Goal: Task Accomplishment & Management: Manage account settings

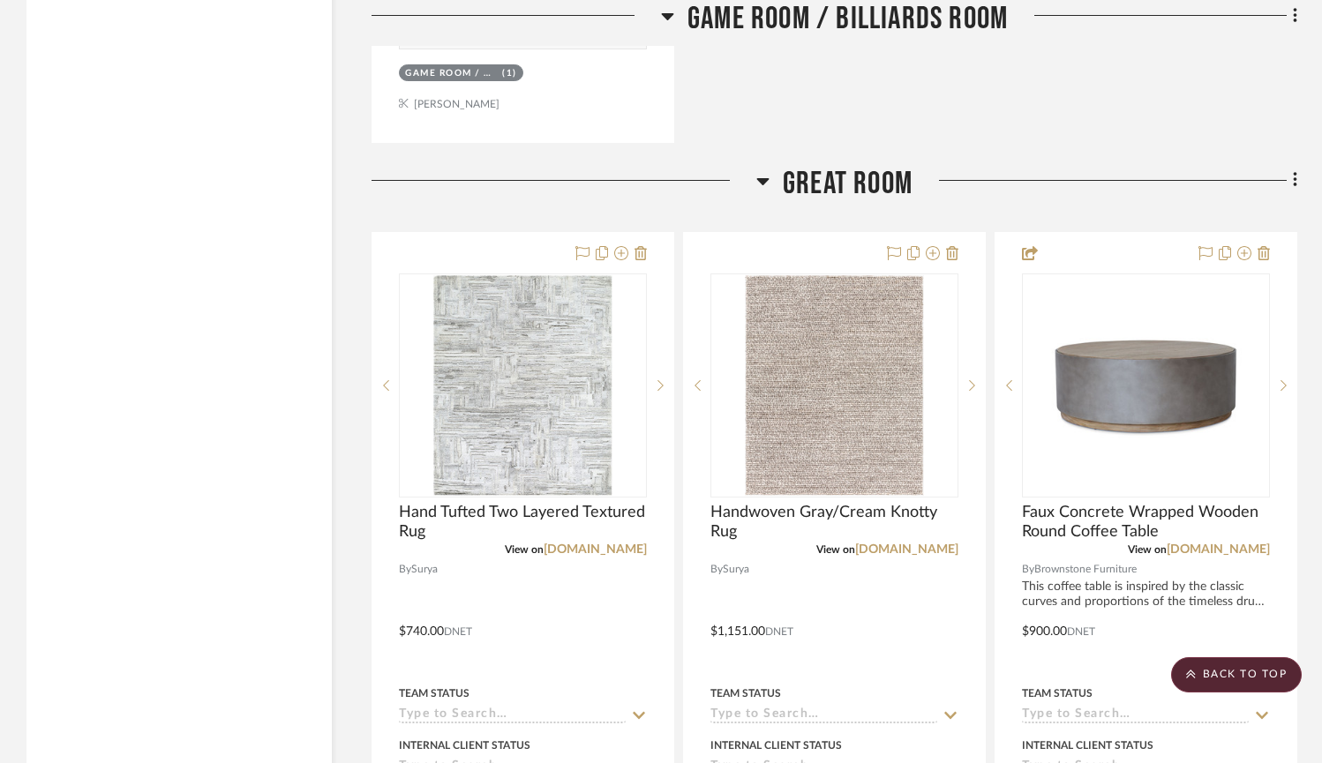
scroll to position [6179, 0]
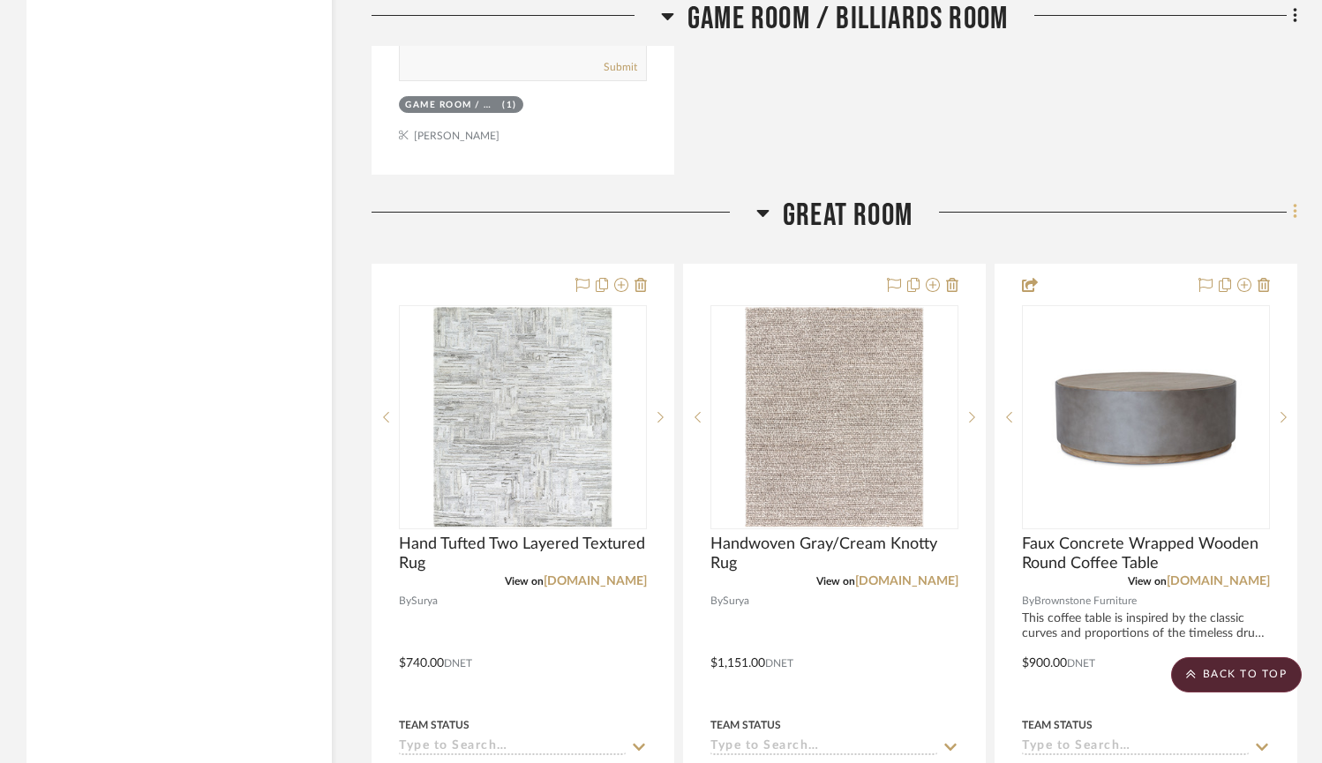
click at [1294, 207] on icon at bounding box center [1295, 212] width 4 height 15
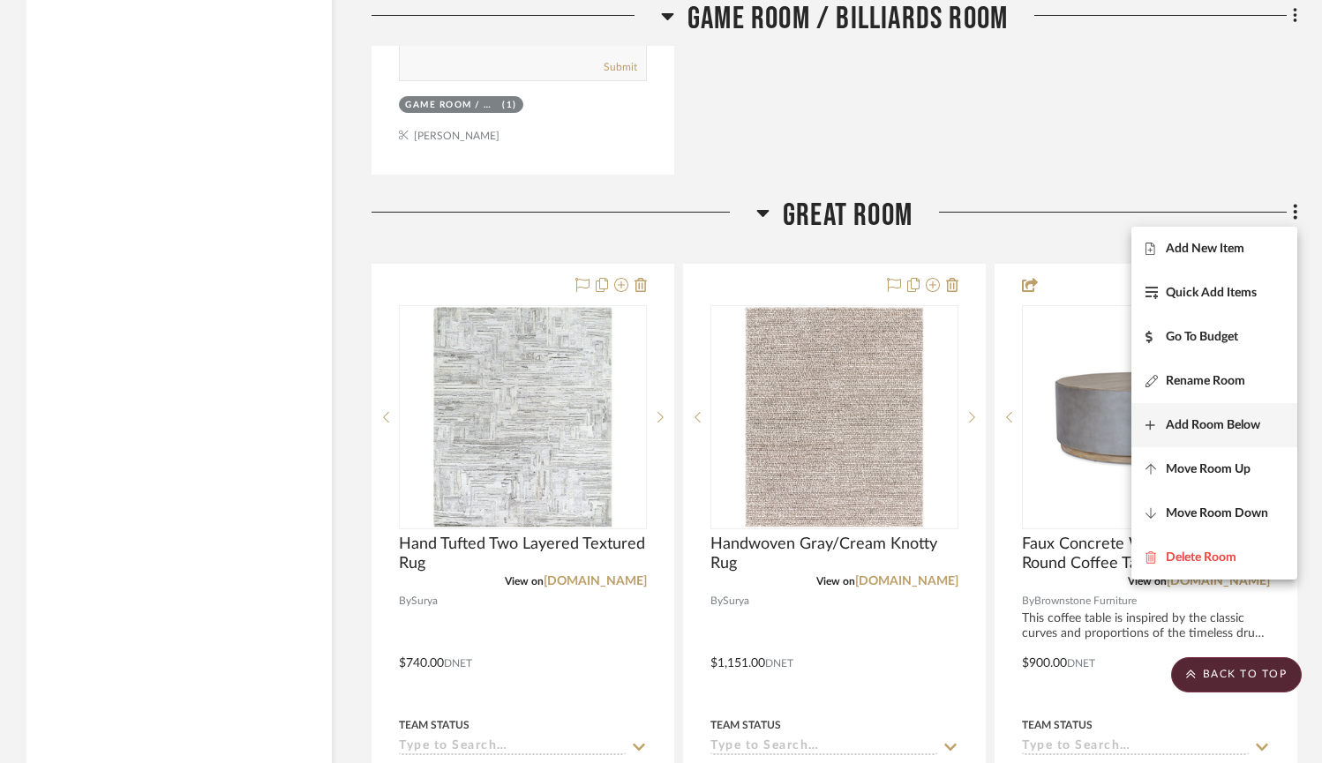
click at [1219, 426] on span "Add Room Below" at bounding box center [1213, 425] width 94 height 15
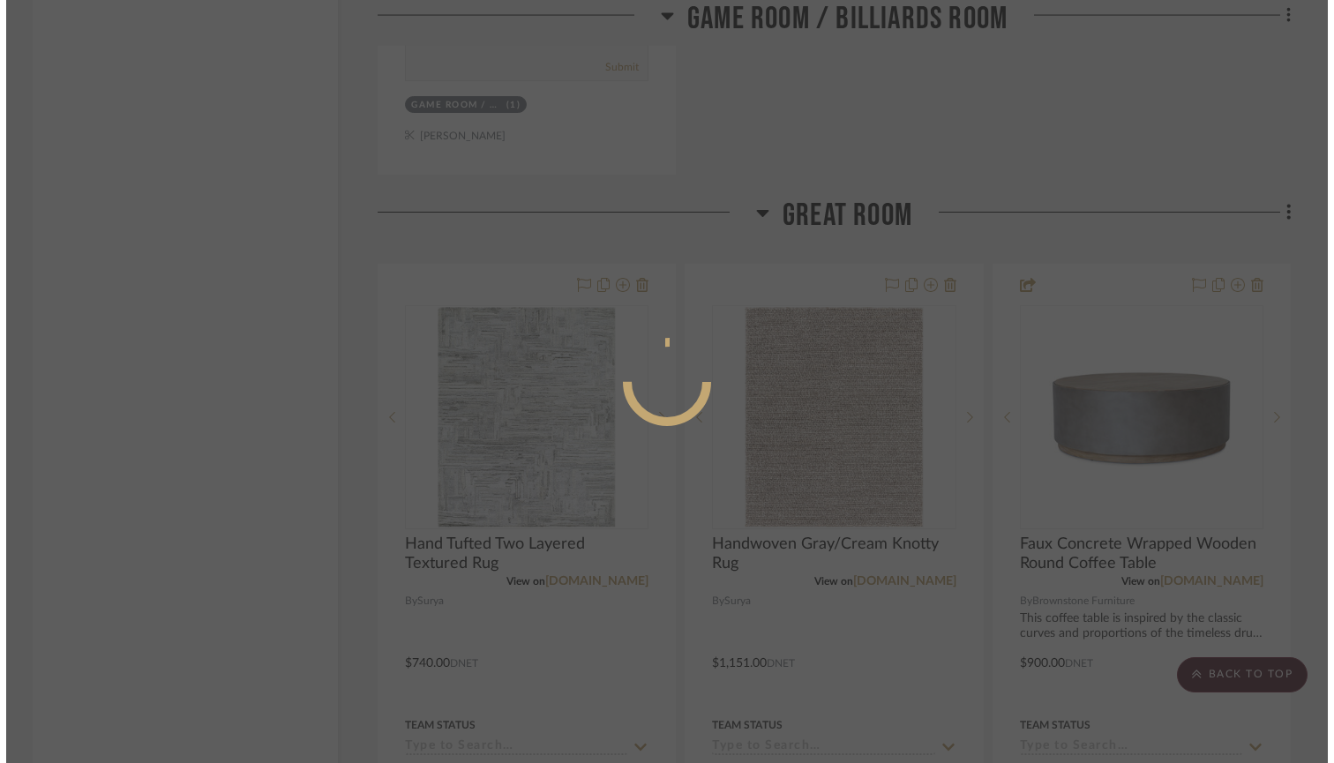
scroll to position [0, 0]
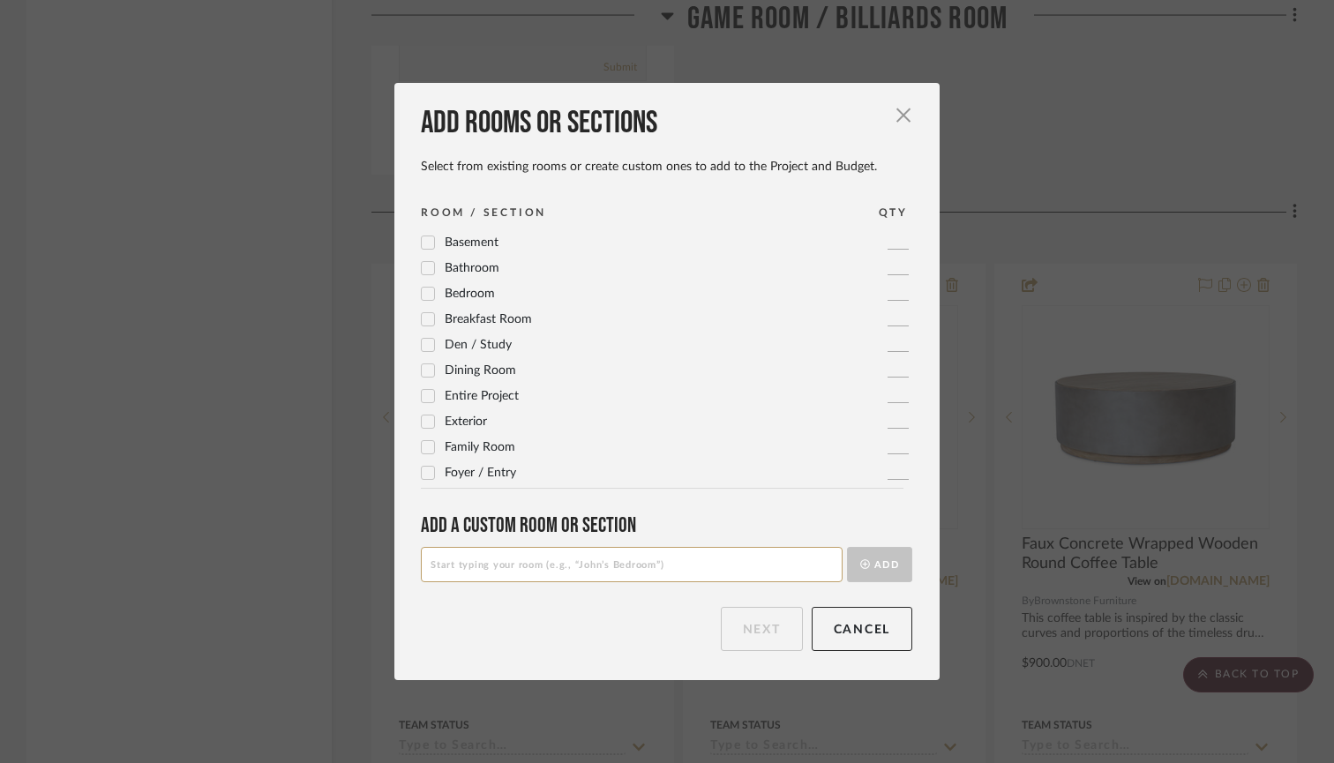
click at [489, 569] on input at bounding box center [632, 564] width 422 height 35
type input "T"
type input "Great Room TV Area"
click at [864, 564] on button "Add" at bounding box center [879, 564] width 65 height 35
click at [756, 634] on button "Next" at bounding box center [762, 629] width 82 height 44
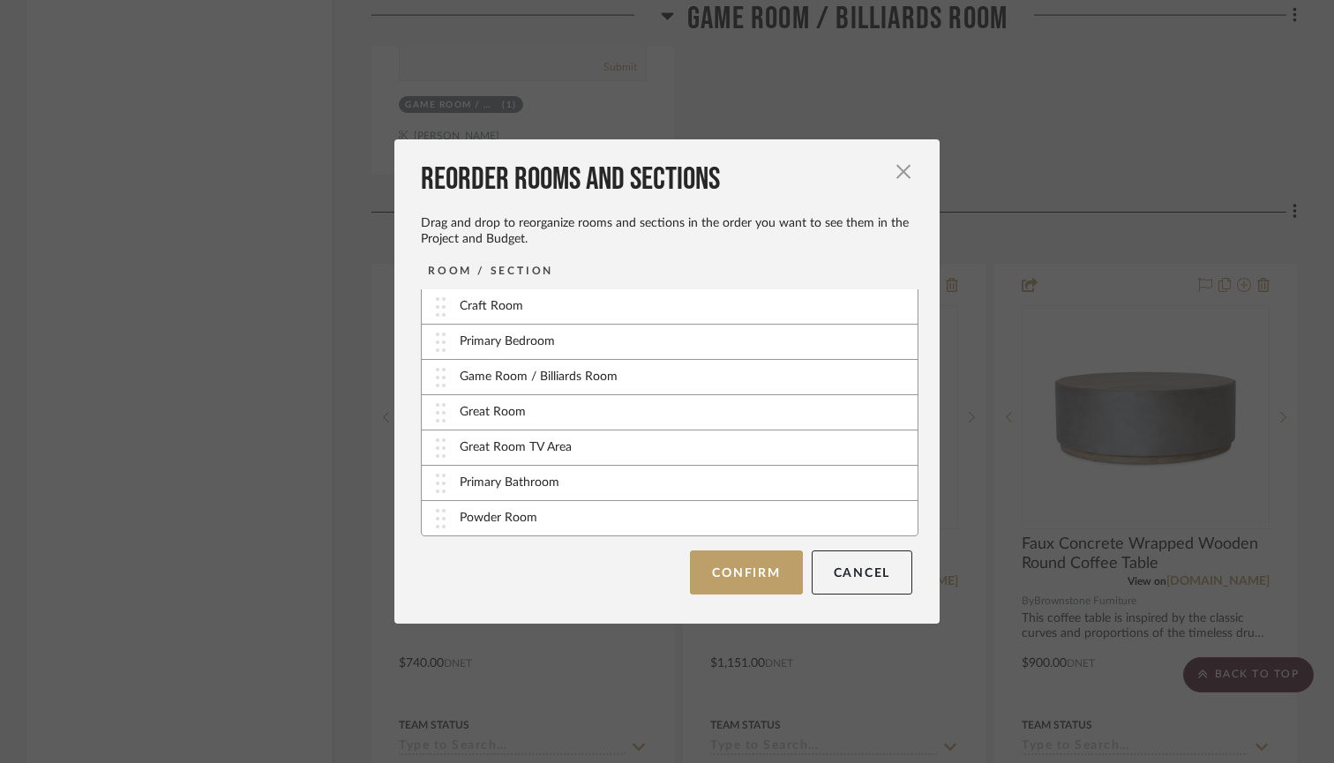
scroll to position [107, 0]
click at [721, 569] on button "Confirm" at bounding box center [746, 573] width 112 height 44
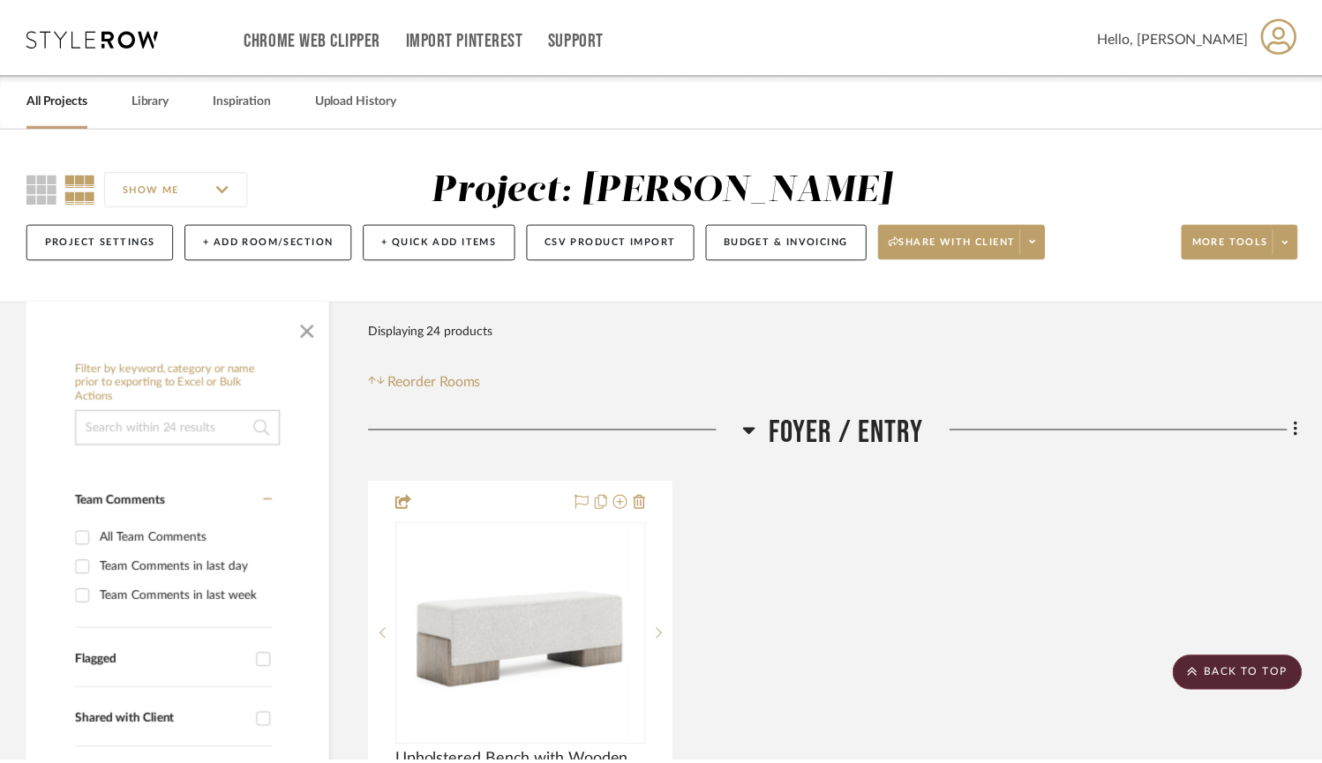
scroll to position [6179, 0]
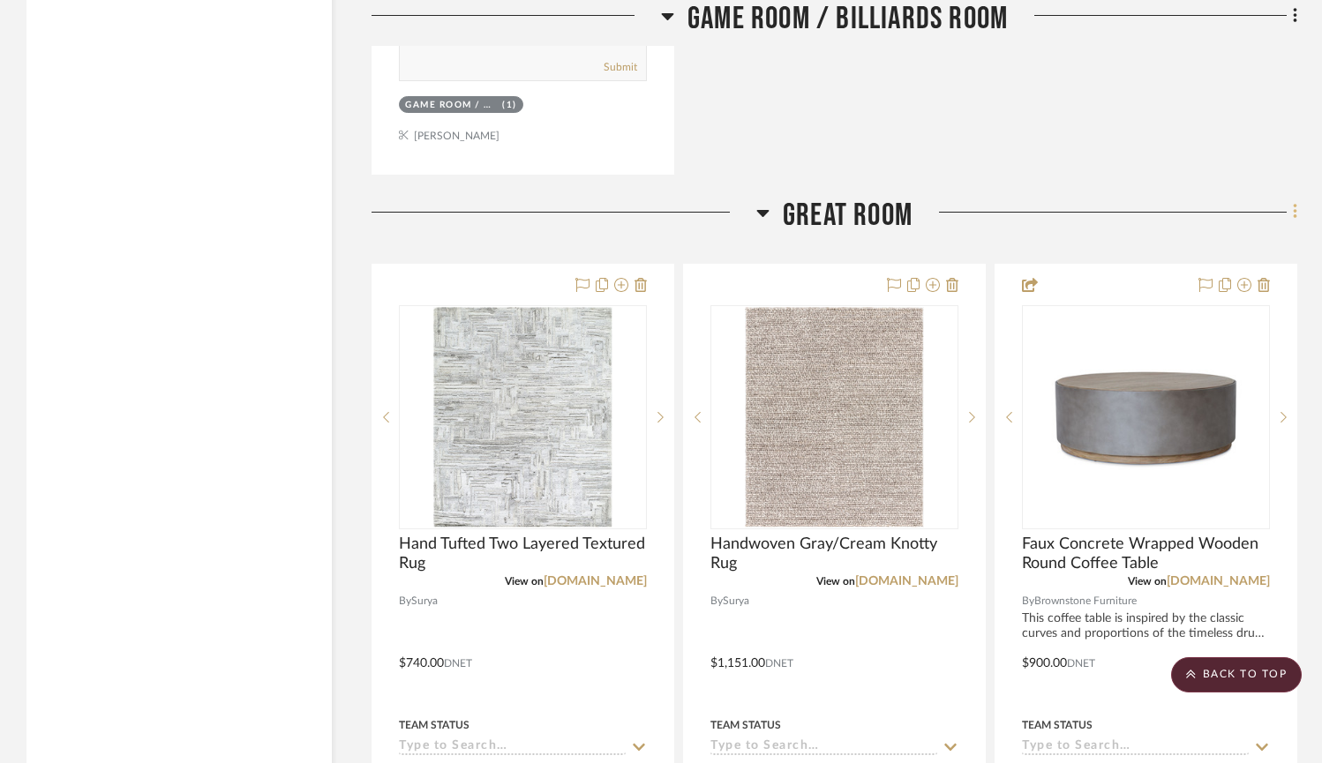
click at [1296, 205] on icon at bounding box center [1295, 211] width 5 height 19
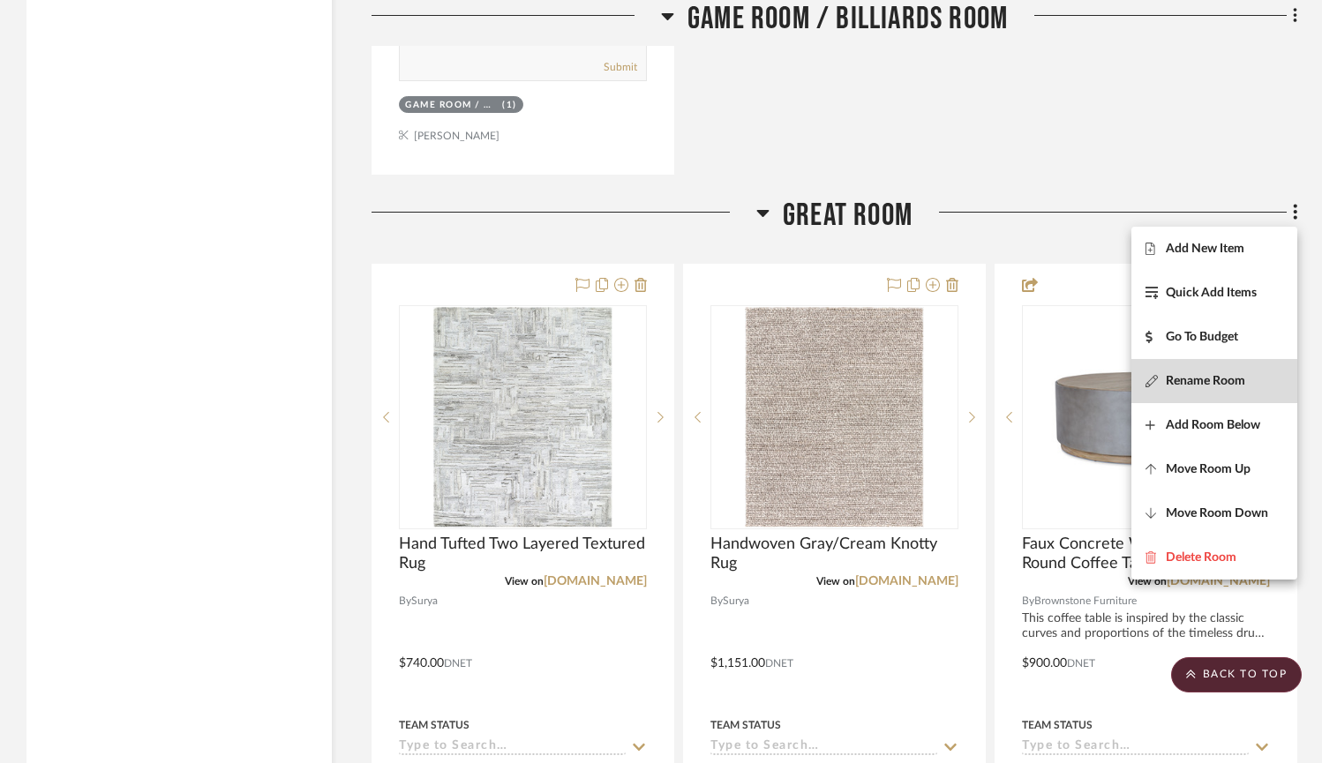
click at [1247, 379] on span "Rename Room" at bounding box center [1214, 381] width 138 height 15
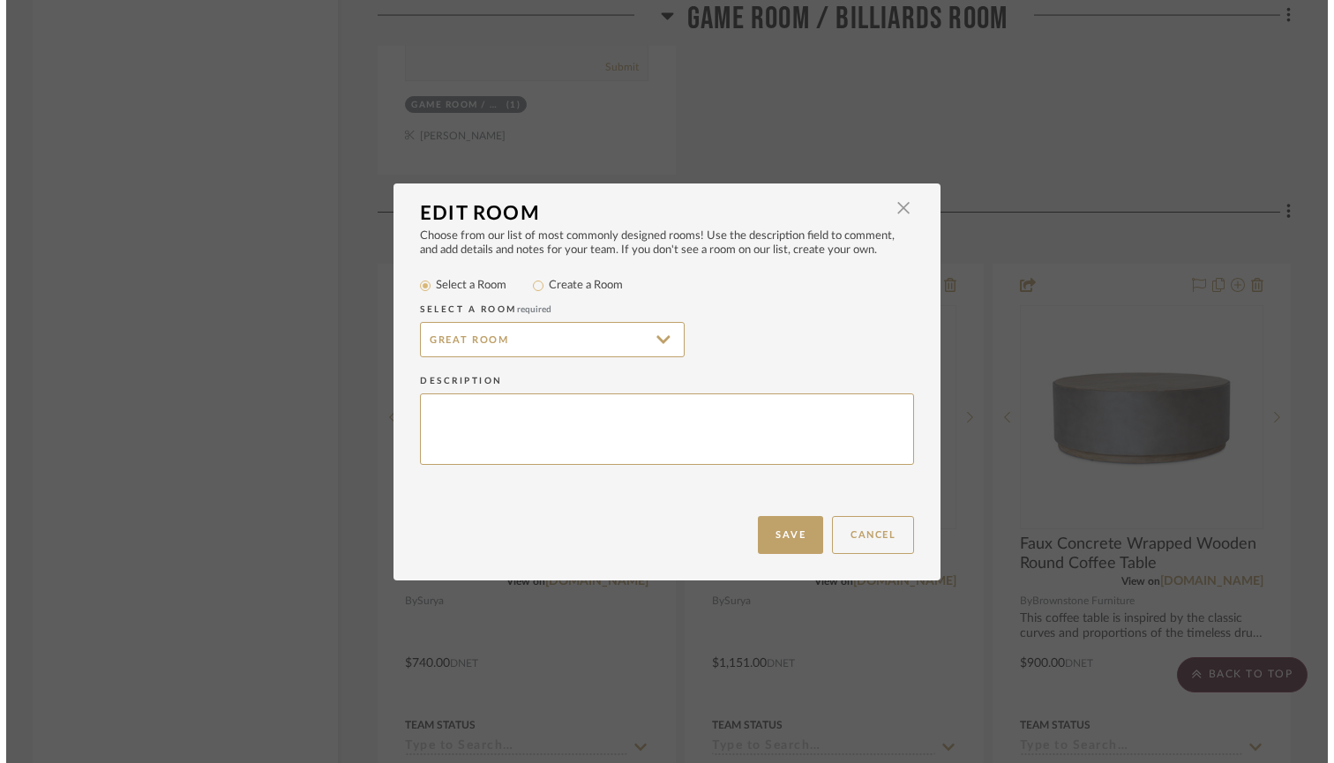
scroll to position [0, 0]
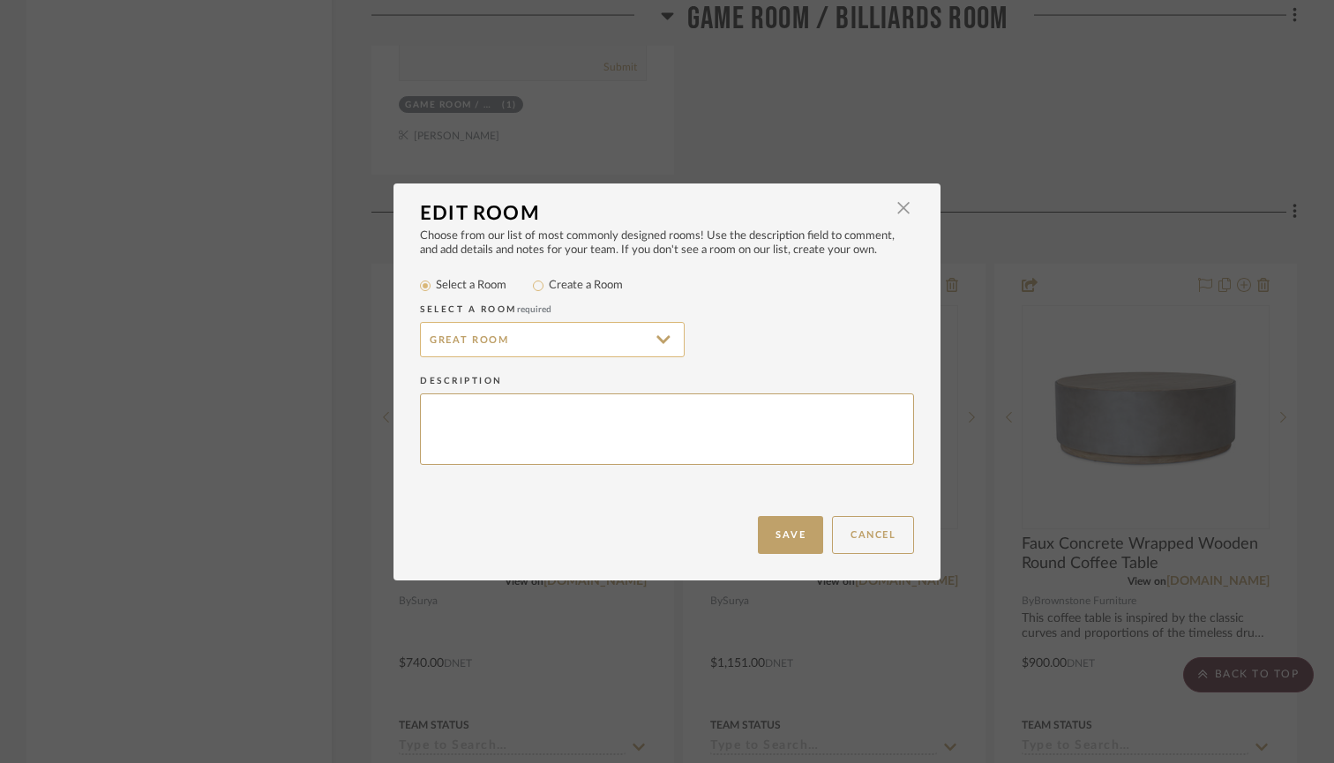
click at [543, 340] on input "Great Room" at bounding box center [552, 339] width 265 height 35
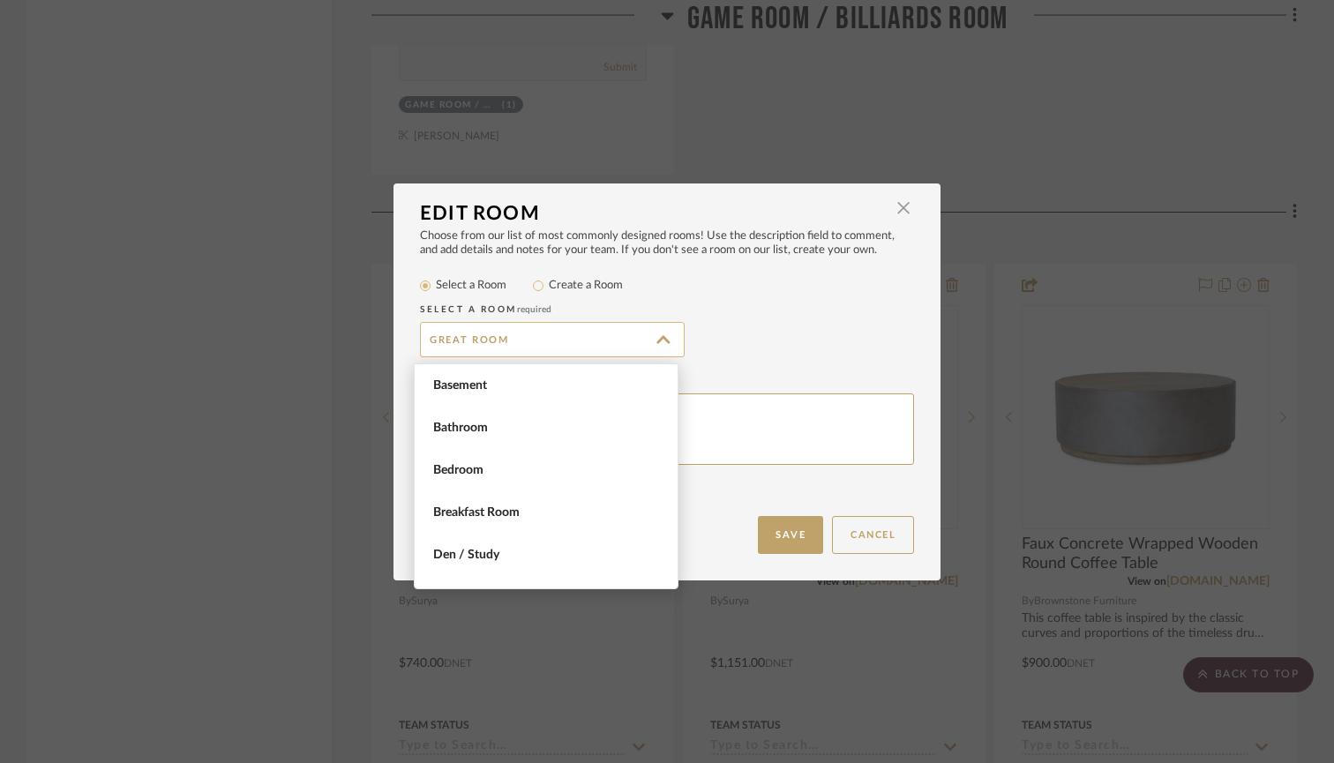
scroll to position [593, 0]
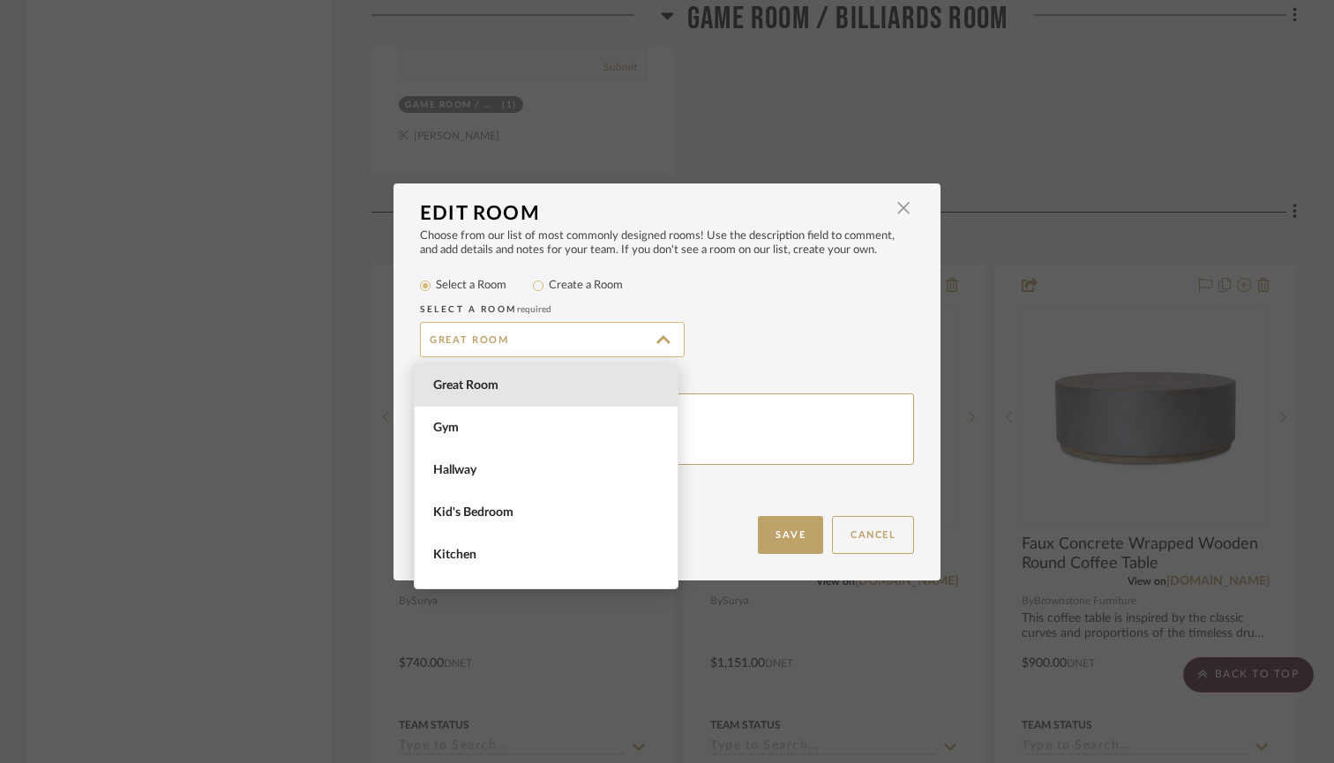
click at [543, 340] on input "Great Room" at bounding box center [552, 339] width 265 height 35
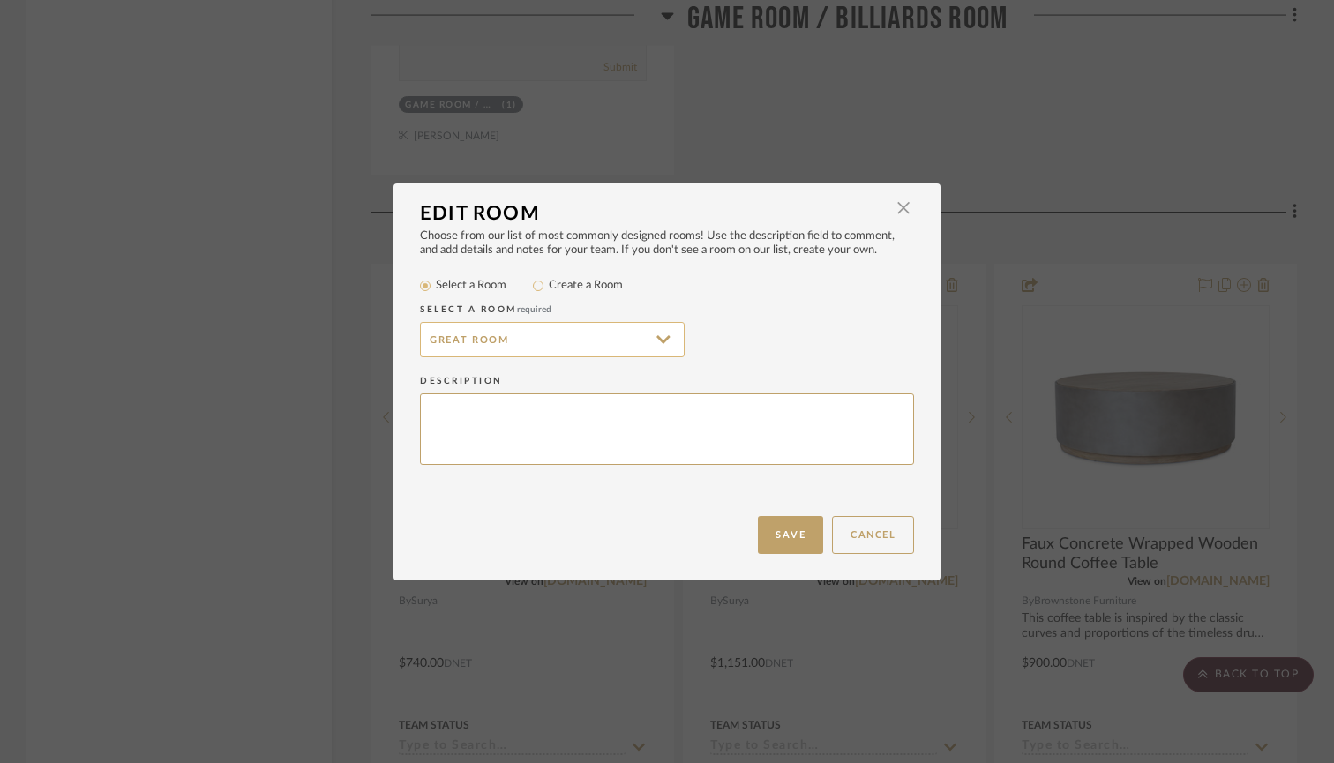
click at [543, 341] on input "Great Room" at bounding box center [552, 339] width 265 height 35
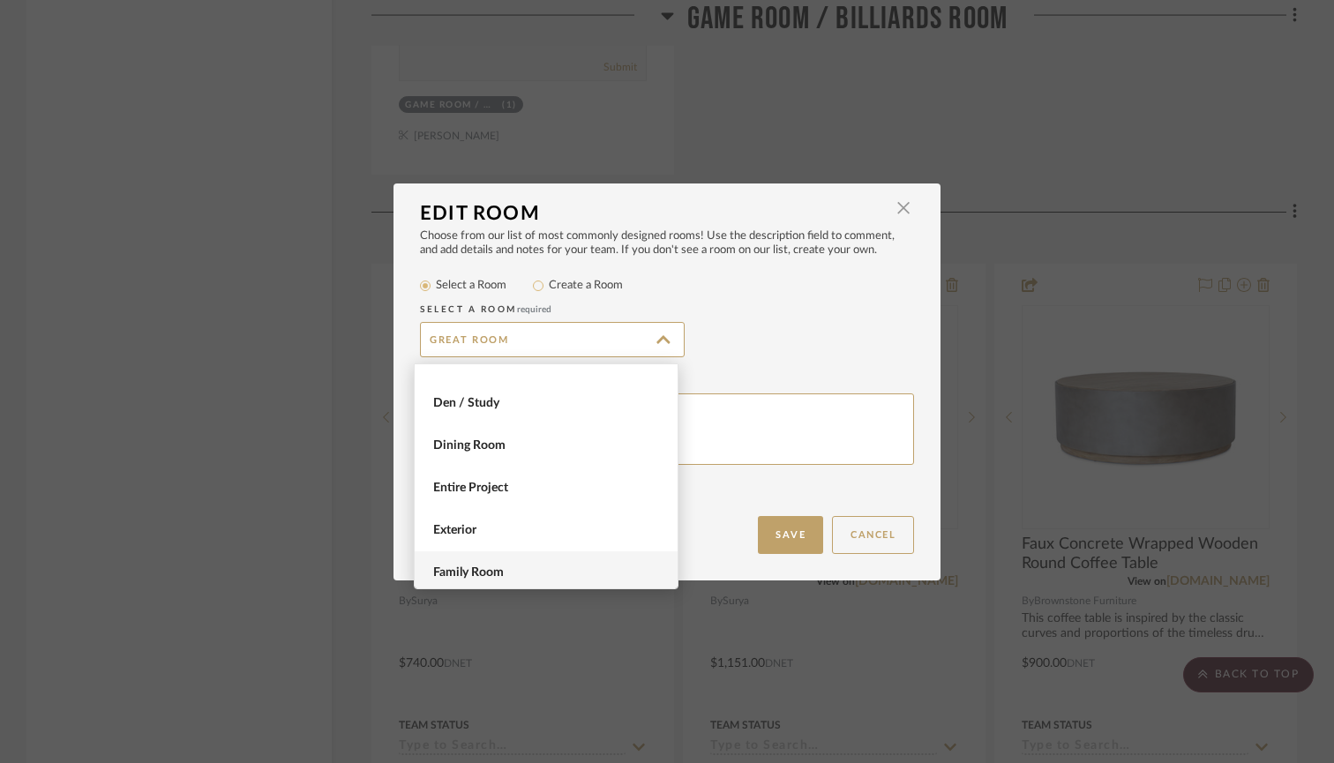
scroll to position [146, 0]
click at [486, 334] on input "Great Room" at bounding box center [552, 339] width 265 height 35
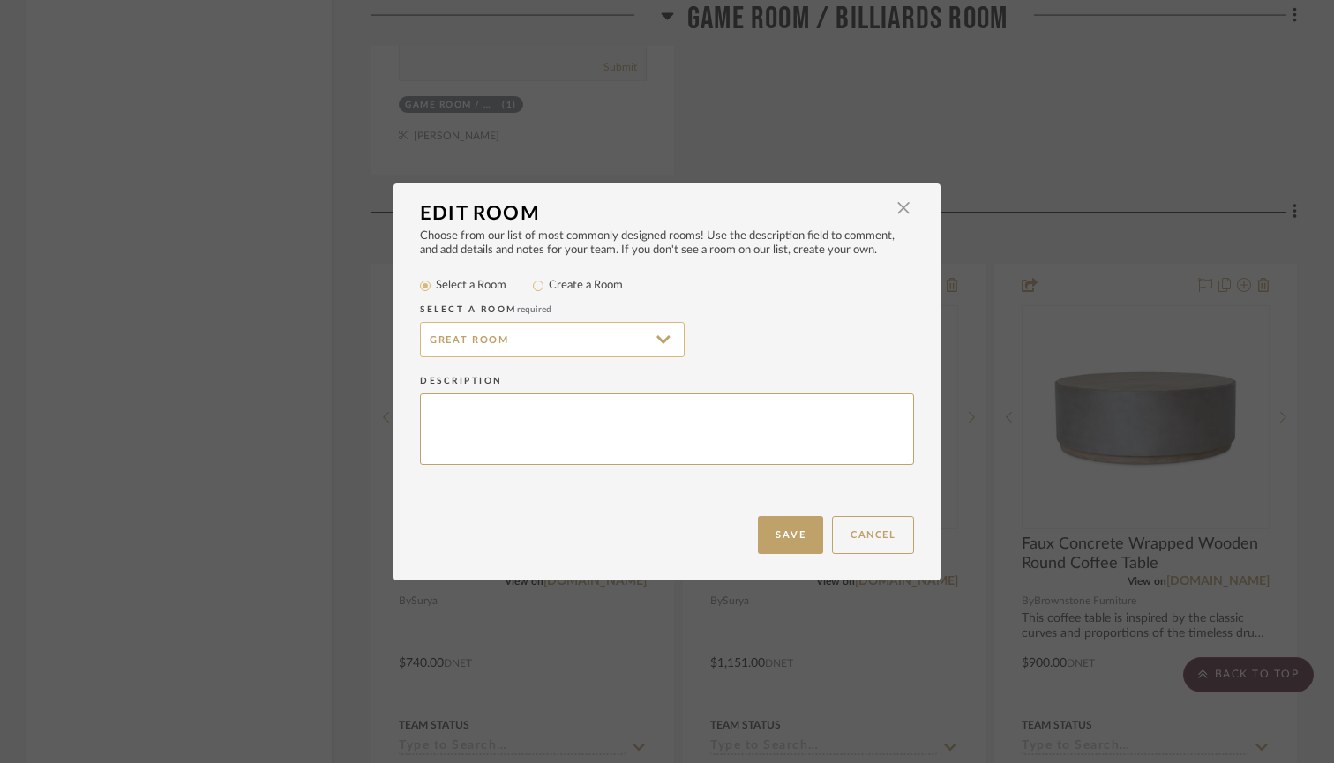
click at [489, 340] on input "Great Room" at bounding box center [552, 339] width 265 height 35
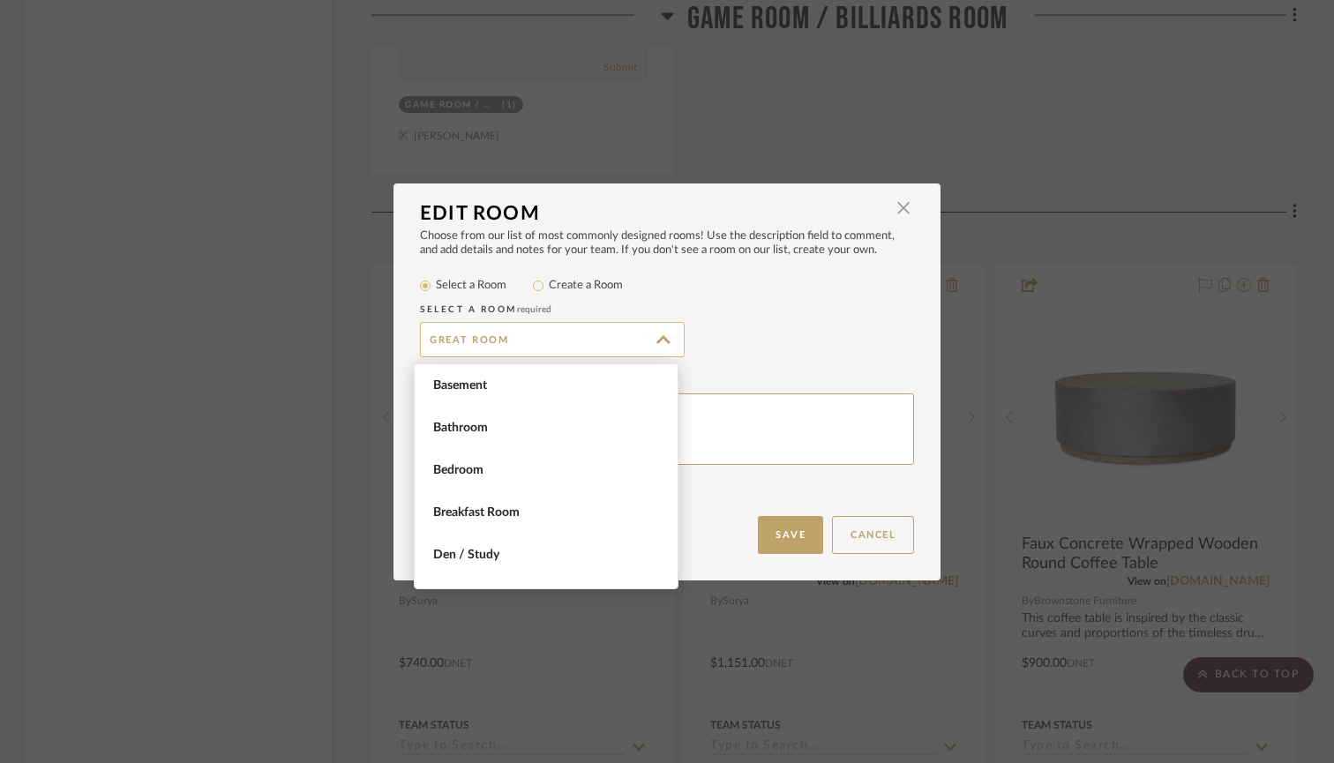
scroll to position [593, 0]
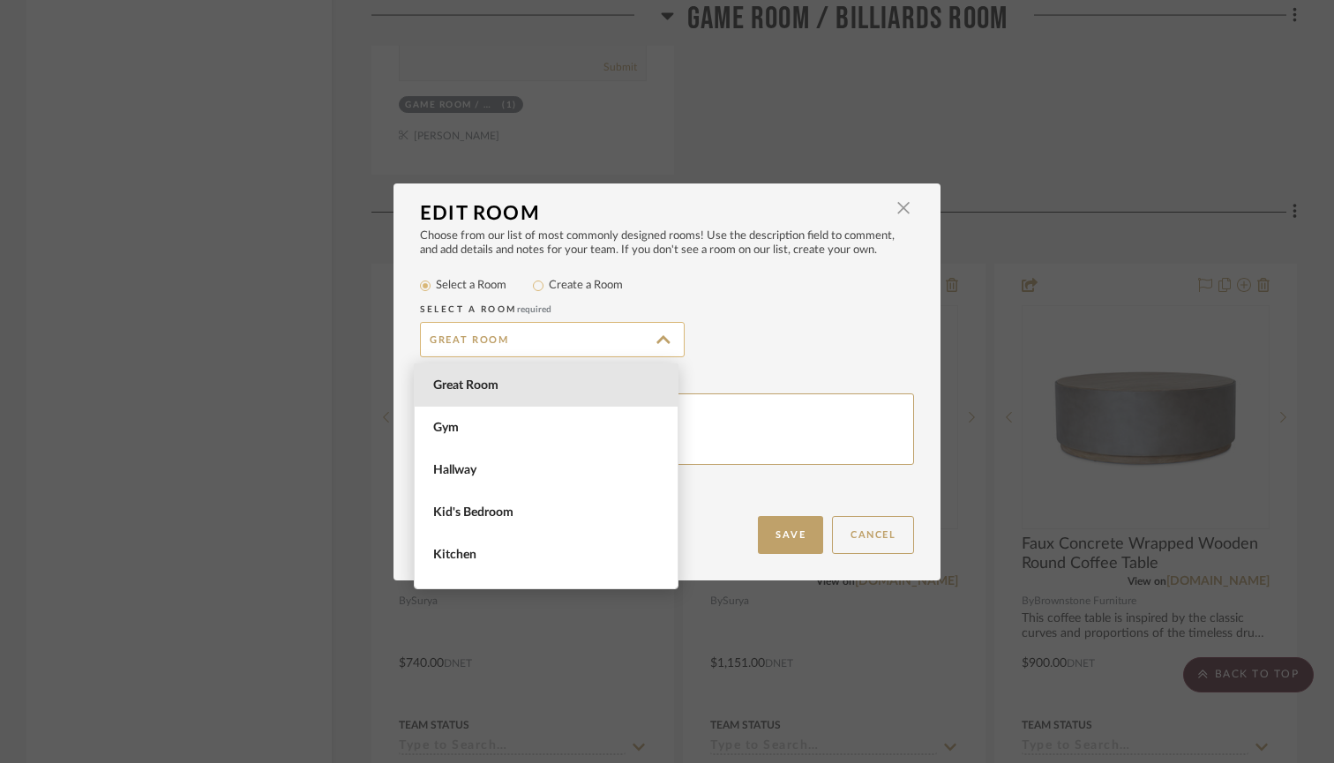
click at [489, 340] on input "Great Room" at bounding box center [552, 339] width 265 height 35
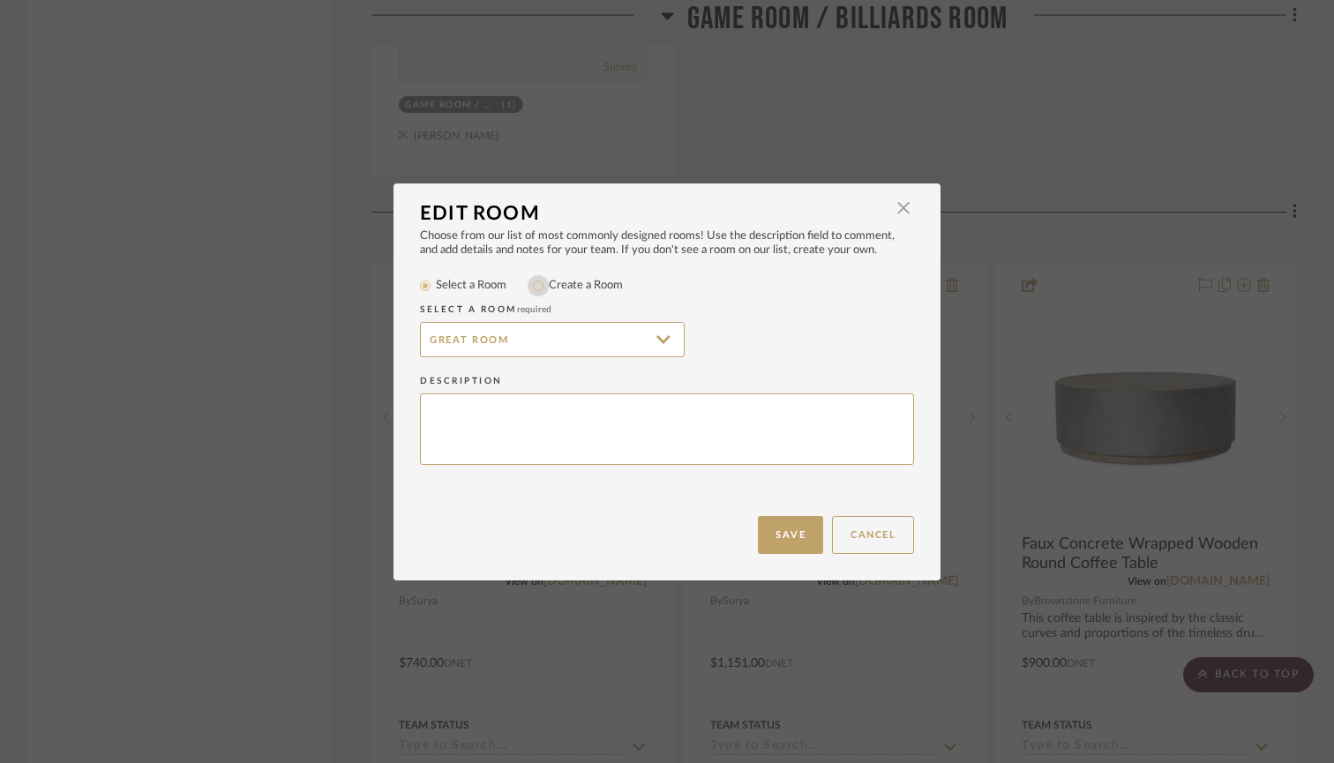
click at [532, 285] on input "Create a Room" at bounding box center [538, 285] width 21 height 21
radio input "true"
click at [498, 341] on input "Great Room" at bounding box center [552, 339] width 265 height 35
click at [523, 339] on input "Great Room Fire Place Area" at bounding box center [552, 339] width 265 height 35
click at [603, 338] on input "Great Room Fireplace Area" at bounding box center [552, 339] width 265 height 35
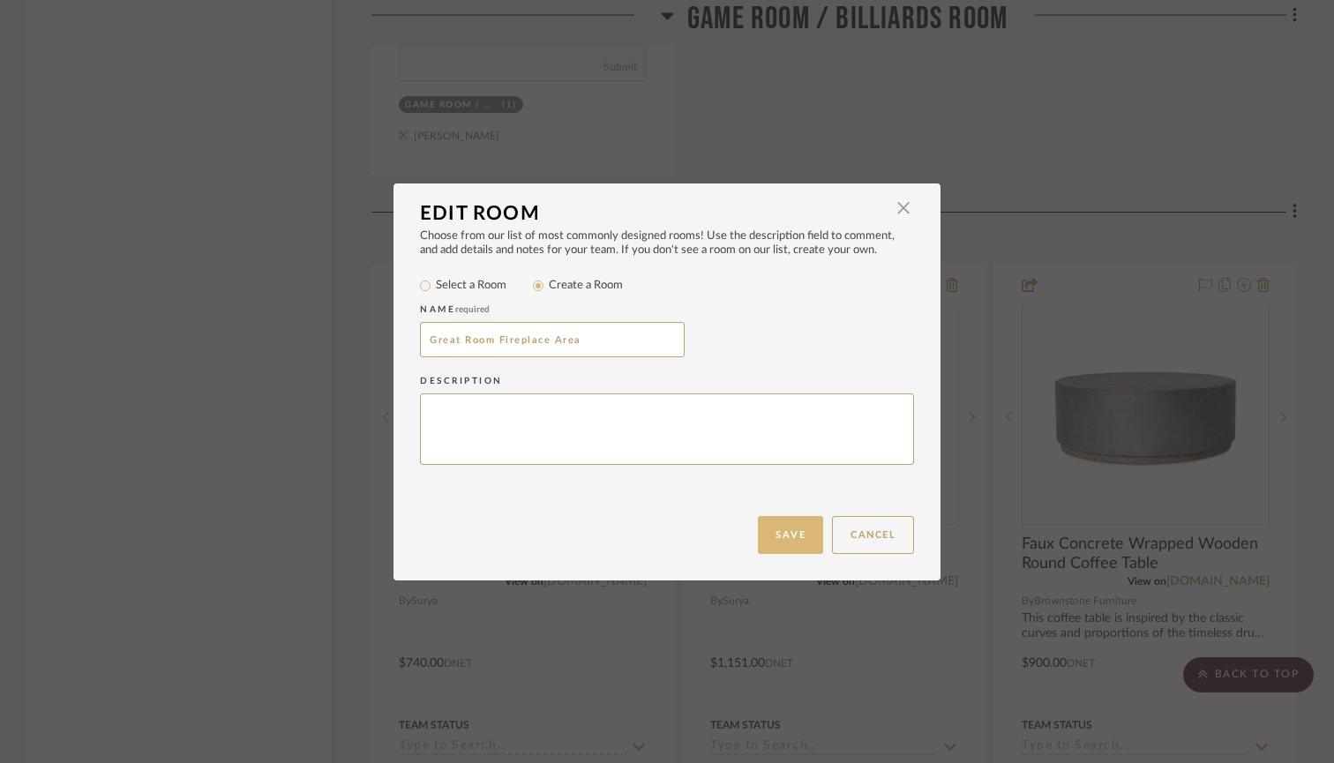
type input "Great Room Fireplace Area"
click at [786, 538] on button "Save" at bounding box center [790, 535] width 65 height 38
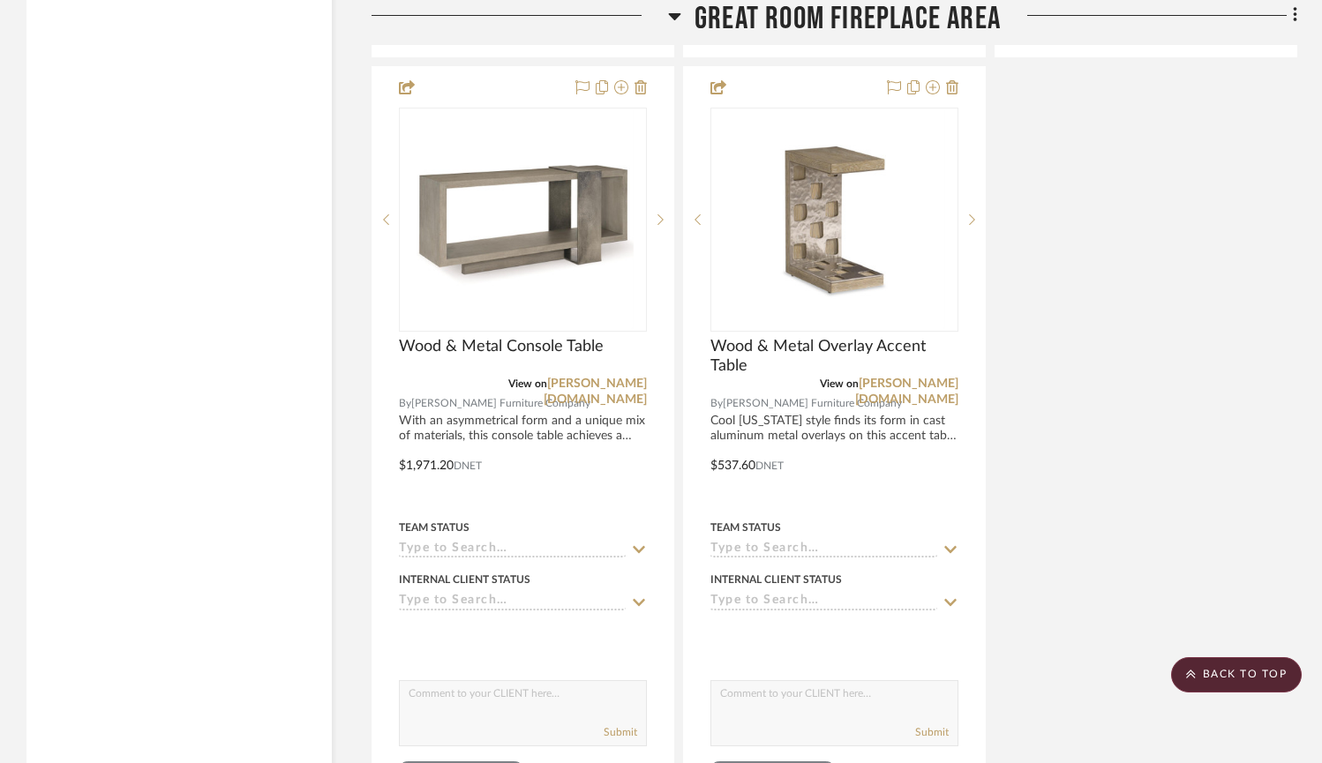
scroll to position [7942, 0]
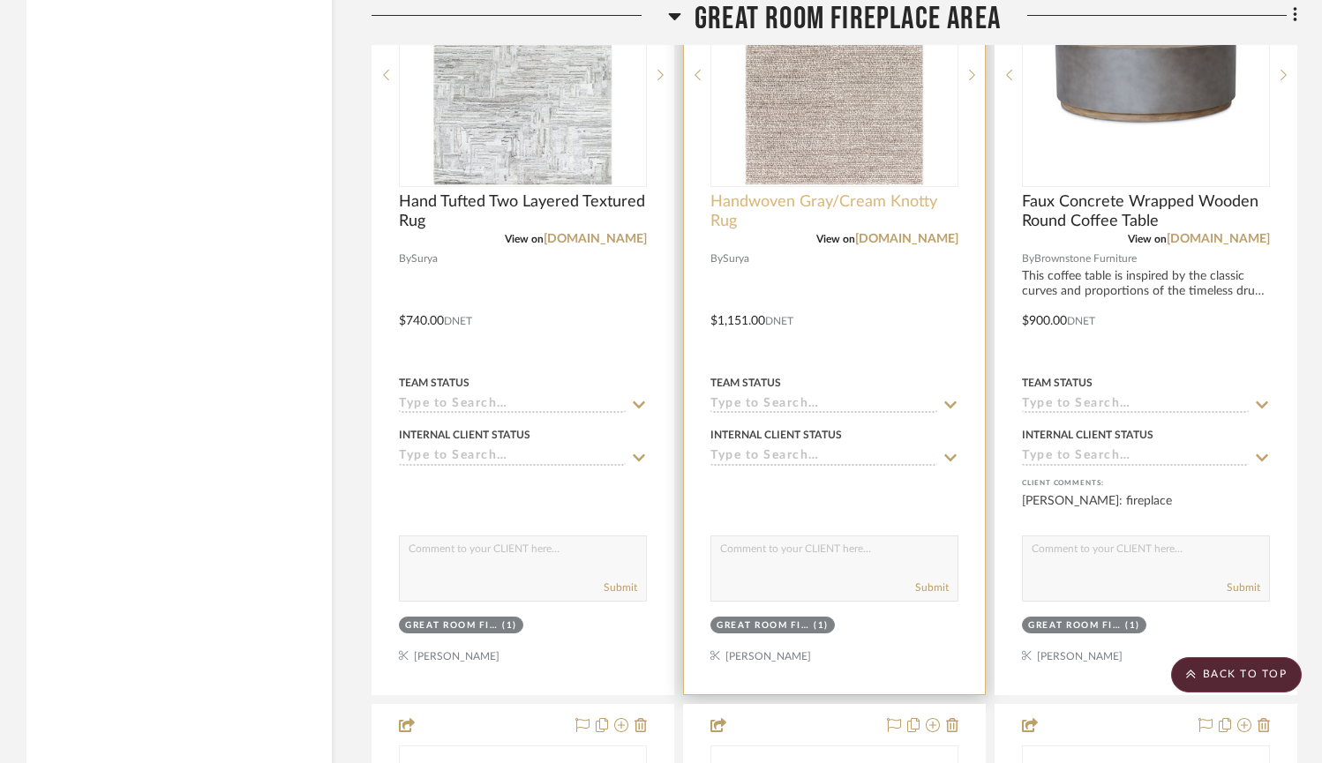
scroll to position [6524, 0]
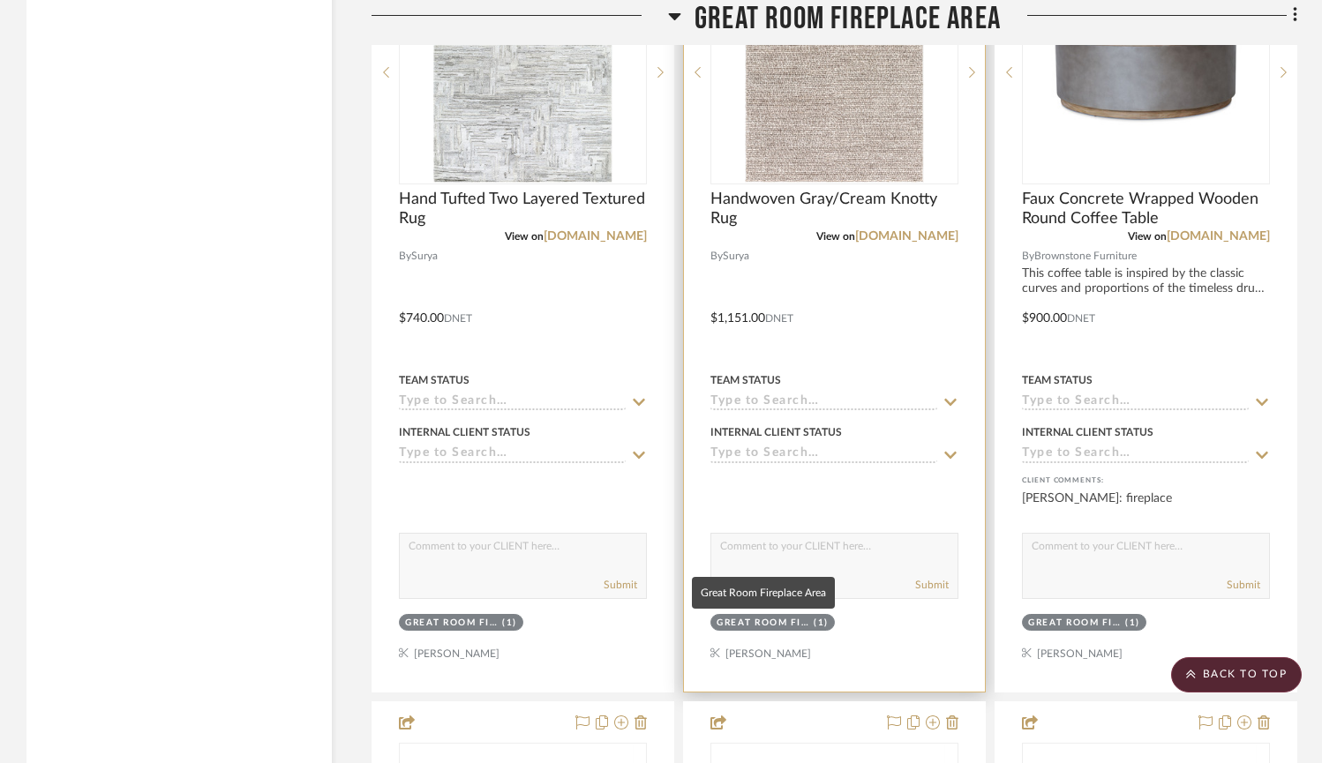
click at [796, 624] on div "Great Room Fireplace Area" at bounding box center [763, 623] width 93 height 13
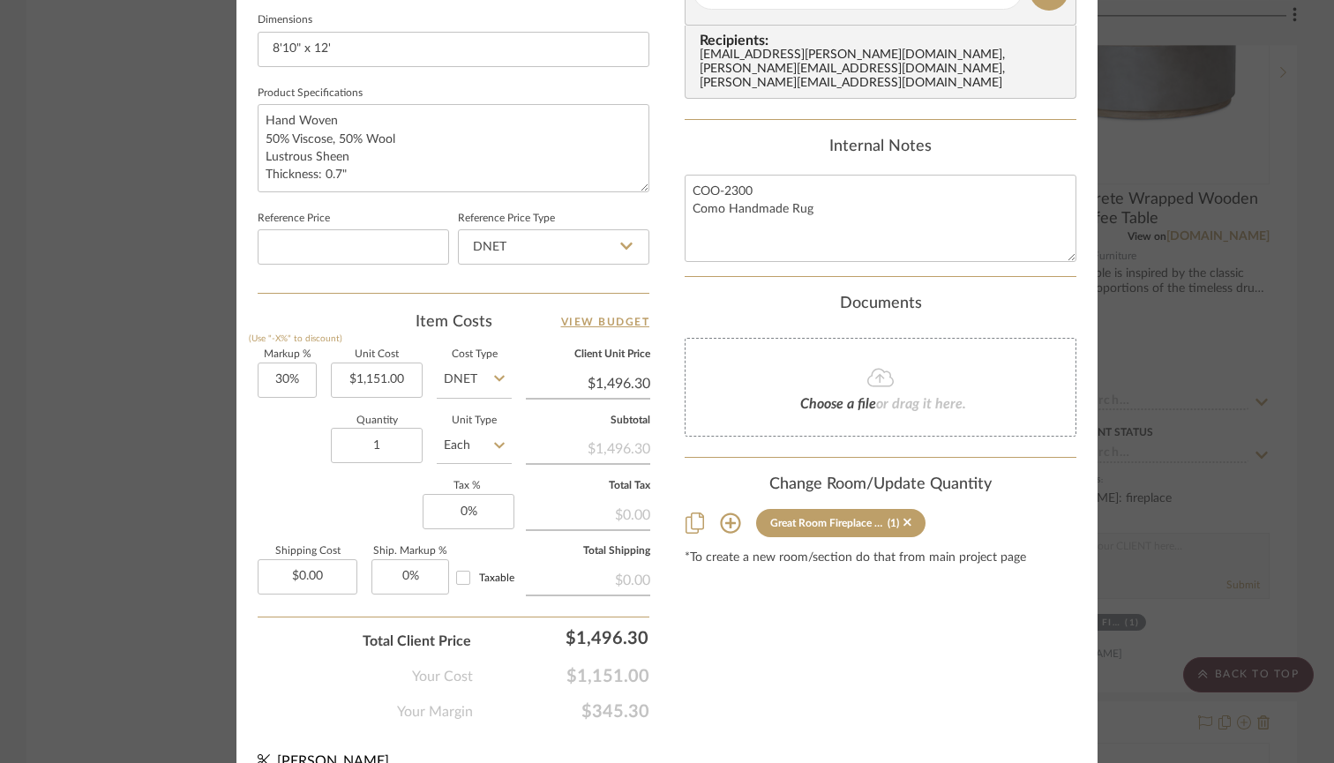
scroll to position [842, 0]
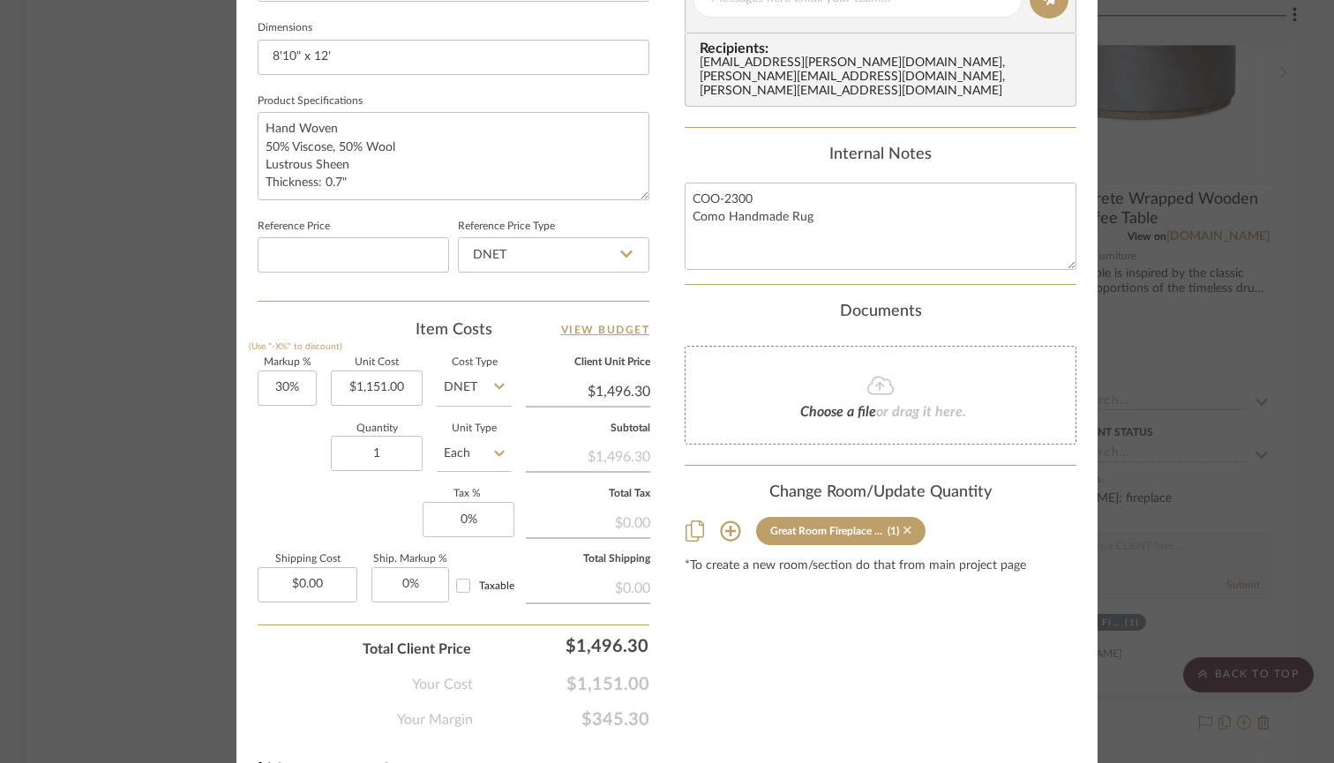
click at [904, 524] on icon at bounding box center [908, 530] width 8 height 12
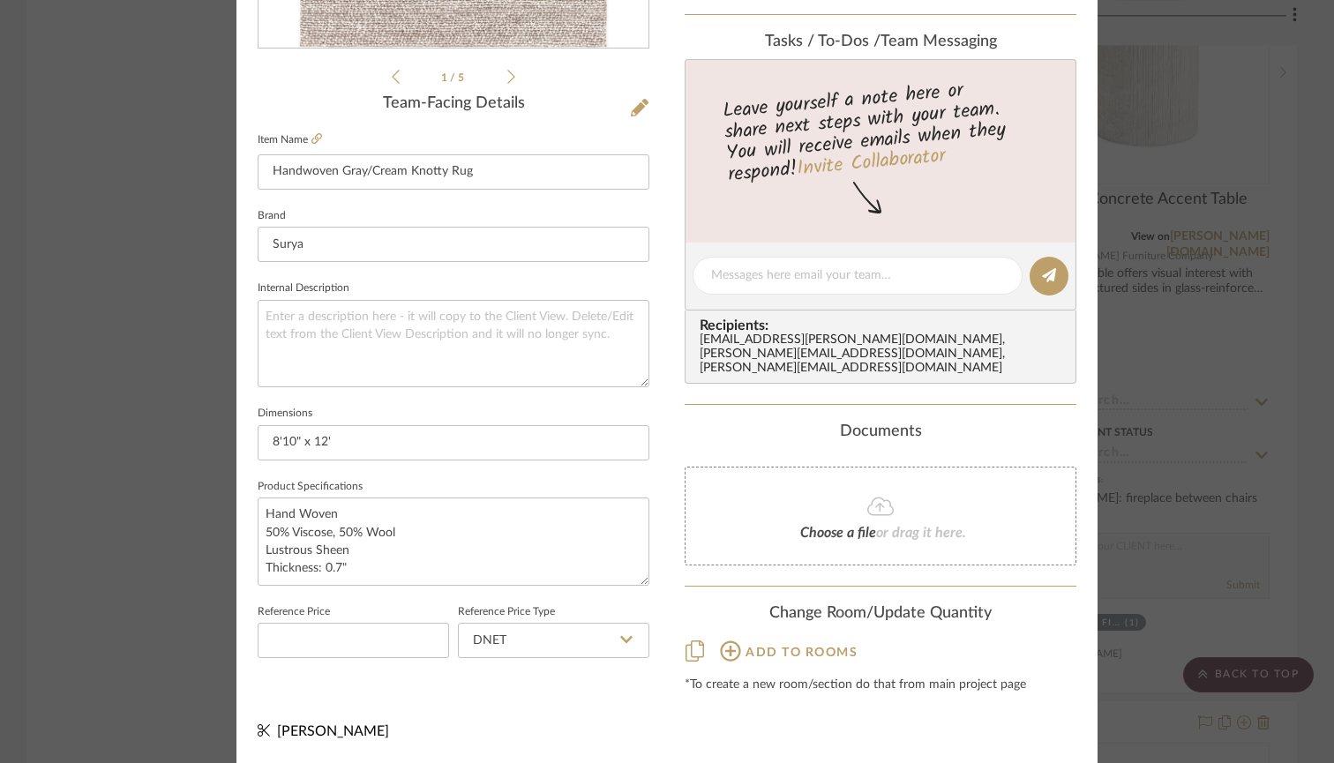
scroll to position [446, 0]
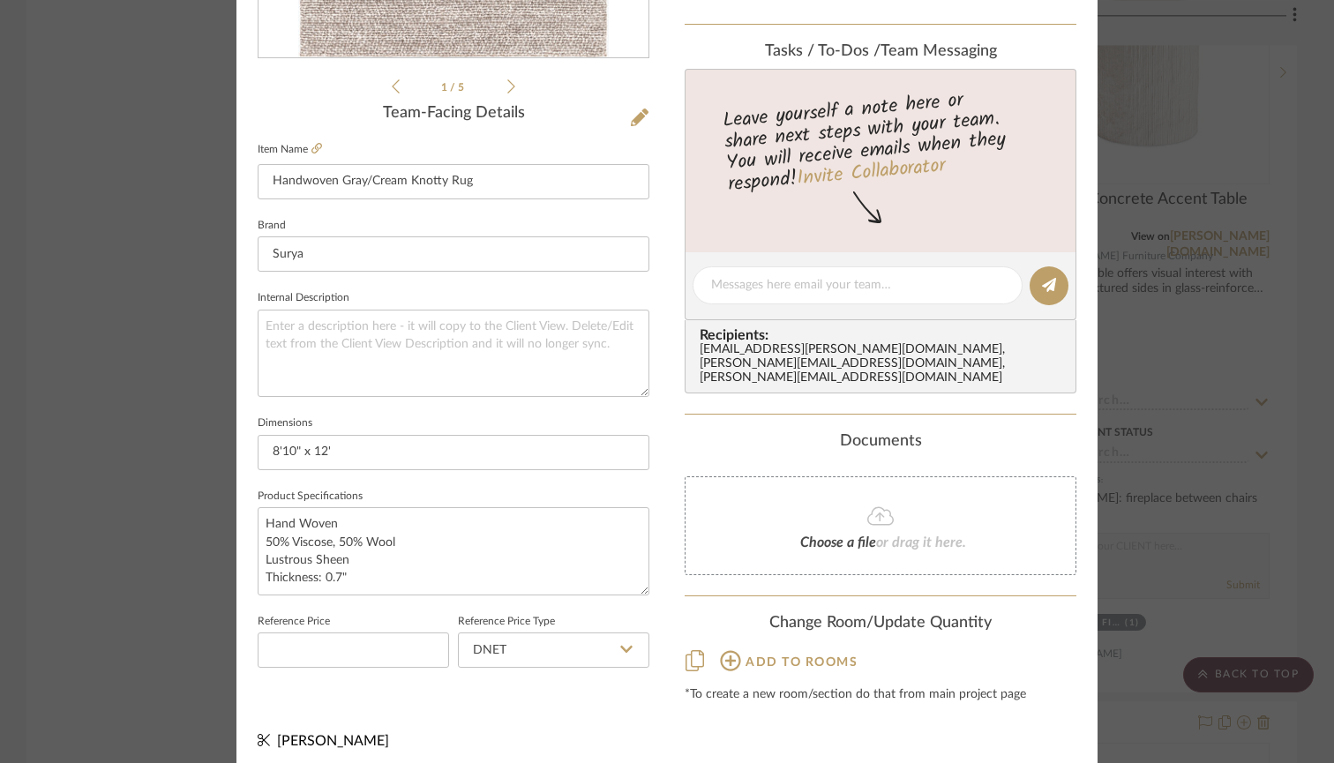
click at [723, 650] on icon at bounding box center [730, 660] width 21 height 21
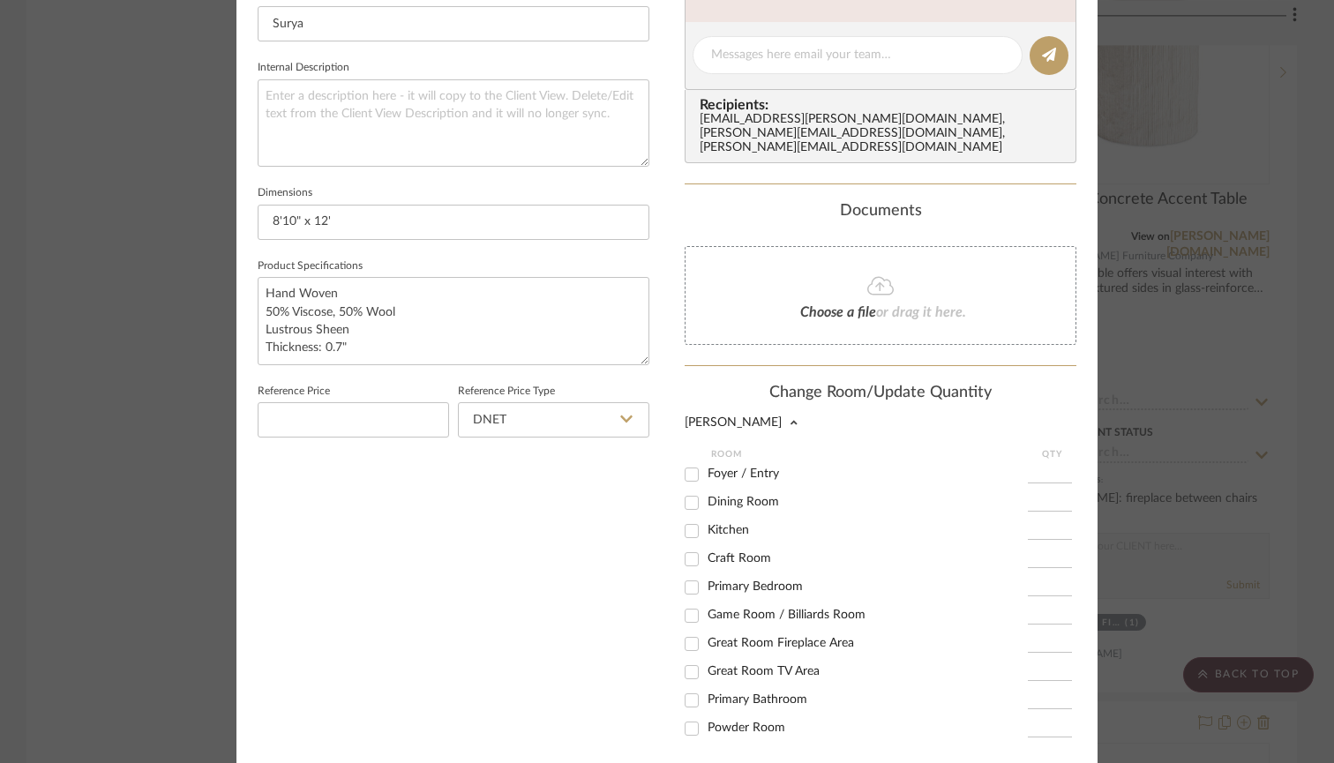
scroll to position [679, 0]
click at [686, 657] on input "Great Room TV Area" at bounding box center [692, 671] width 28 height 28
checkbox input "true"
type input "1"
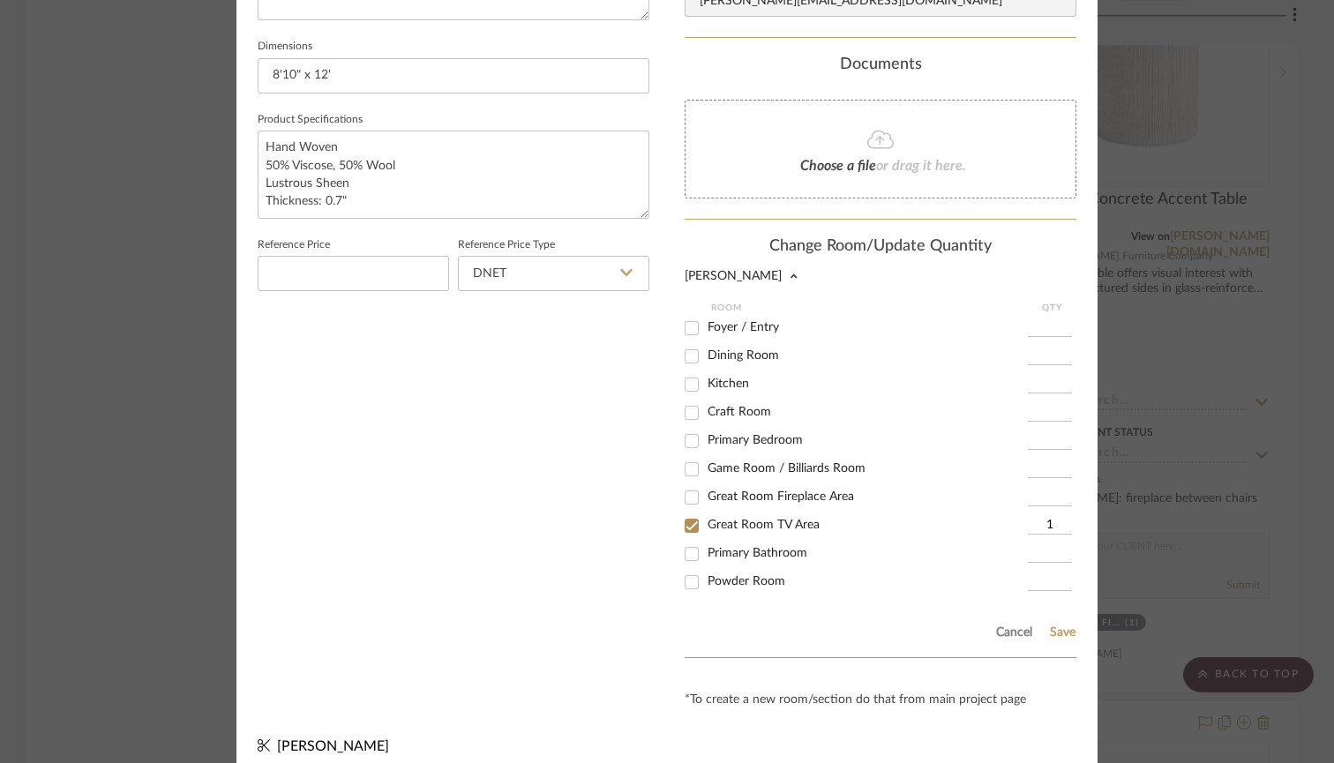
scroll to position [822, 0]
click at [1066, 627] on button "Save" at bounding box center [1062, 634] width 27 height 14
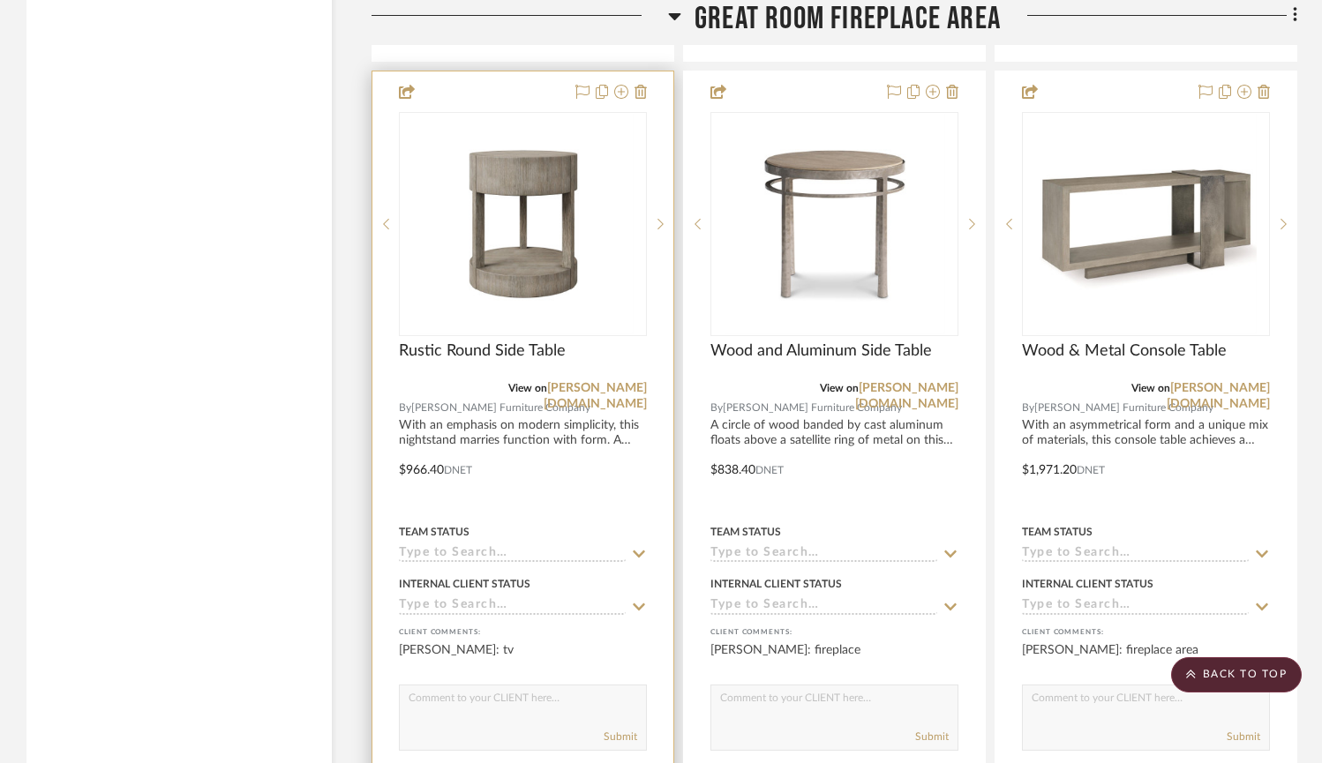
scroll to position [7314, 0]
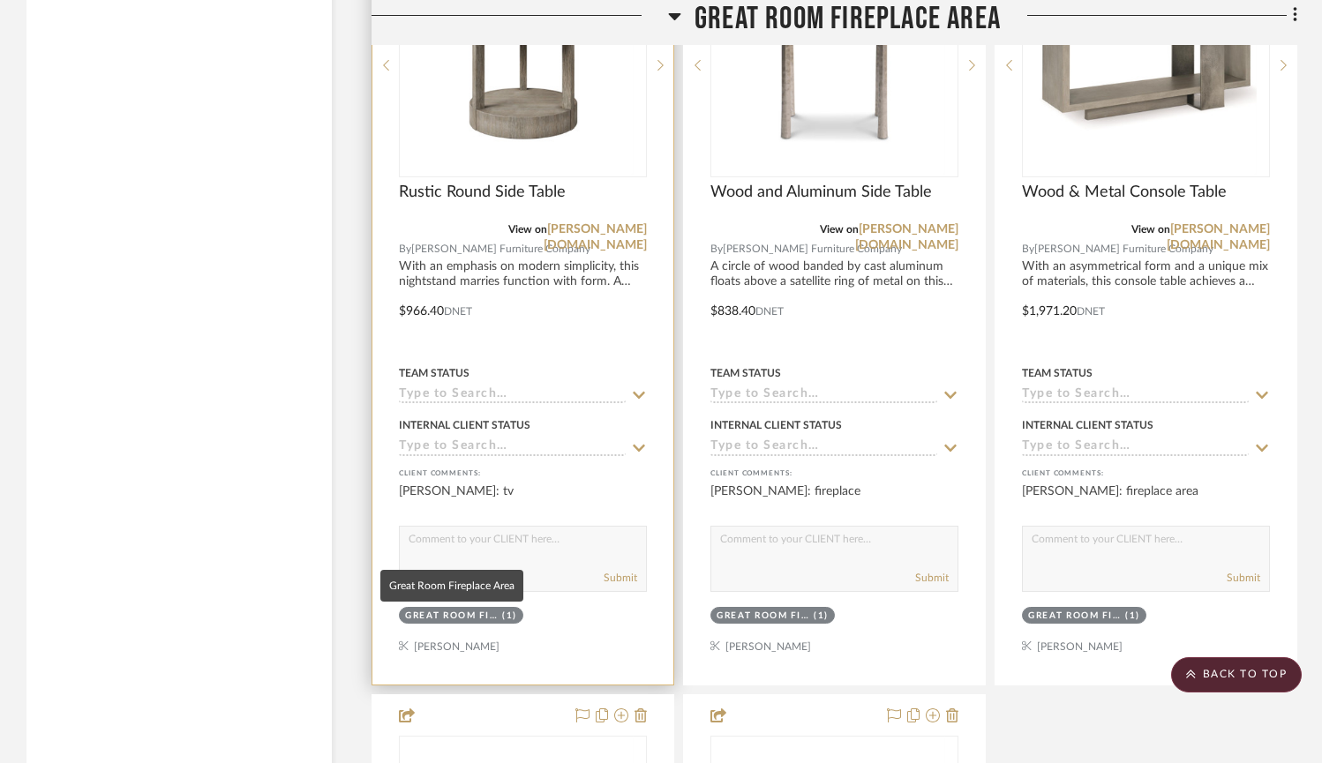
click at [474, 616] on div "Great Room Fireplace Area" at bounding box center [451, 616] width 93 height 13
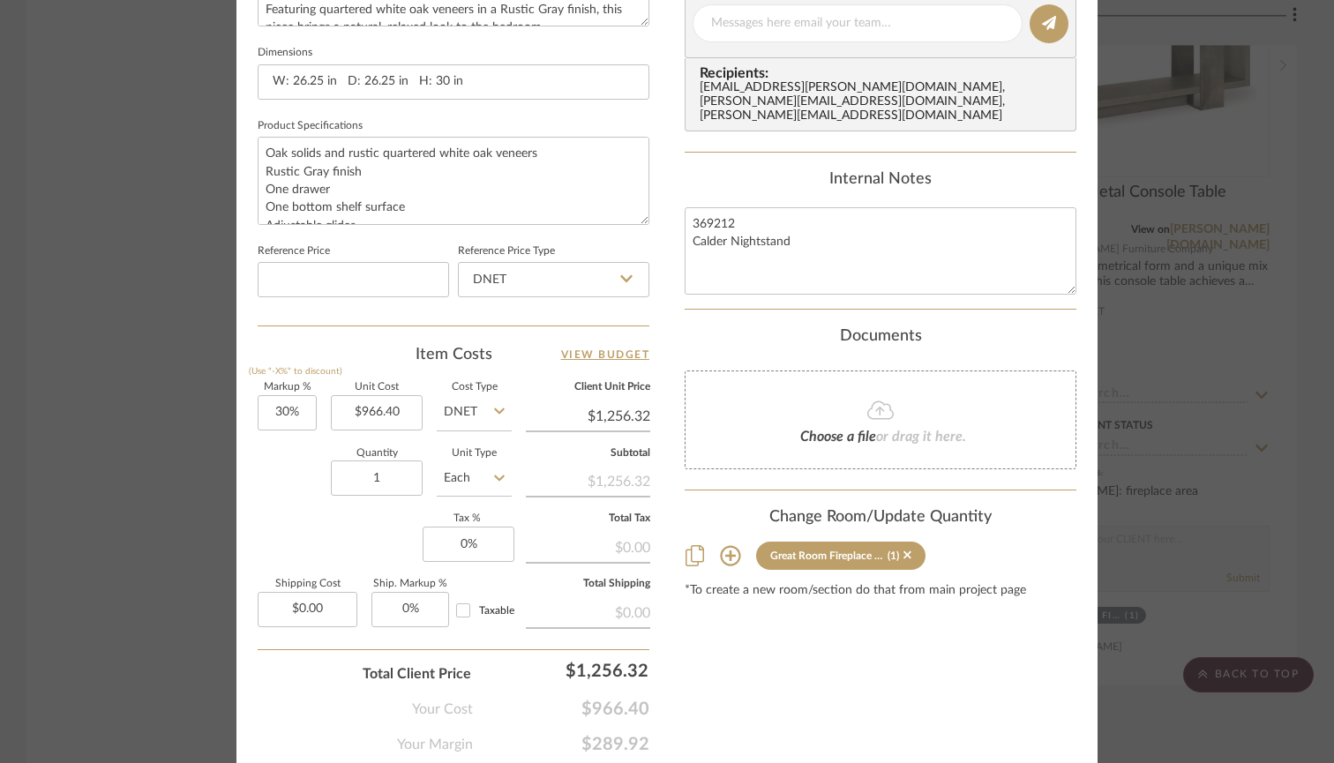
scroll to position [819, 0]
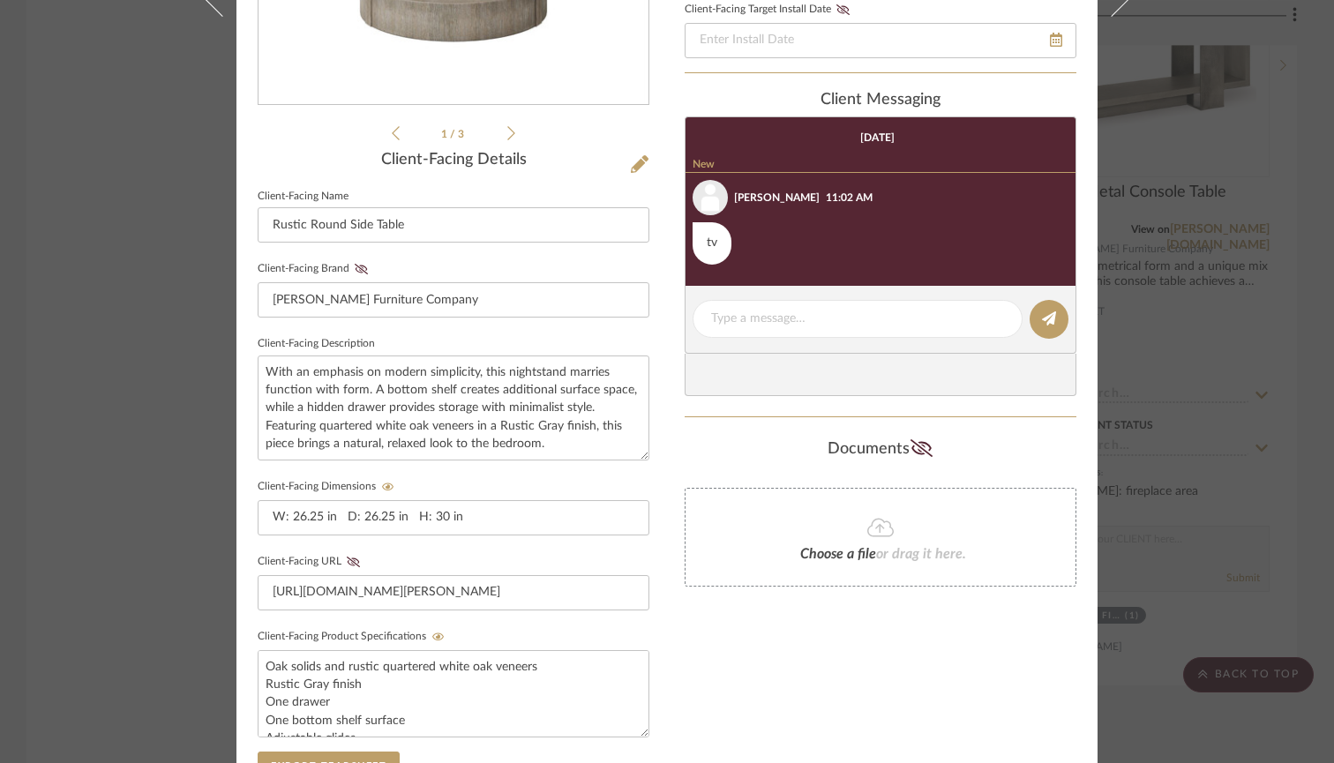
scroll to position [85, 0]
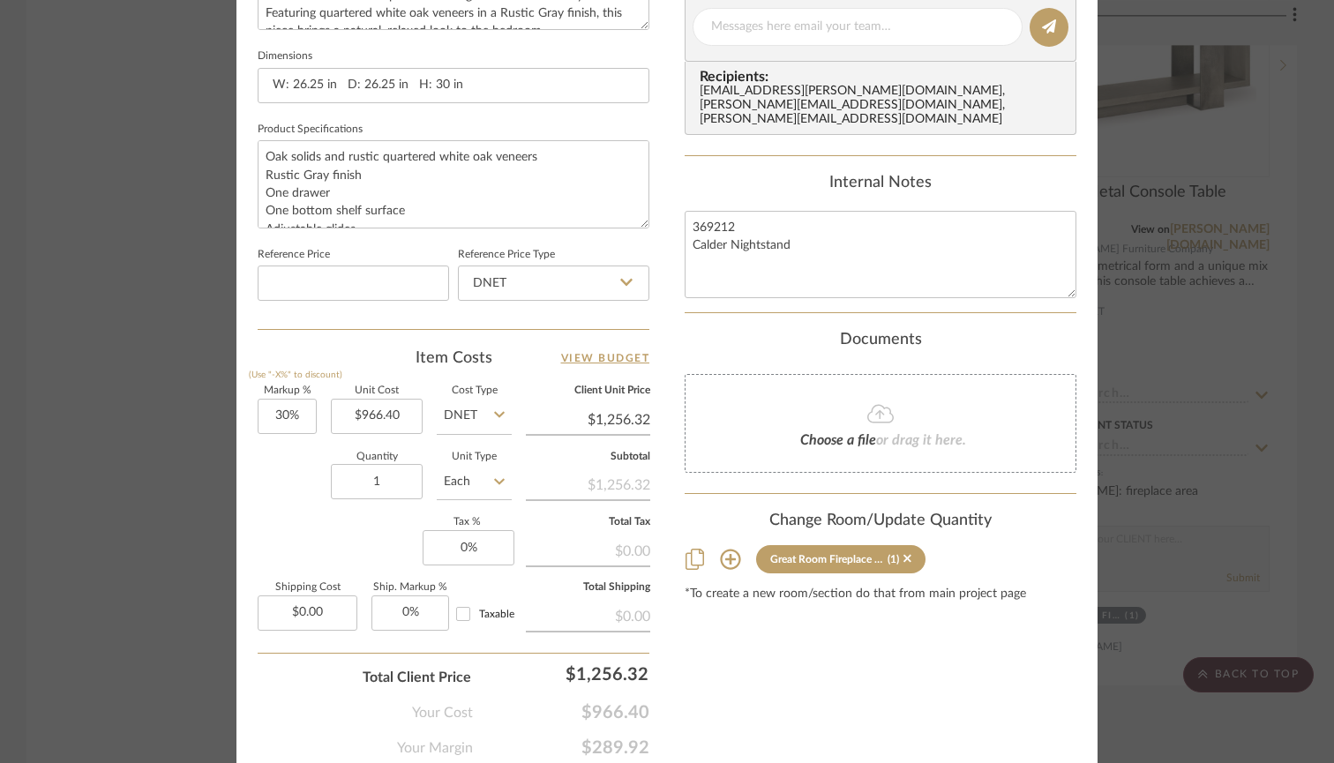
scroll to position [874, 0]
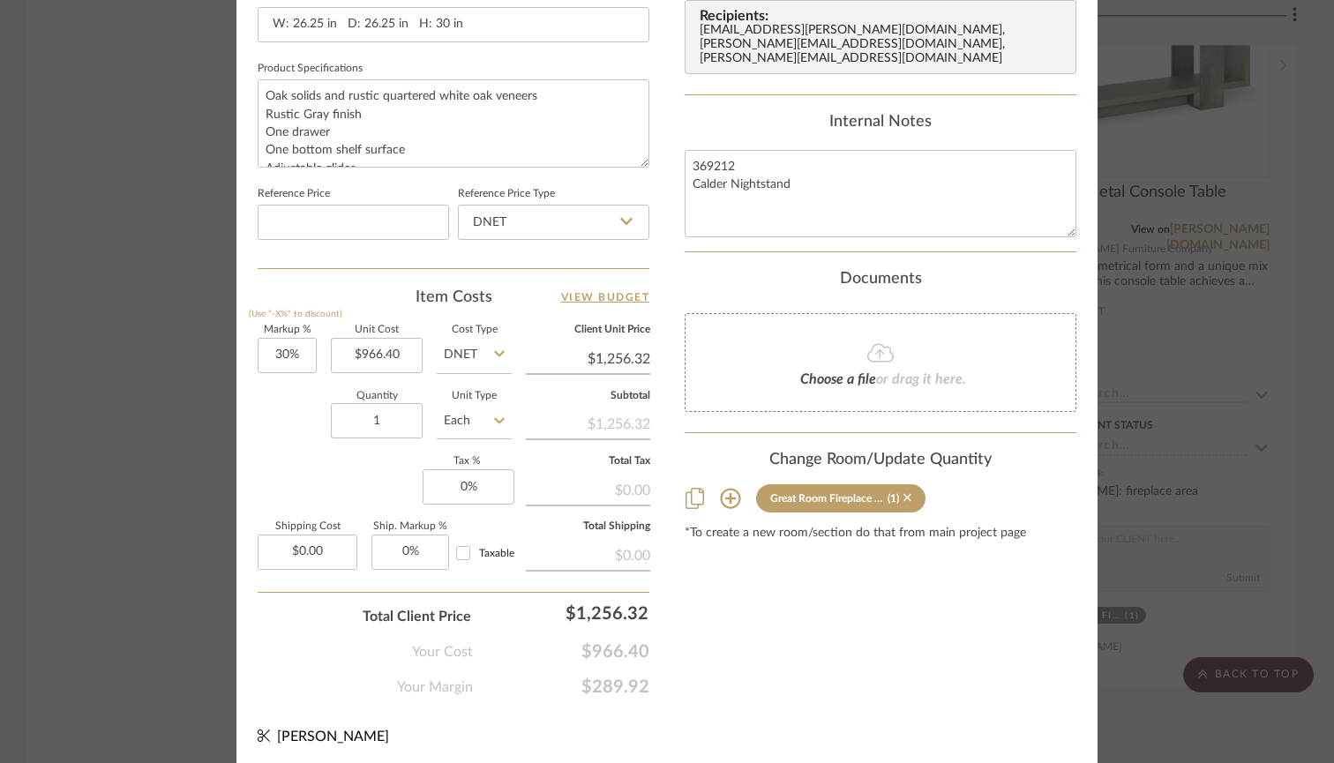
click at [904, 494] on icon at bounding box center [908, 498] width 8 height 8
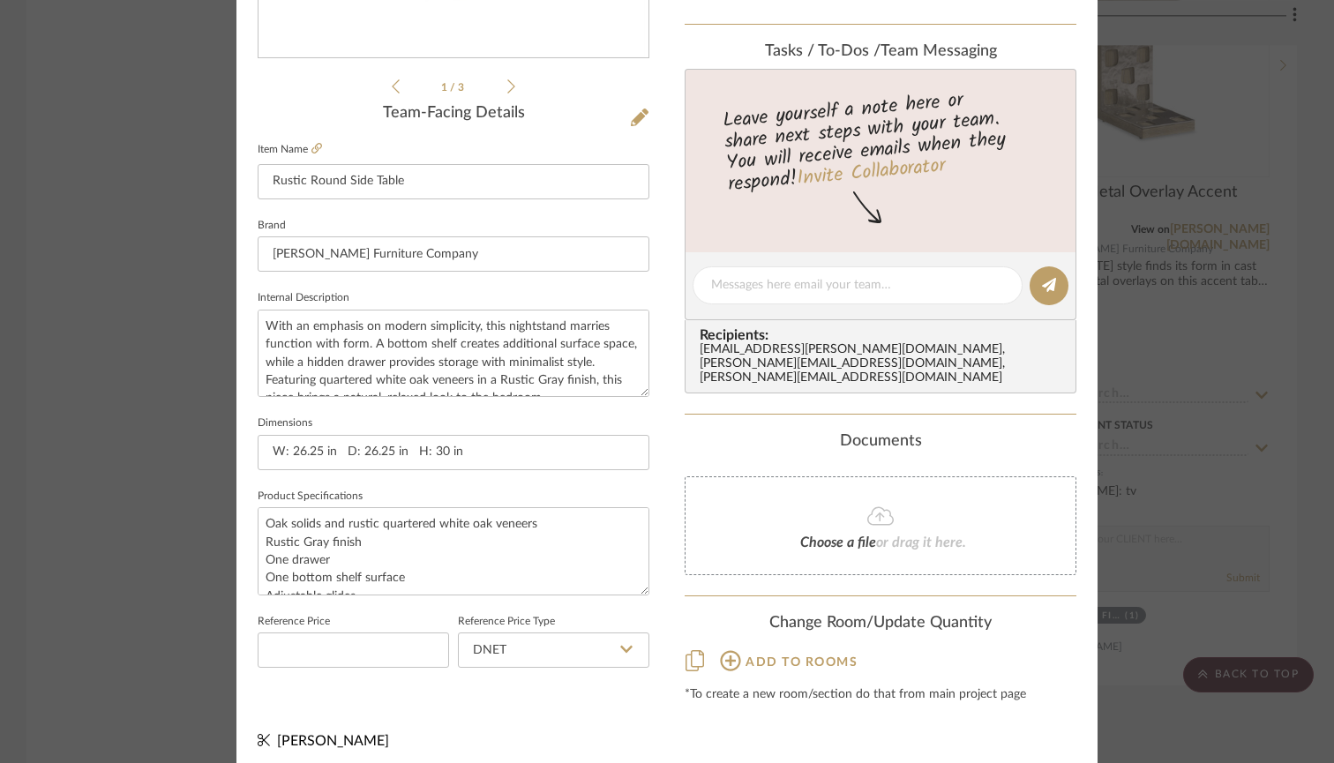
scroll to position [0, 0]
click at [729, 650] on icon at bounding box center [730, 660] width 21 height 21
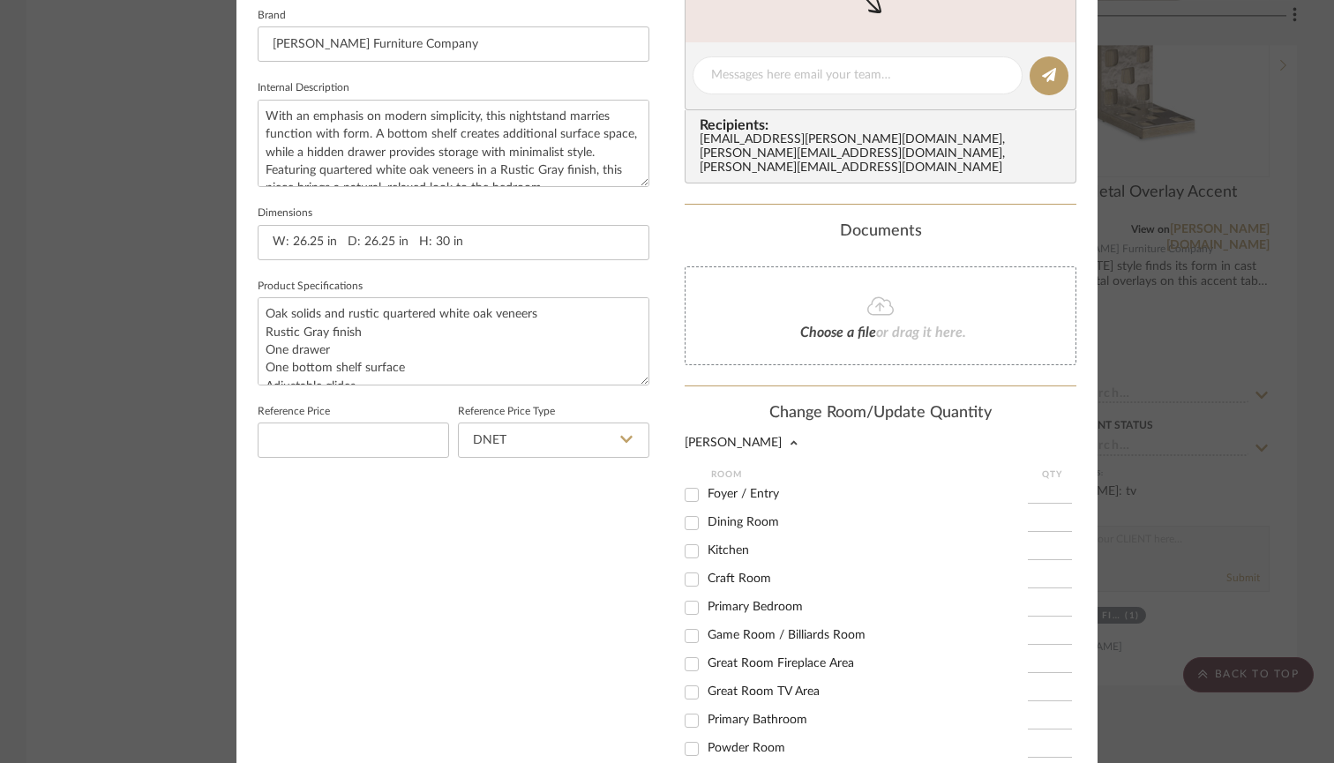
scroll to position [657, 0]
click at [695, 678] on input "Great Room TV Area" at bounding box center [692, 692] width 28 height 28
checkbox input "true"
type input "1"
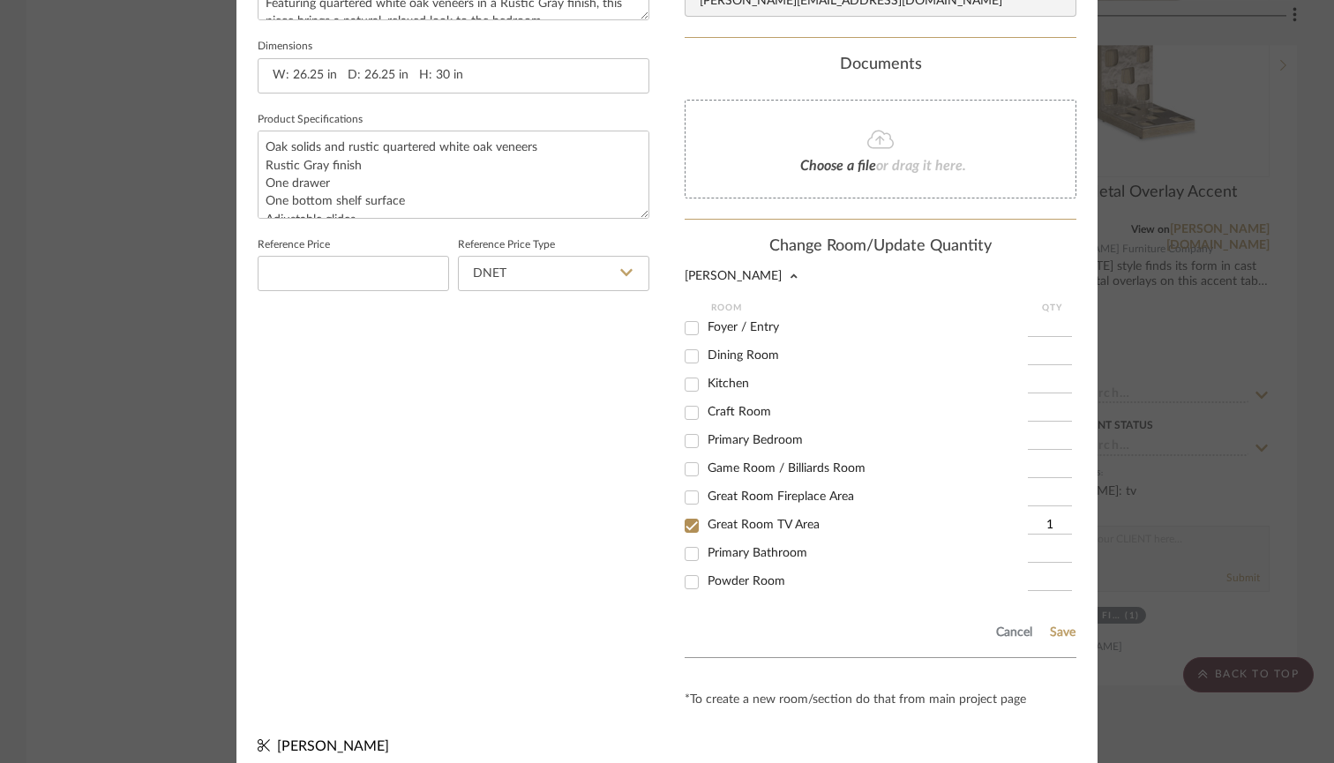
scroll to position [822, 0]
click at [1062, 627] on button "Save" at bounding box center [1062, 634] width 27 height 14
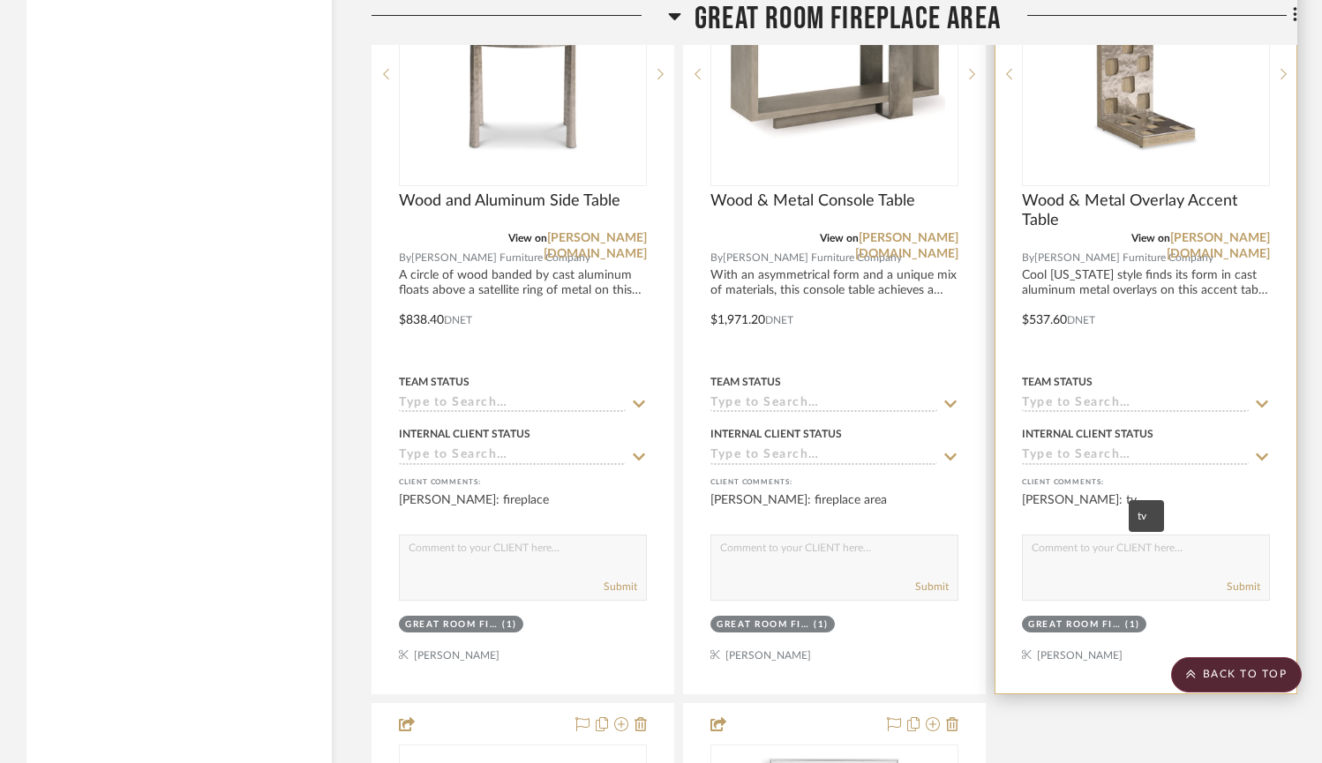
scroll to position [7363, 0]
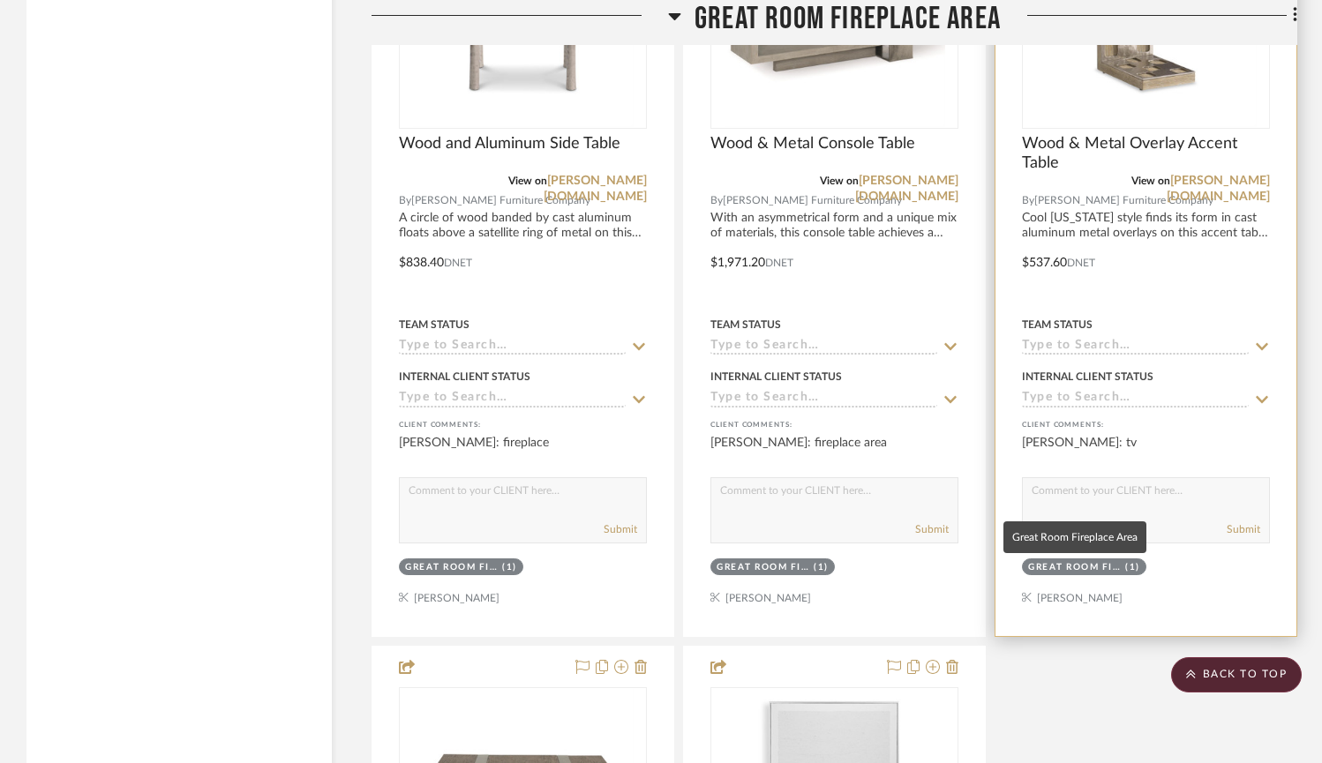
click at [1105, 567] on div "Great Room Fireplace Area" at bounding box center [1074, 567] width 93 height 13
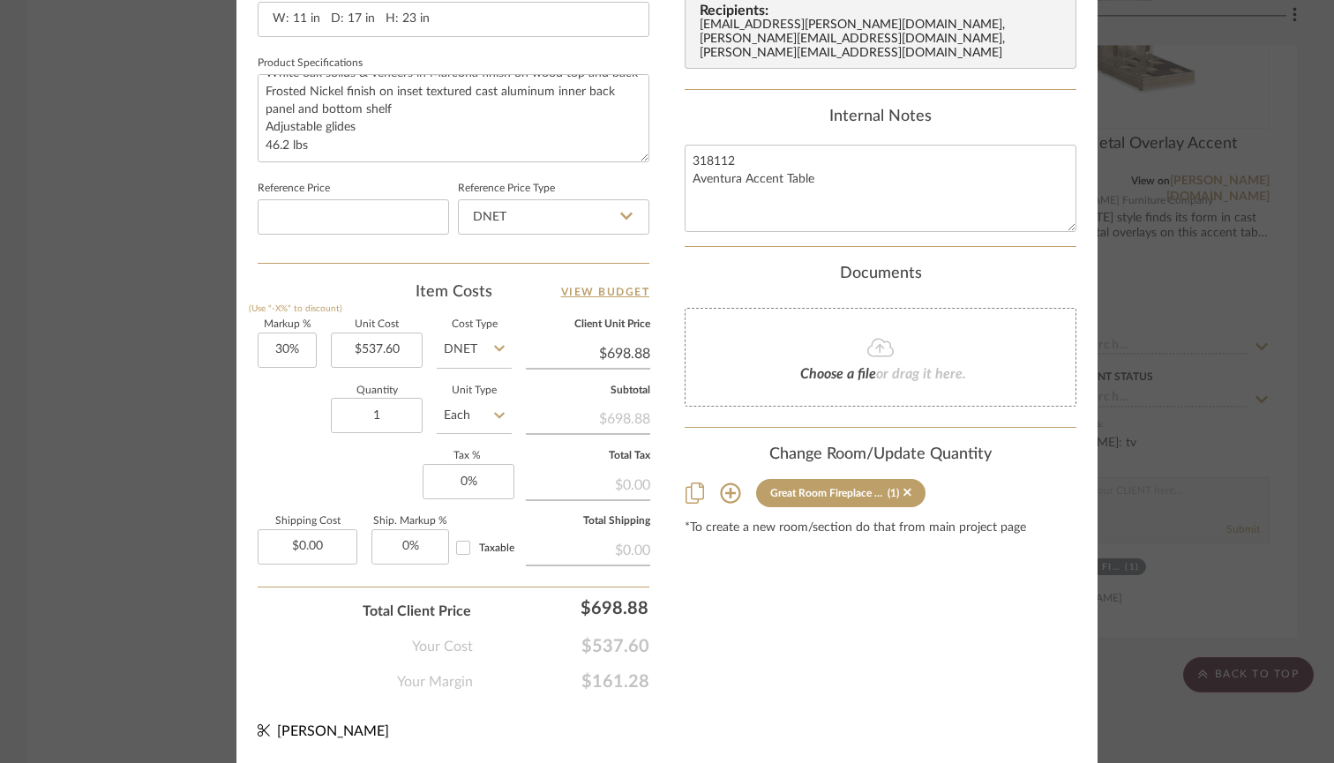
scroll to position [879, 0]
click at [904, 487] on icon at bounding box center [908, 493] width 8 height 12
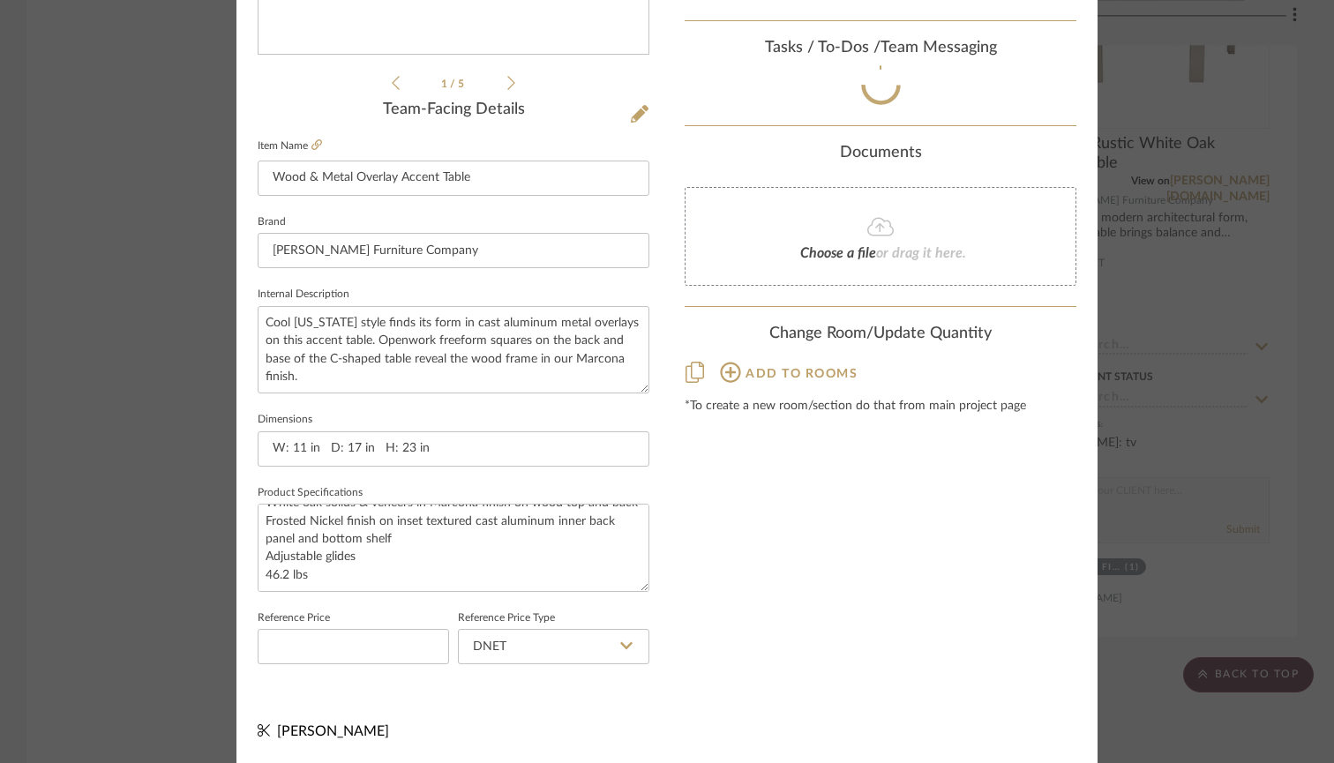
scroll to position [446, 0]
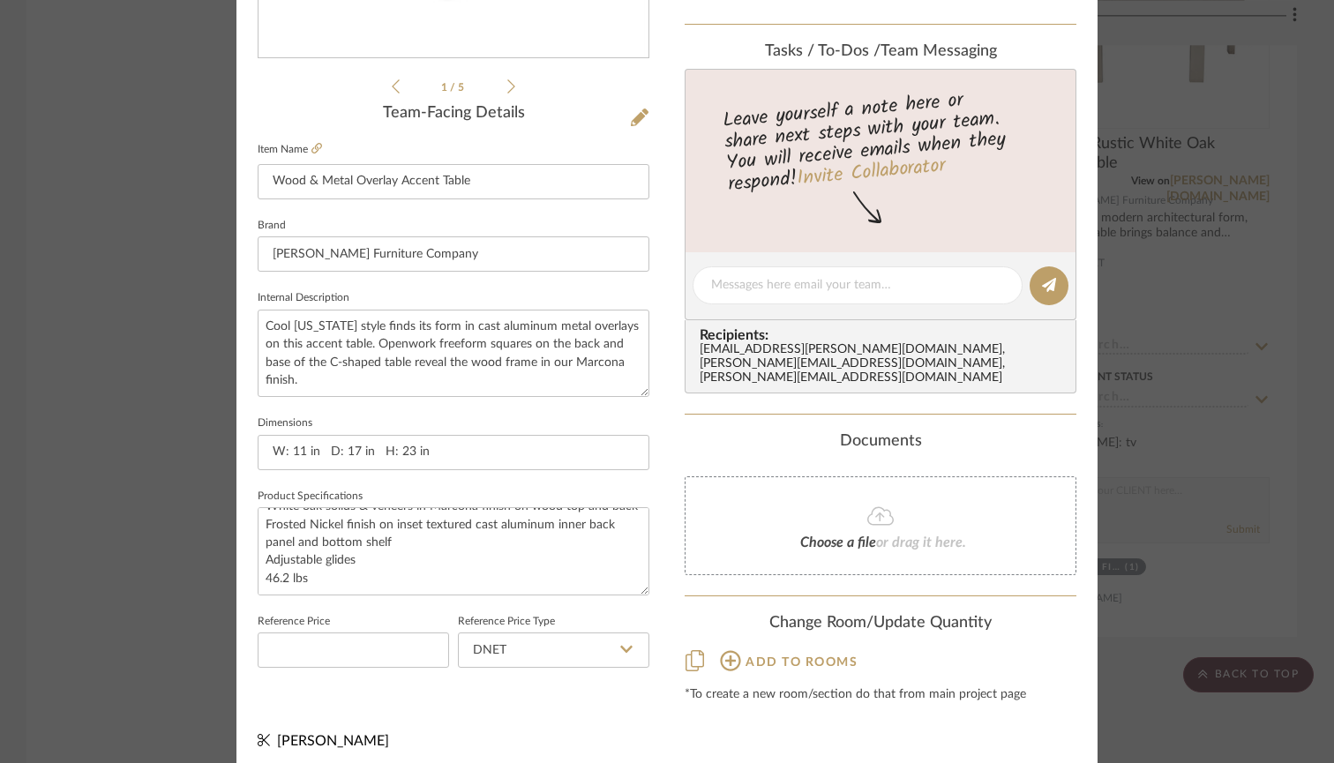
click at [730, 650] on icon at bounding box center [730, 660] width 21 height 21
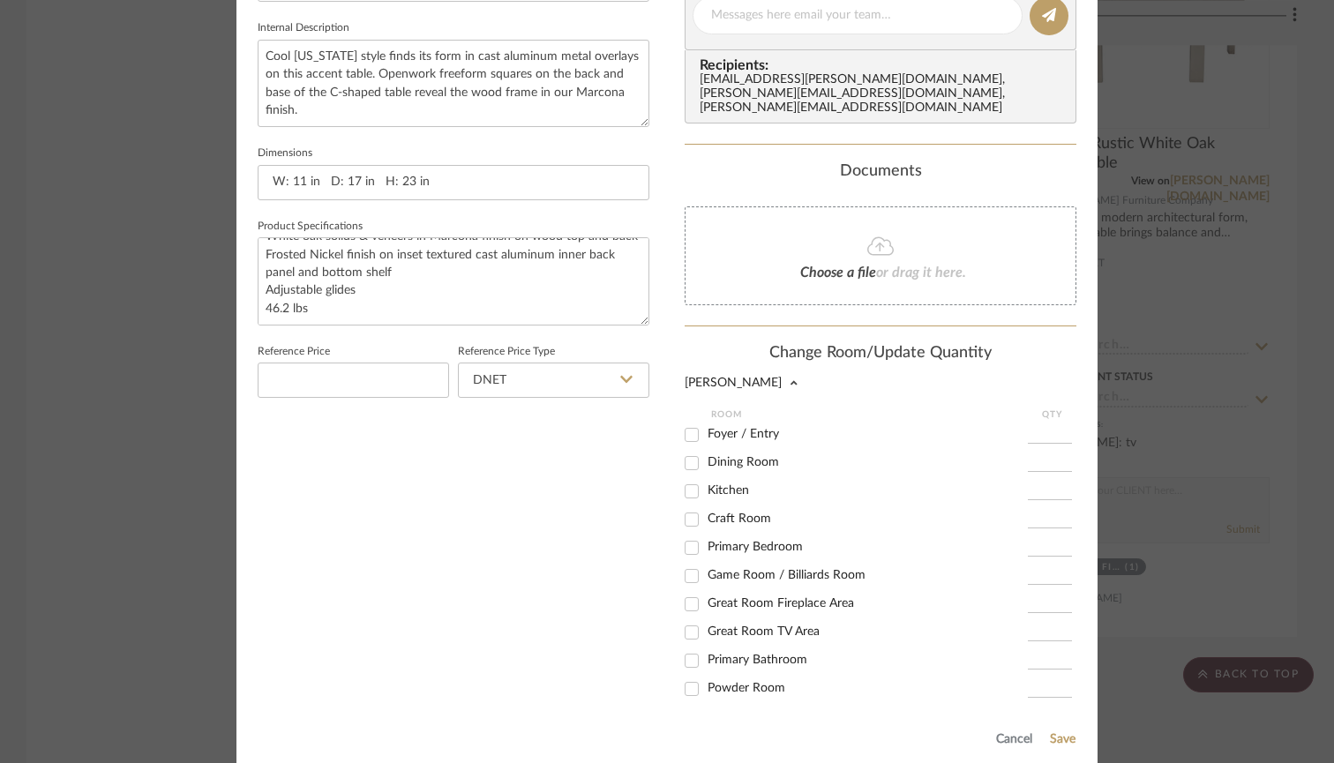
scroll to position [731, 0]
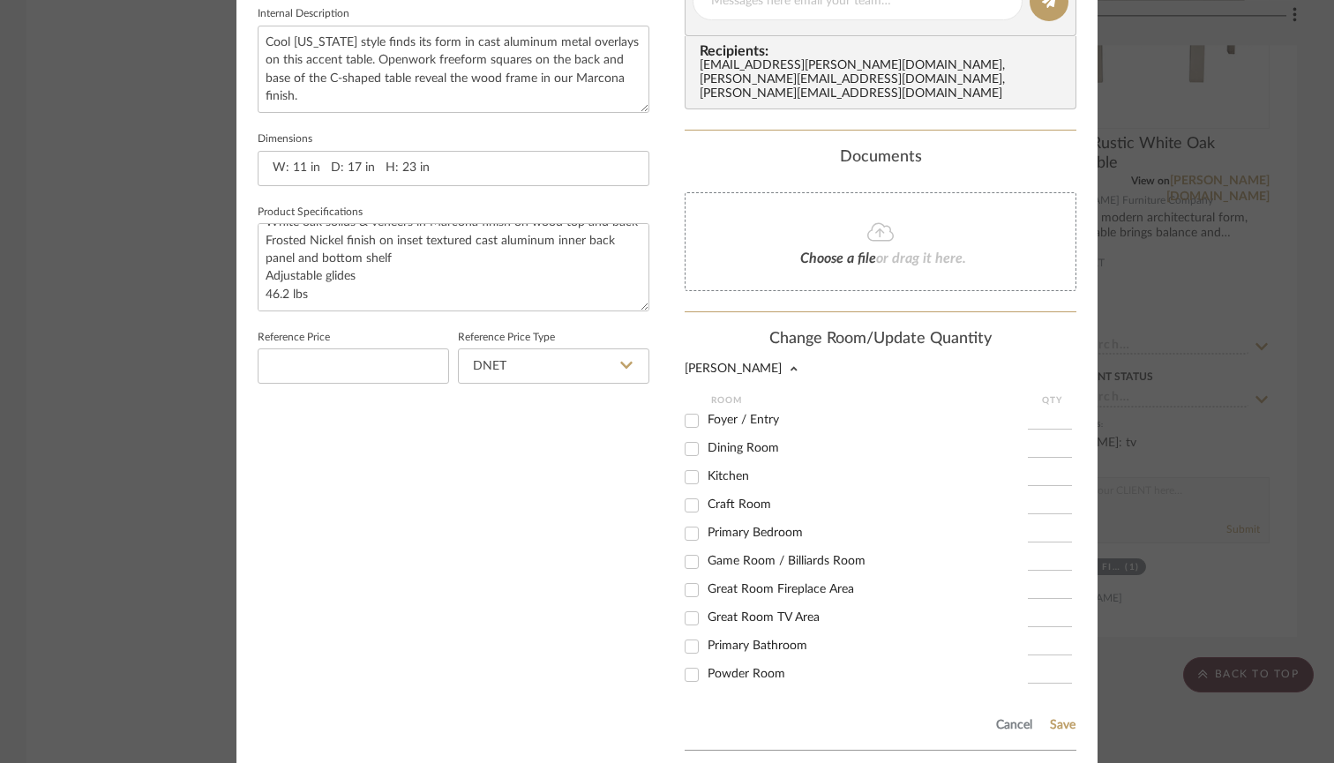
click at [684, 604] on input "Great Room TV Area" at bounding box center [692, 618] width 28 height 28
checkbox input "true"
type input "1"
click at [1058, 718] on button "Save" at bounding box center [1062, 725] width 27 height 14
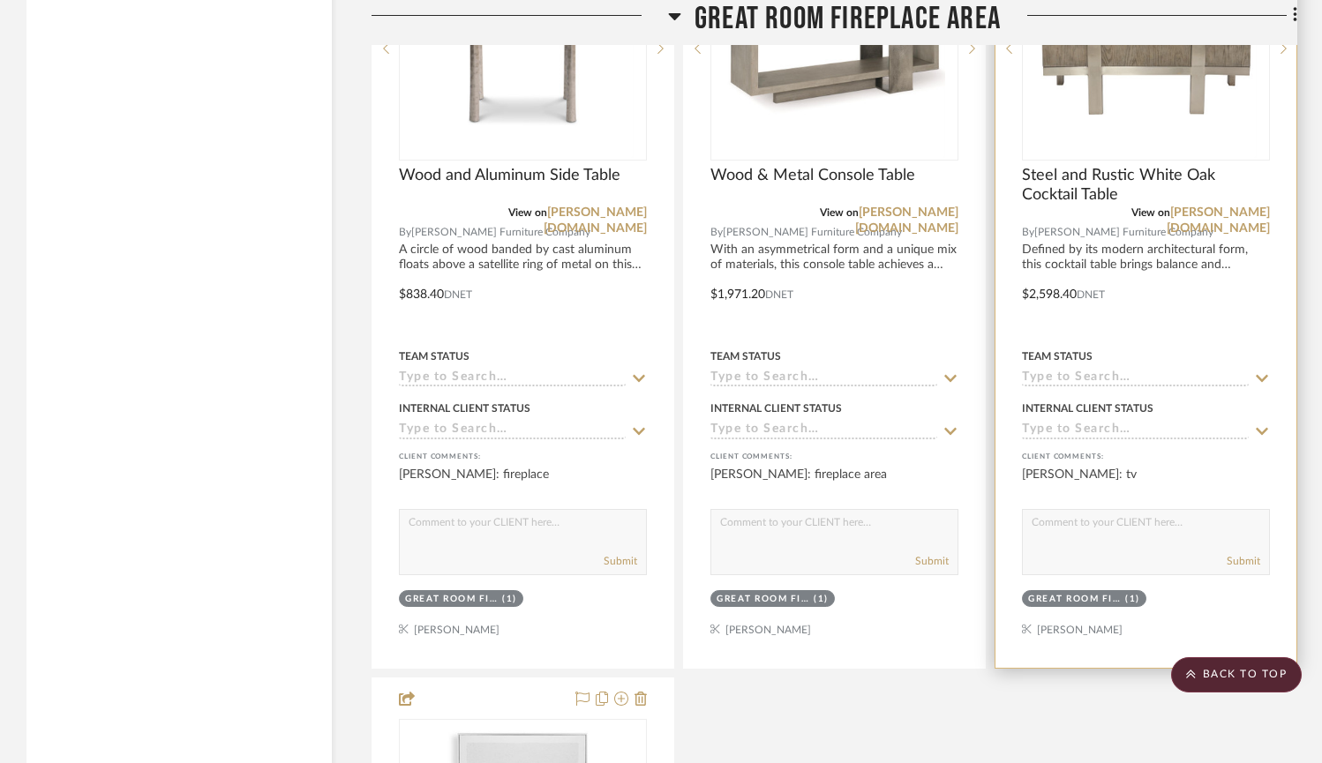
scroll to position [7357, 0]
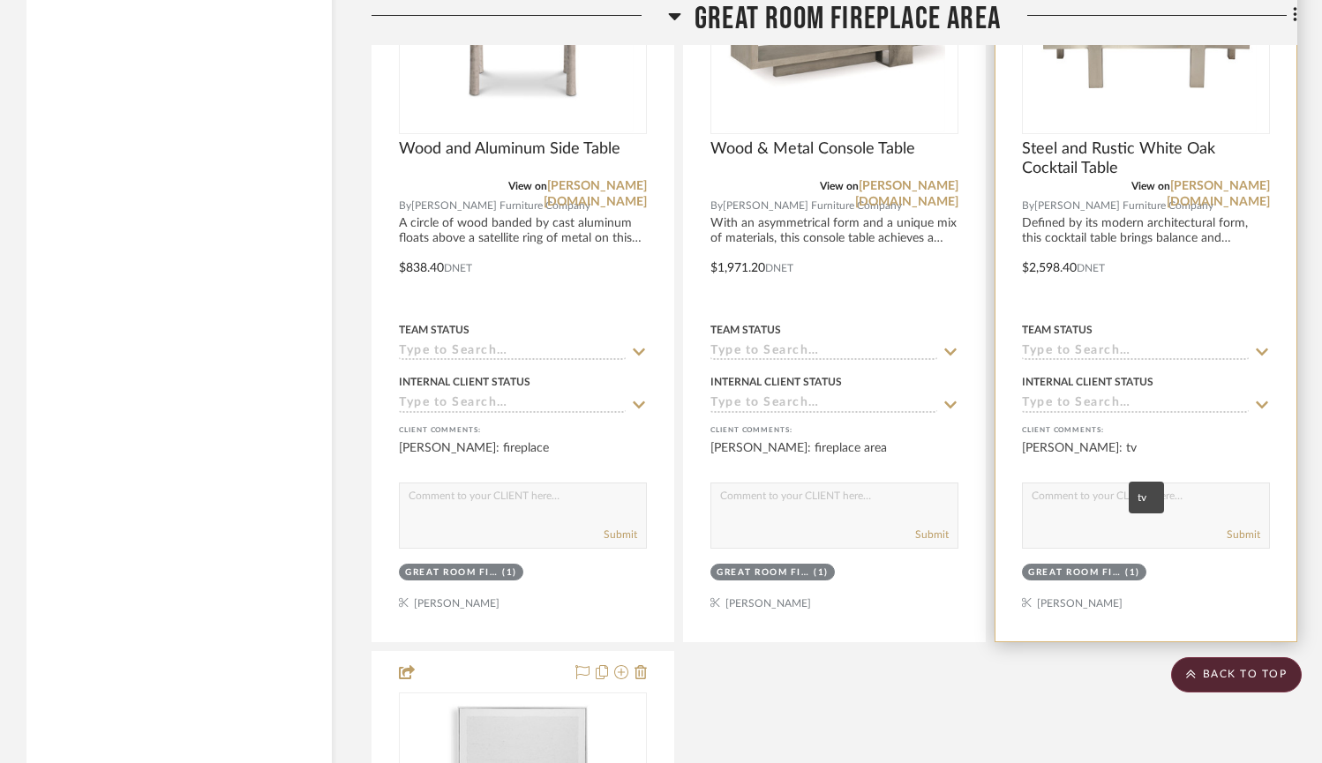
click at [1083, 467] on div "Jared Strand: tv" at bounding box center [1146, 456] width 248 height 35
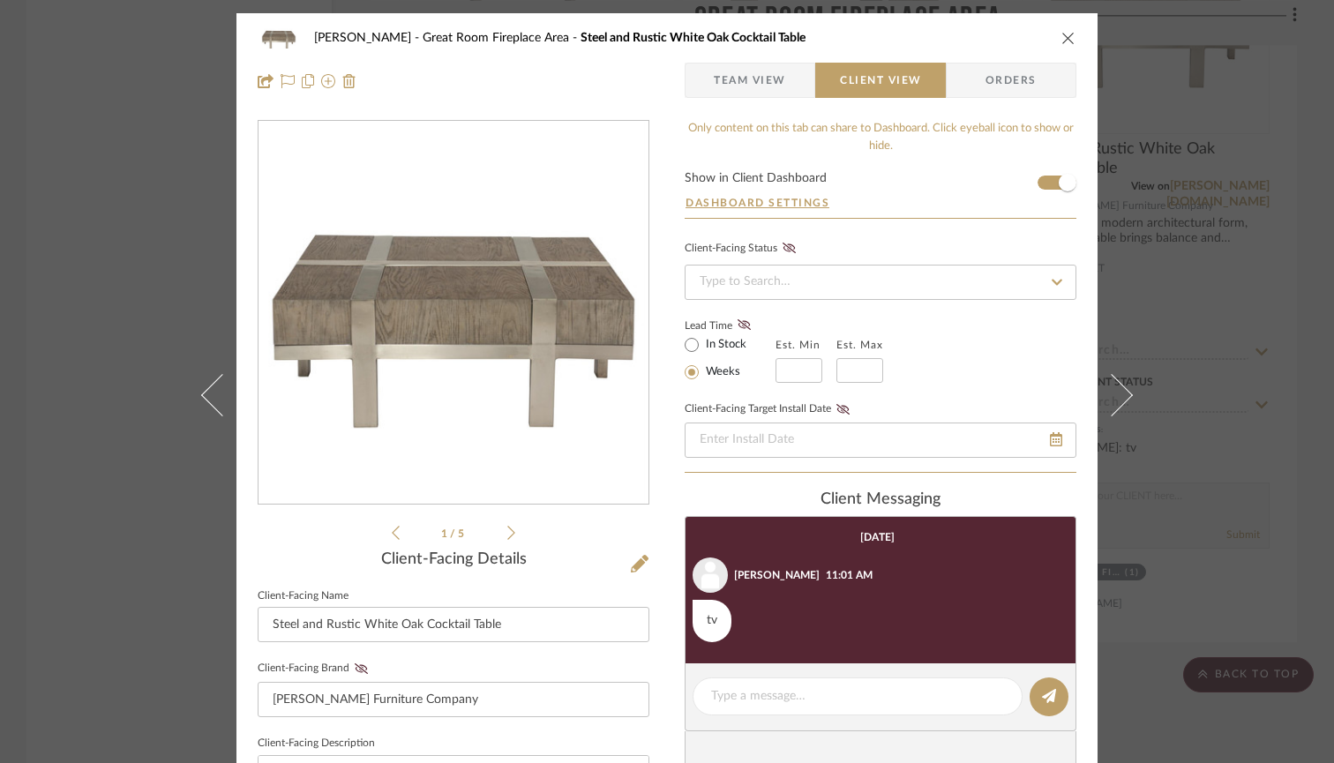
scroll to position [0, 0]
click at [784, 87] on span "Team View" at bounding box center [750, 80] width 129 height 35
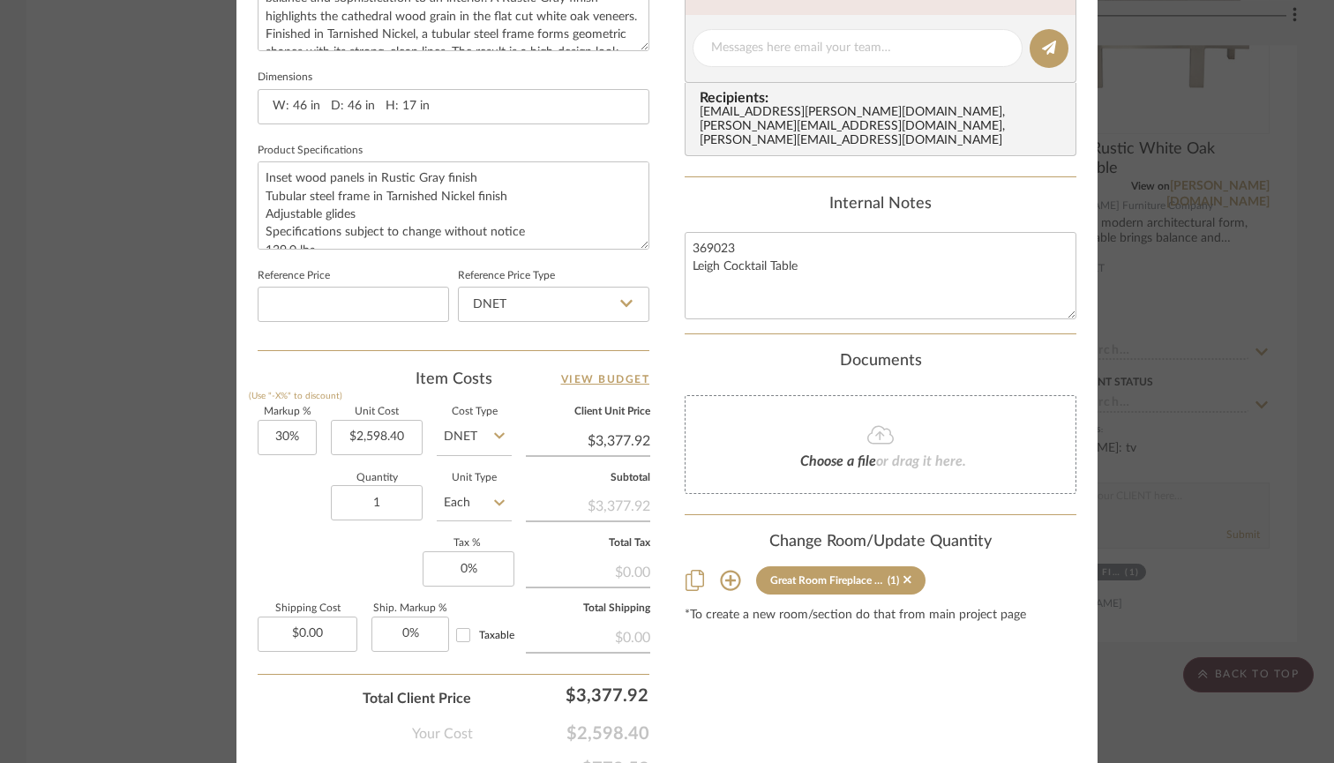
scroll to position [844, 0]
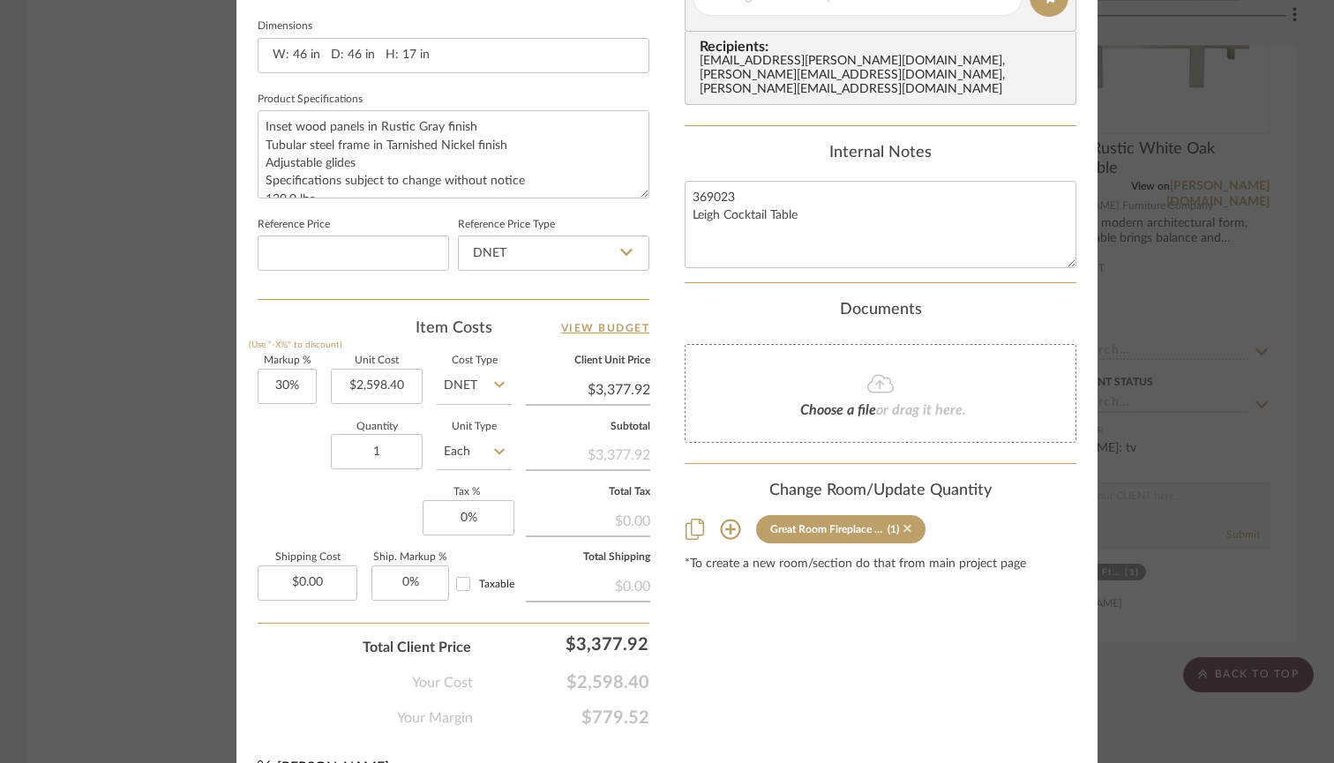
click at [904, 522] on icon at bounding box center [908, 528] width 8 height 12
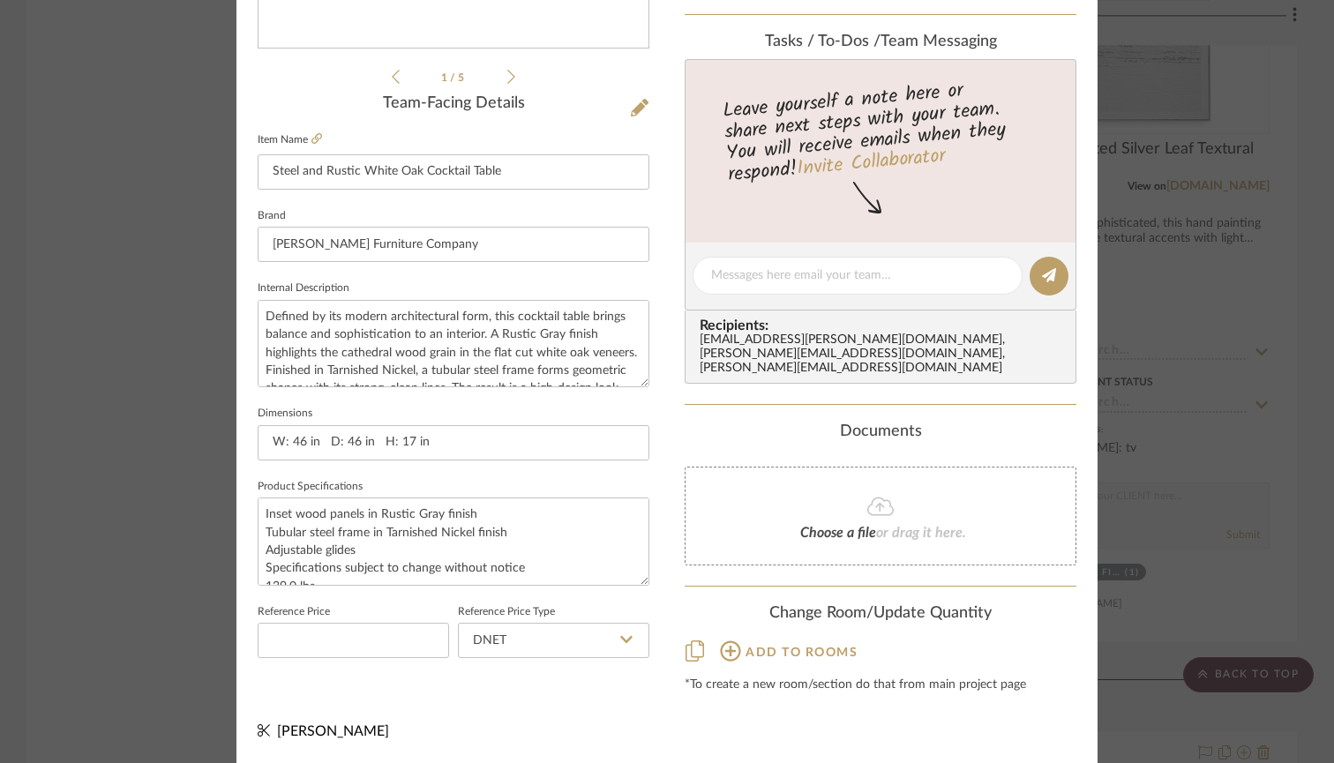
scroll to position [446, 0]
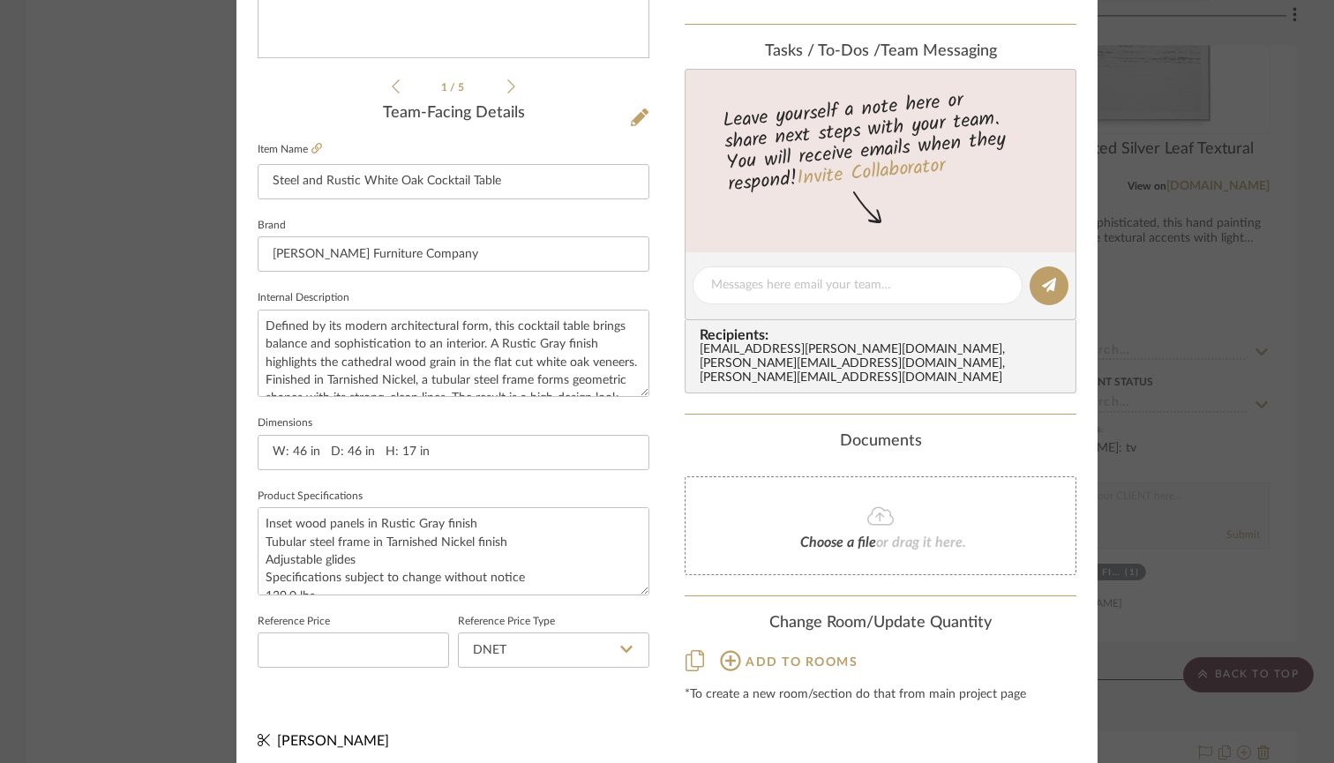
click at [751, 647] on button "Add to rooms" at bounding box center [788, 660] width 139 height 27
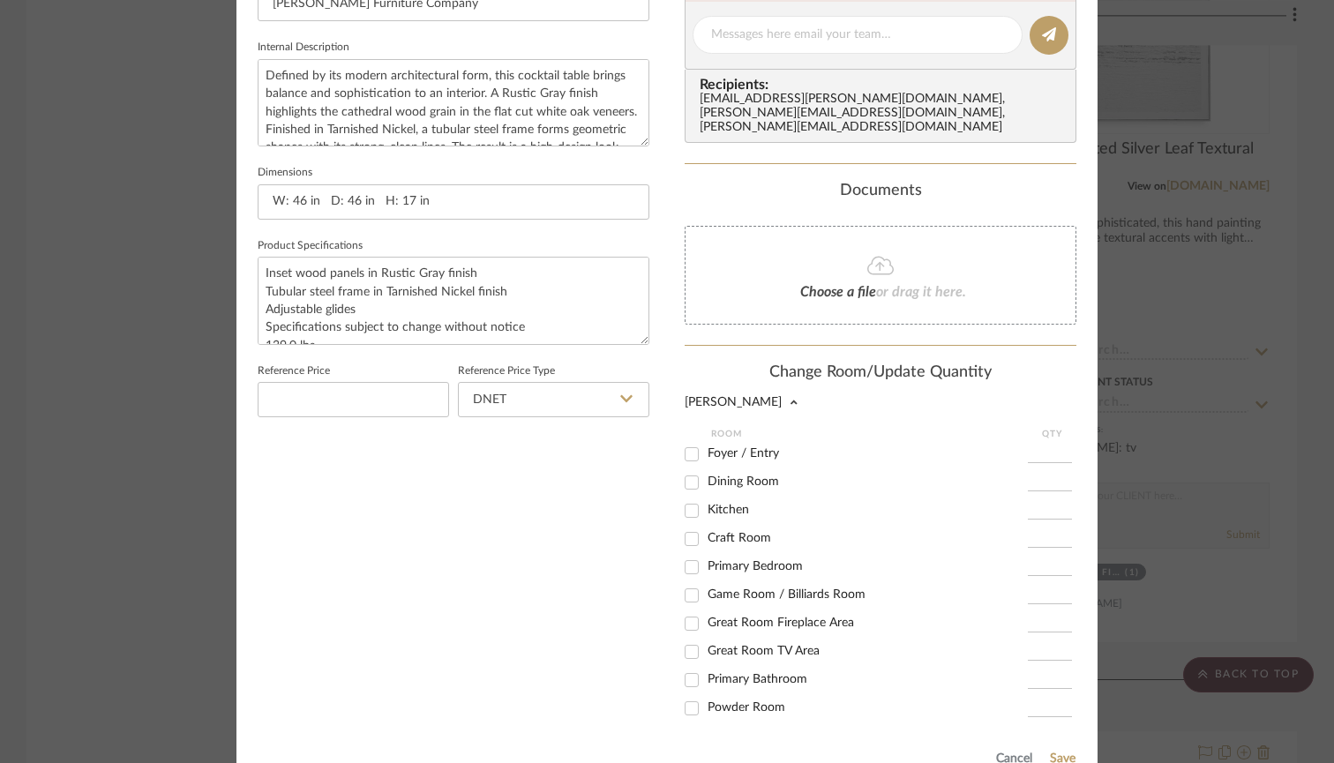
scroll to position [720, 0]
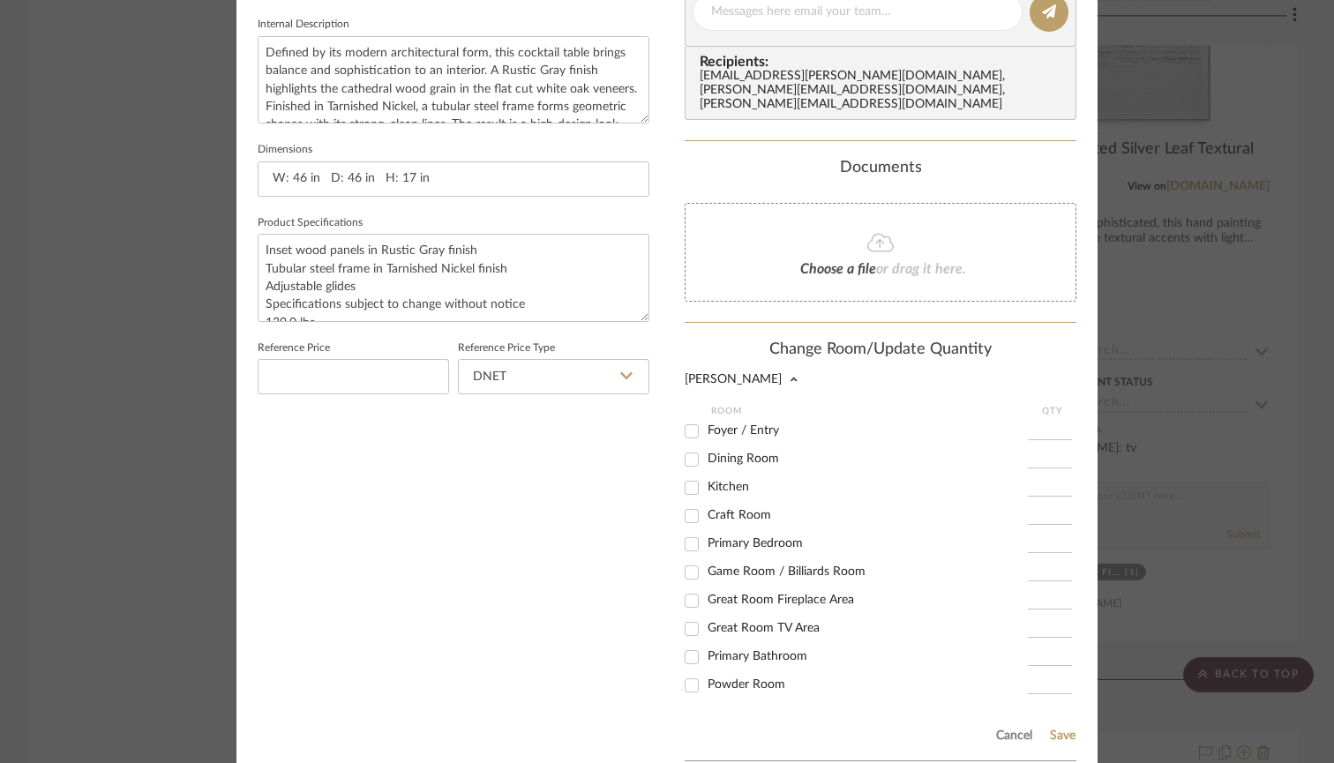
click at [687, 615] on input "Great Room TV Area" at bounding box center [692, 629] width 28 height 28
checkbox input "true"
type input "1"
click at [1054, 729] on button "Save" at bounding box center [1062, 736] width 27 height 14
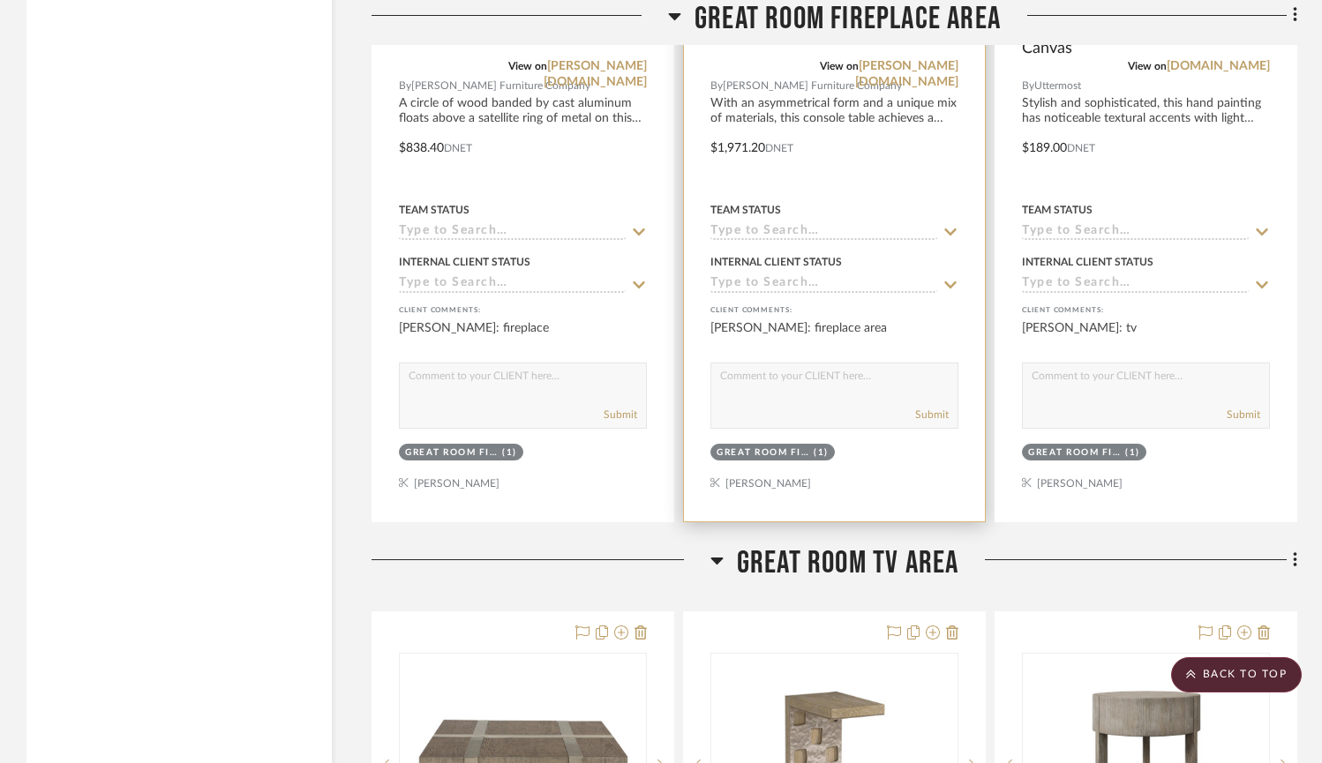
scroll to position [7480, 0]
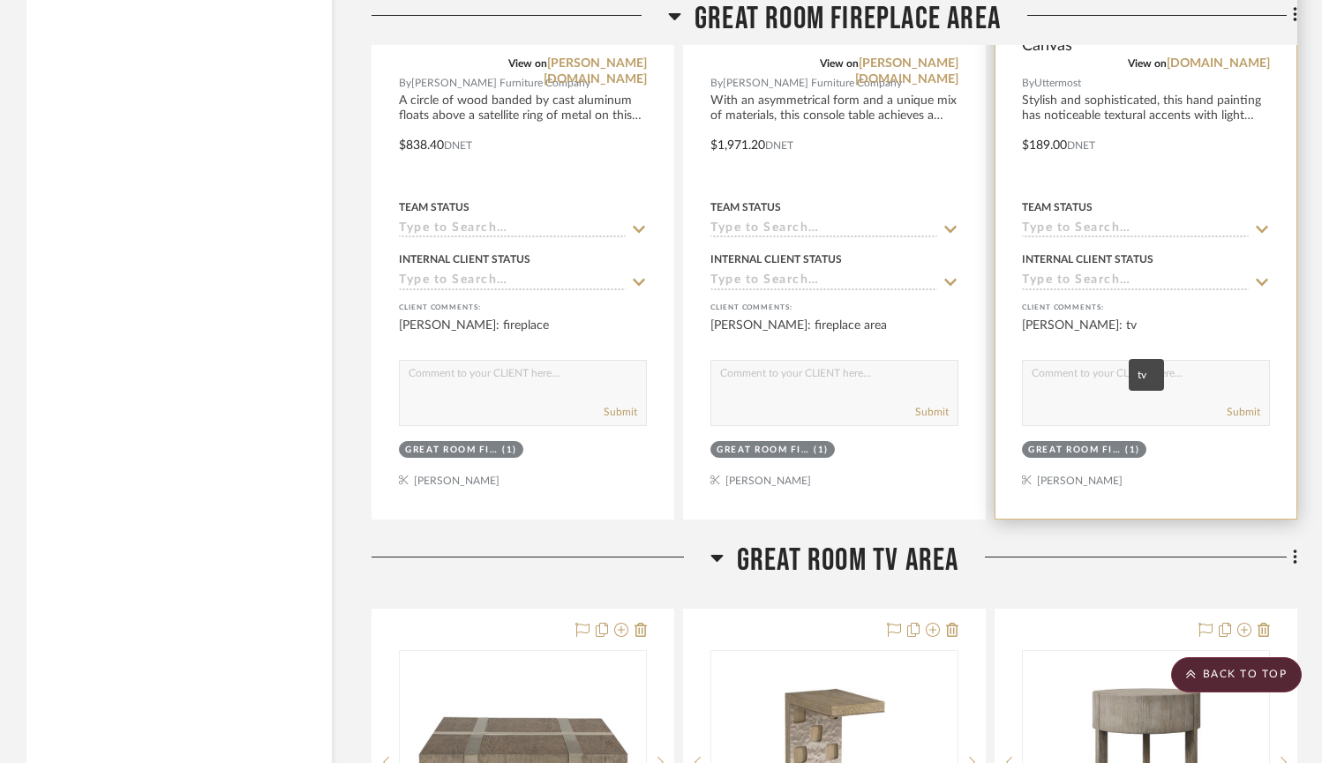
click at [1147, 334] on div "Jared Strand: tv" at bounding box center [1146, 334] width 248 height 35
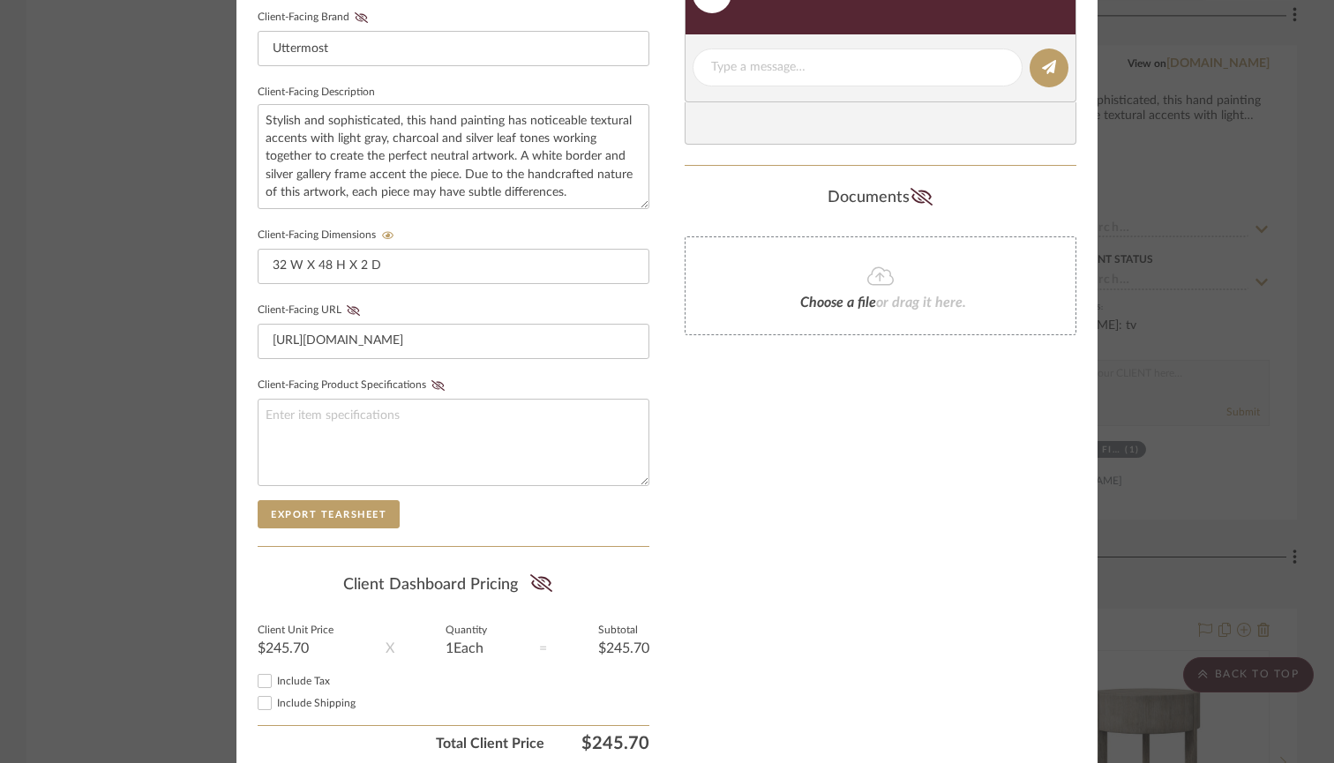
scroll to position [664, 0]
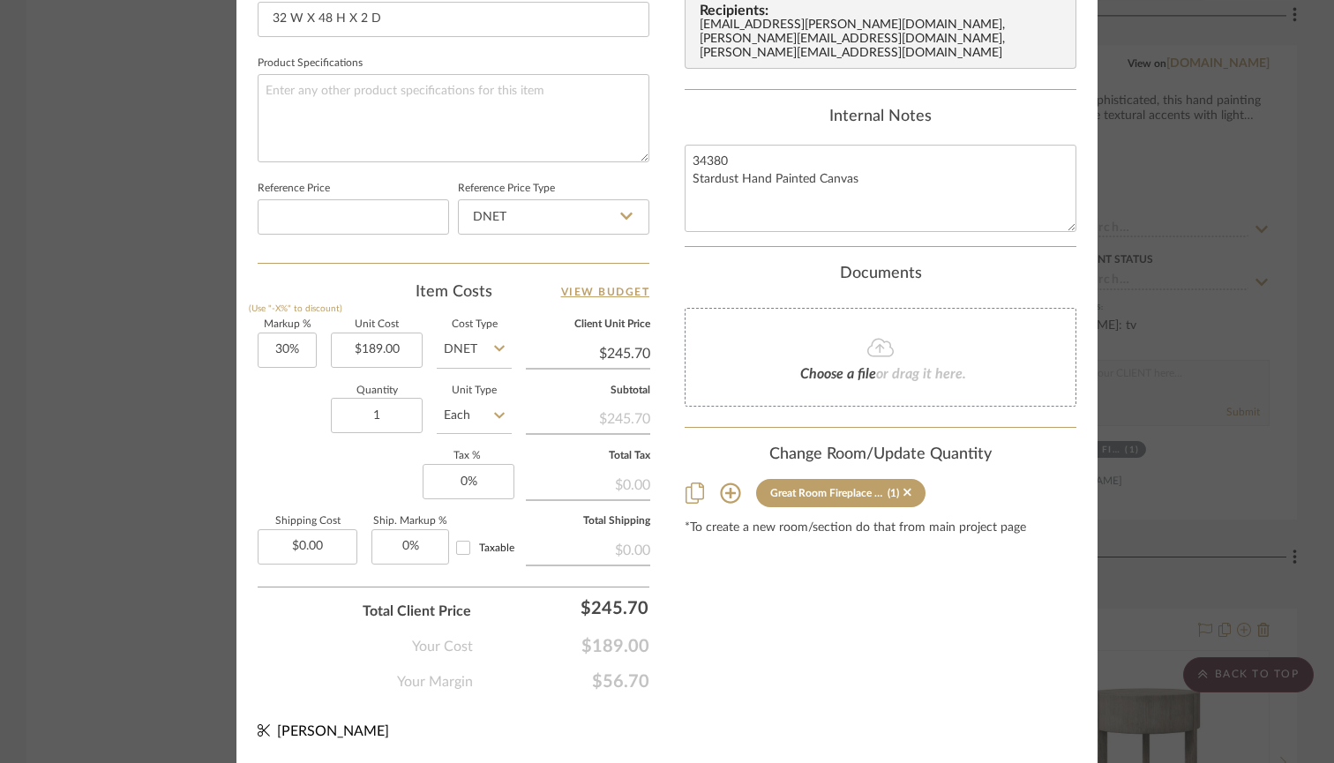
scroll to position [879, 0]
click at [904, 487] on icon at bounding box center [908, 493] width 8 height 12
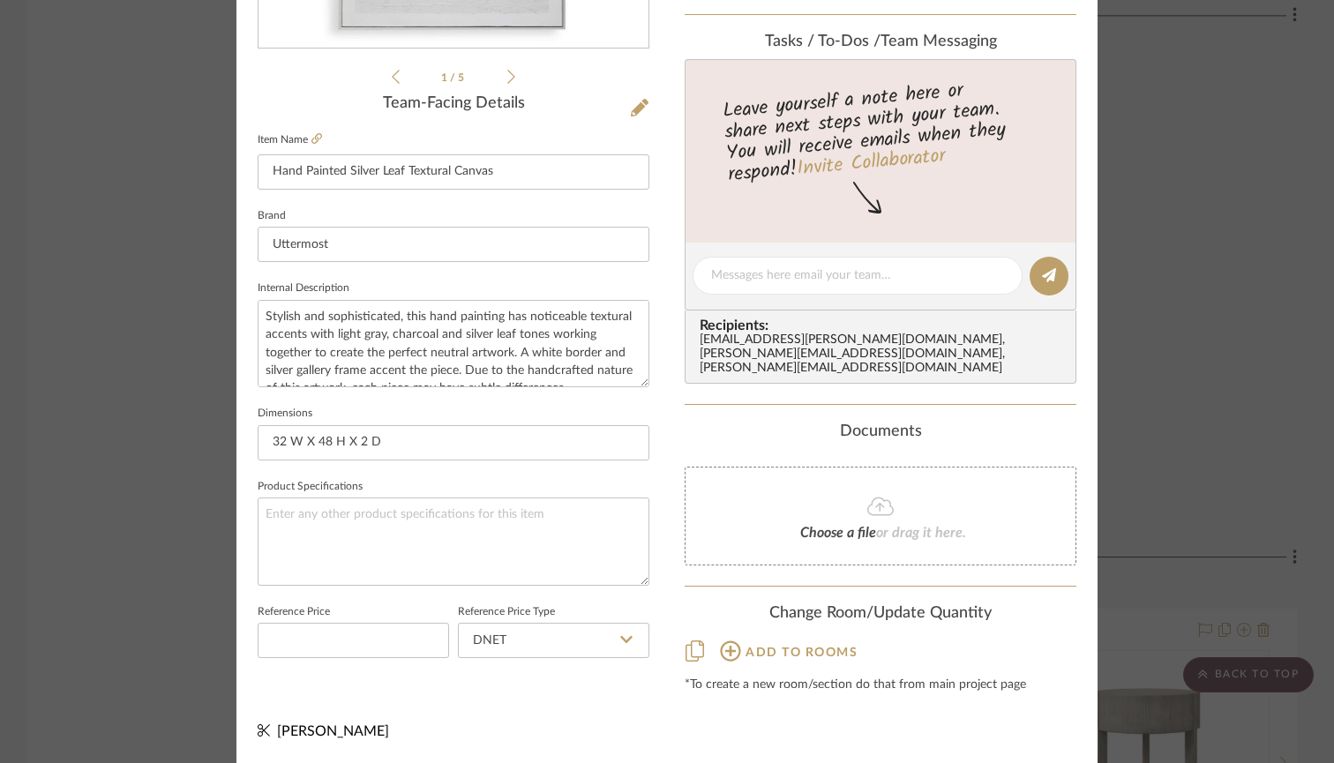
scroll to position [446, 0]
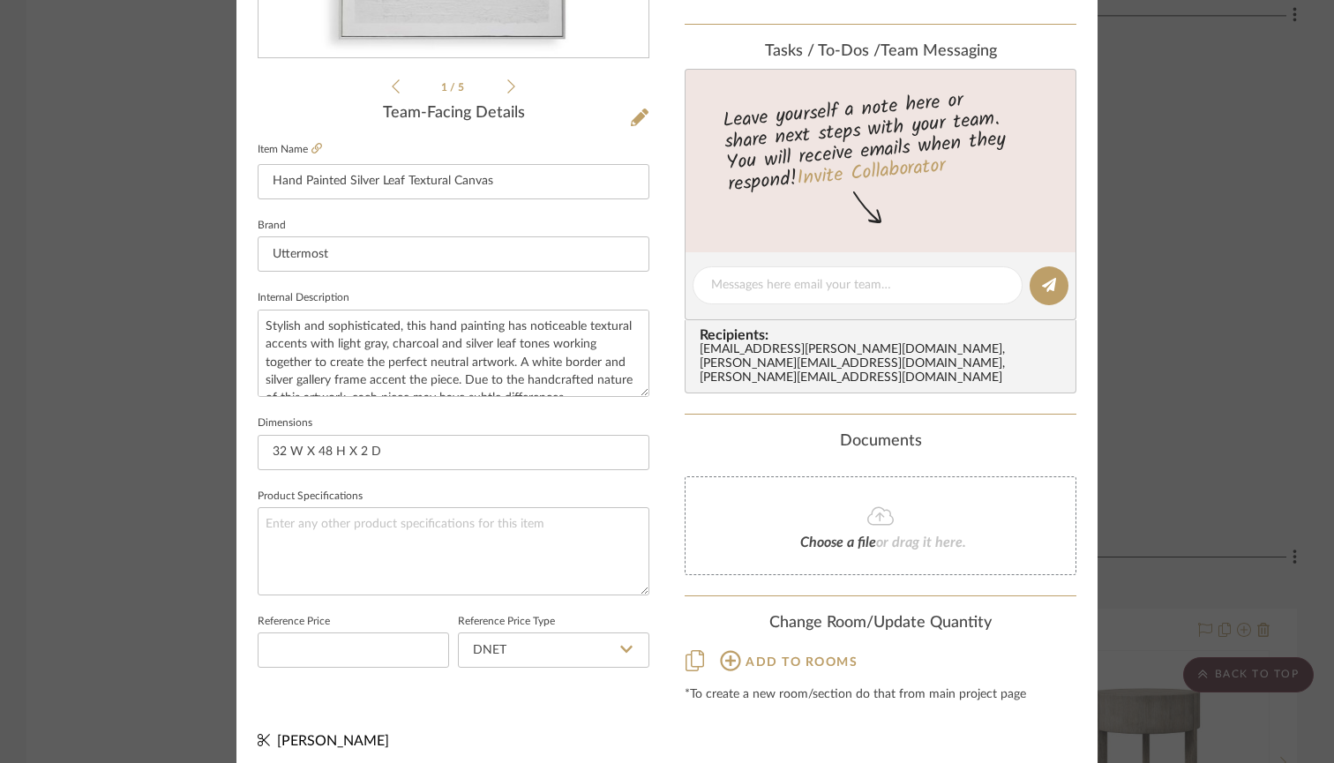
click at [724, 650] on icon at bounding box center [730, 660] width 20 height 20
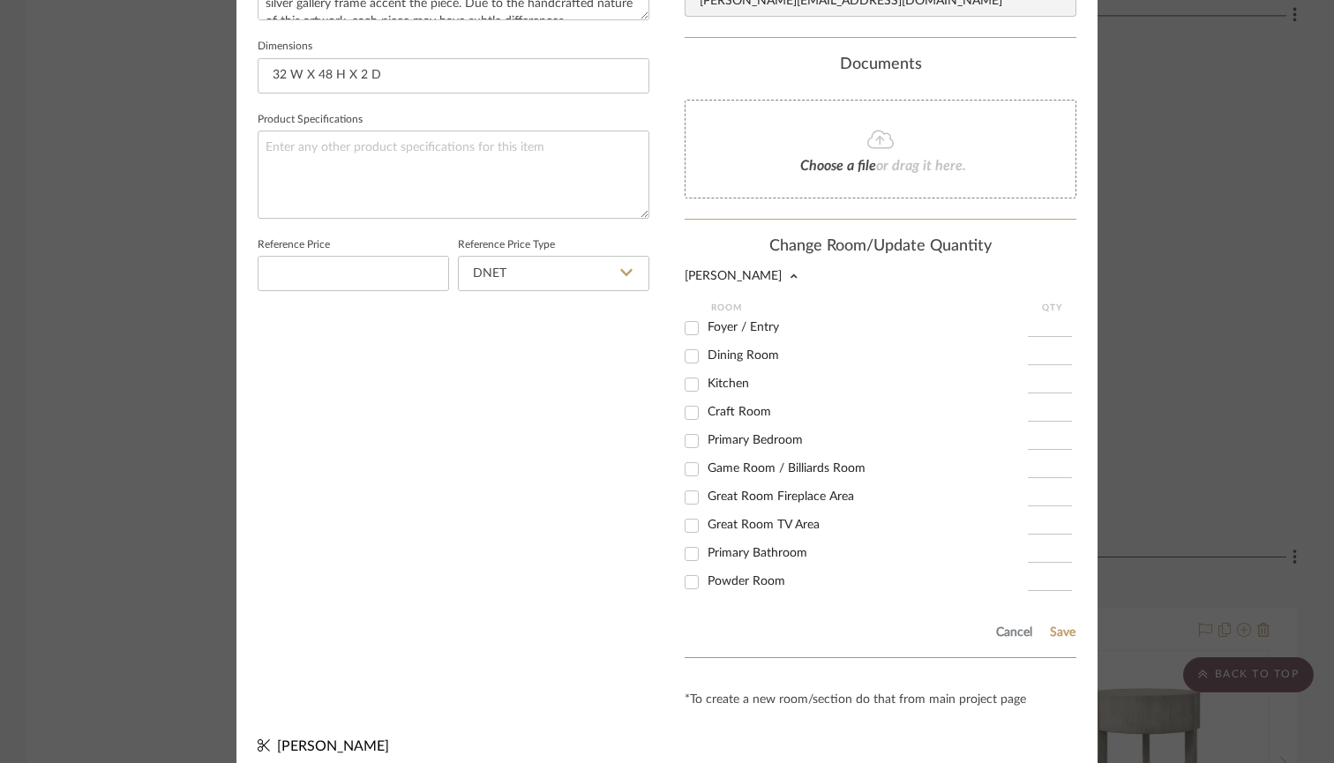
scroll to position [822, 0]
click at [687, 514] on input "Great Room TV Area" at bounding box center [692, 527] width 28 height 28
checkbox input "true"
type input "1"
click at [1063, 627] on button "Save" at bounding box center [1062, 634] width 27 height 14
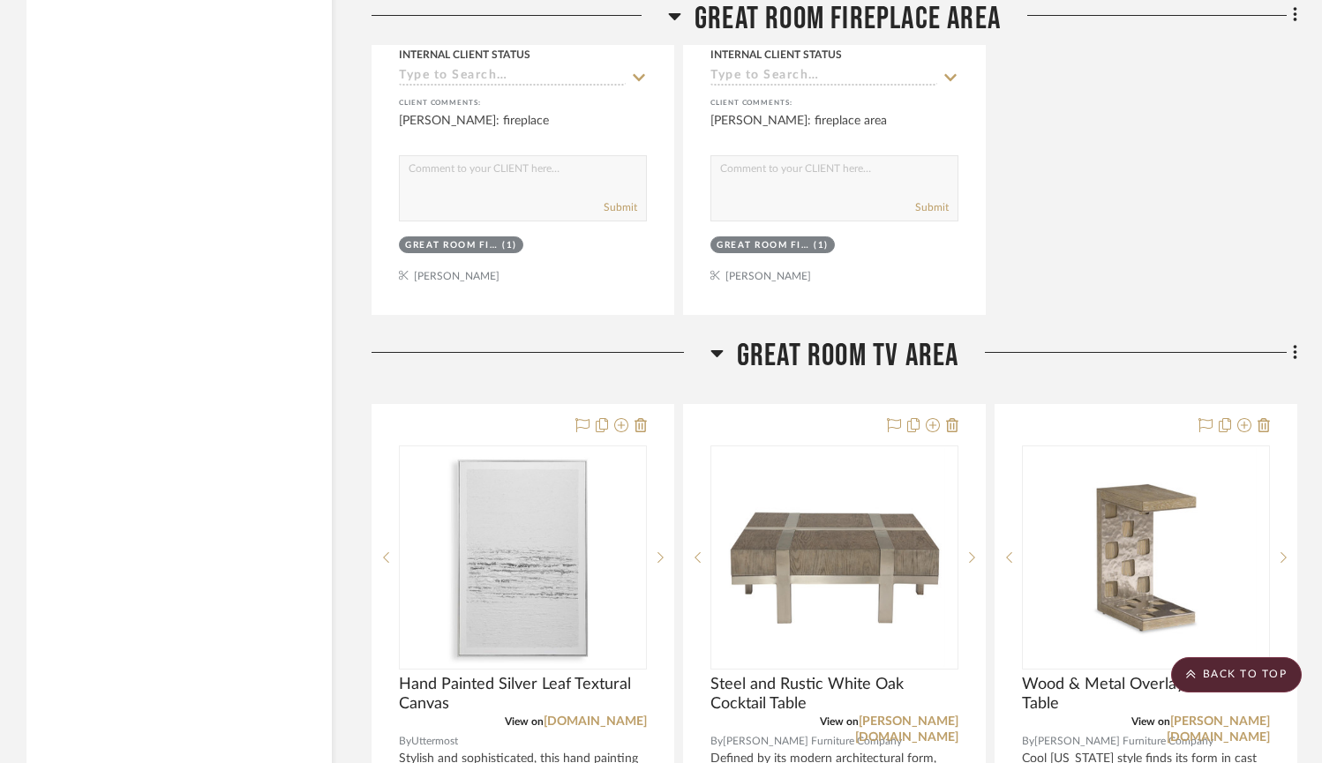
scroll to position [7628, 0]
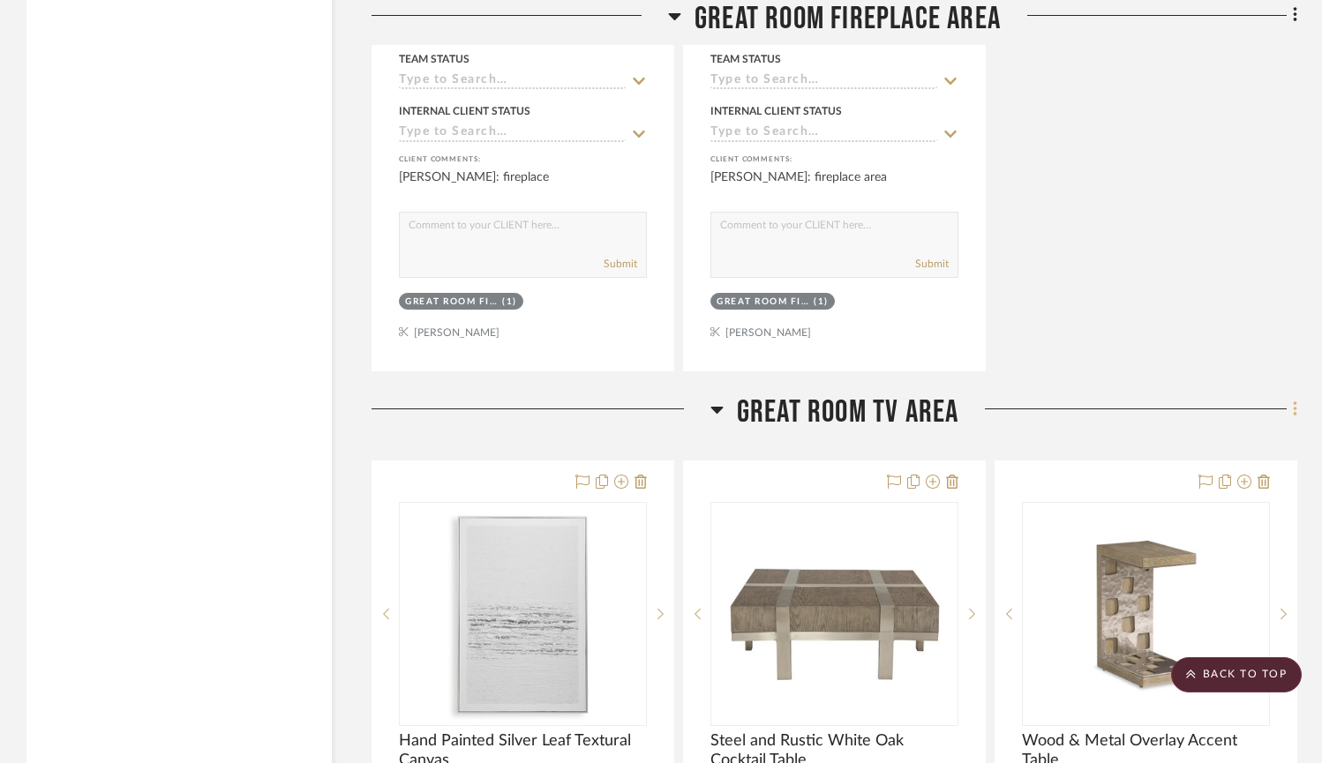
click at [1295, 401] on icon at bounding box center [1295, 409] width 5 height 19
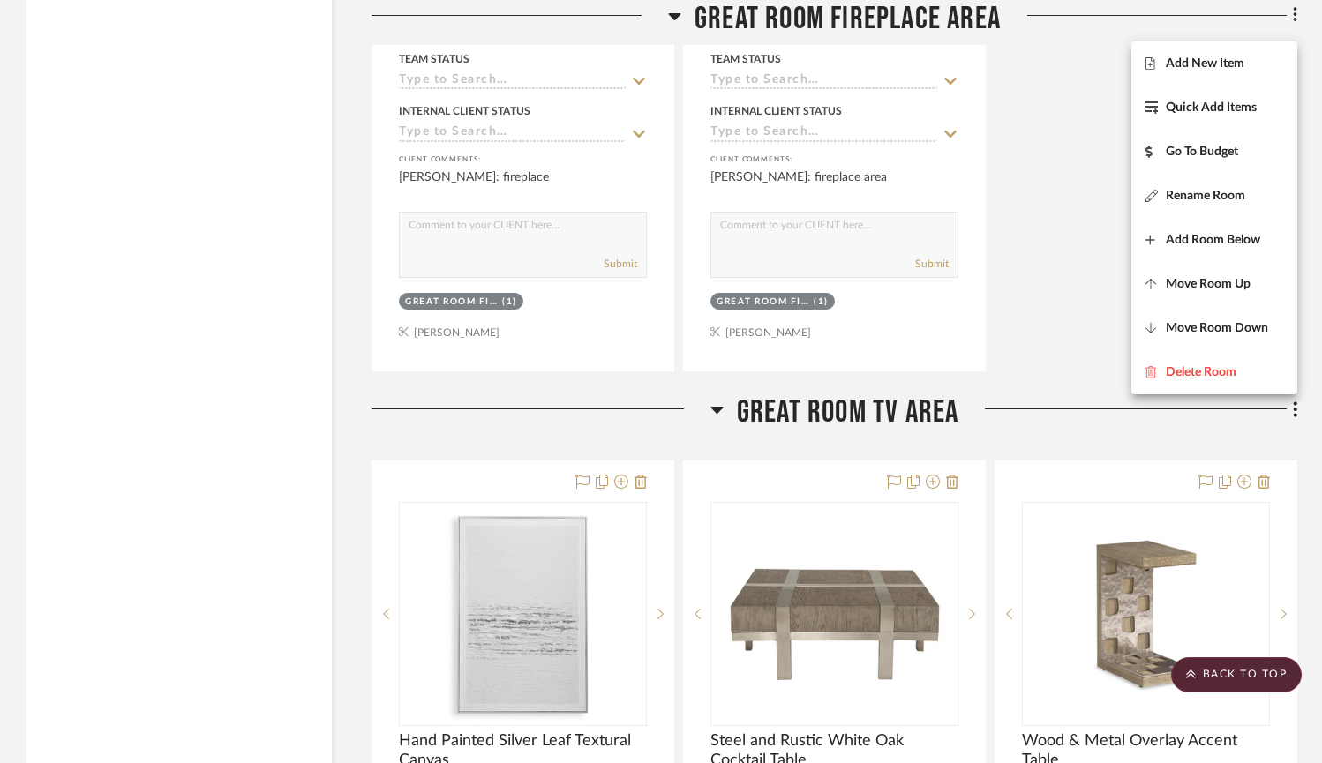
click at [1295, 401] on div at bounding box center [661, 381] width 1322 height 763
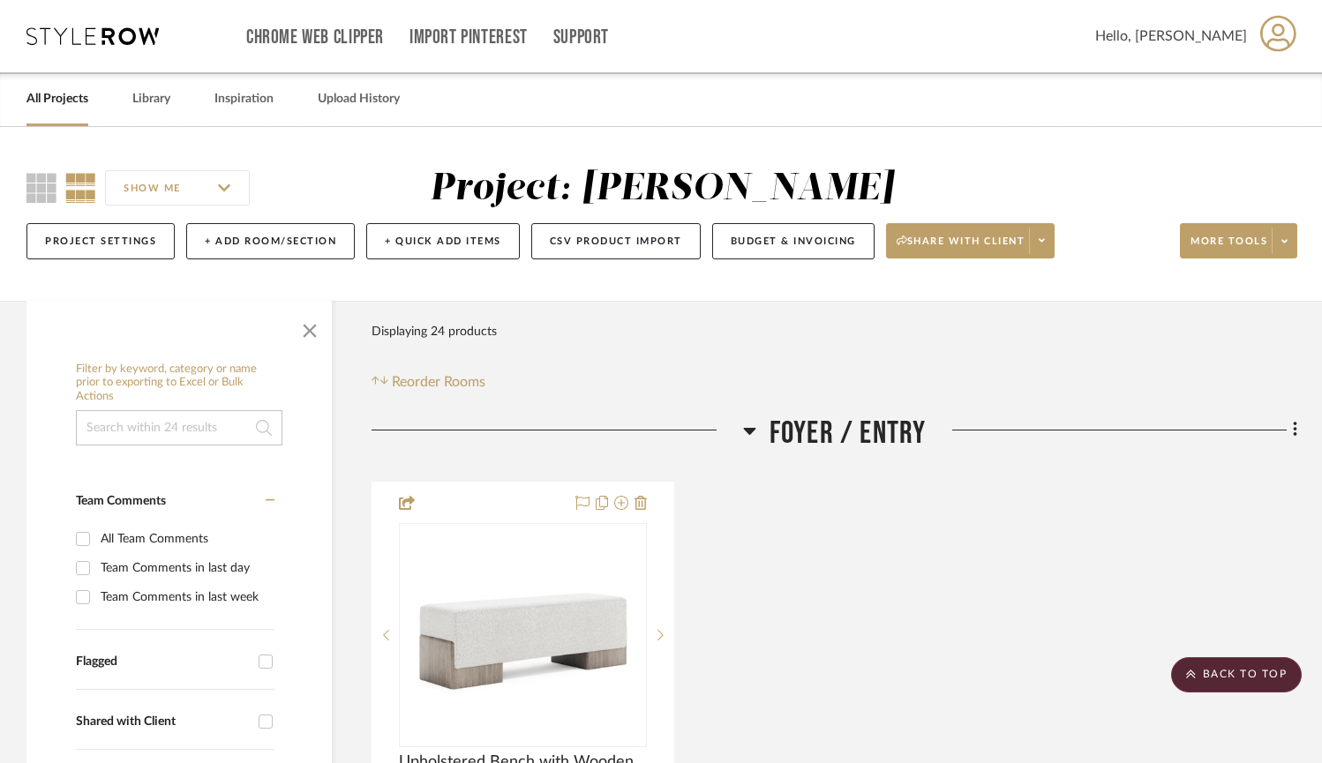
scroll to position [0, 0]
click at [69, 97] on link "All Projects" at bounding box center [57, 99] width 62 height 24
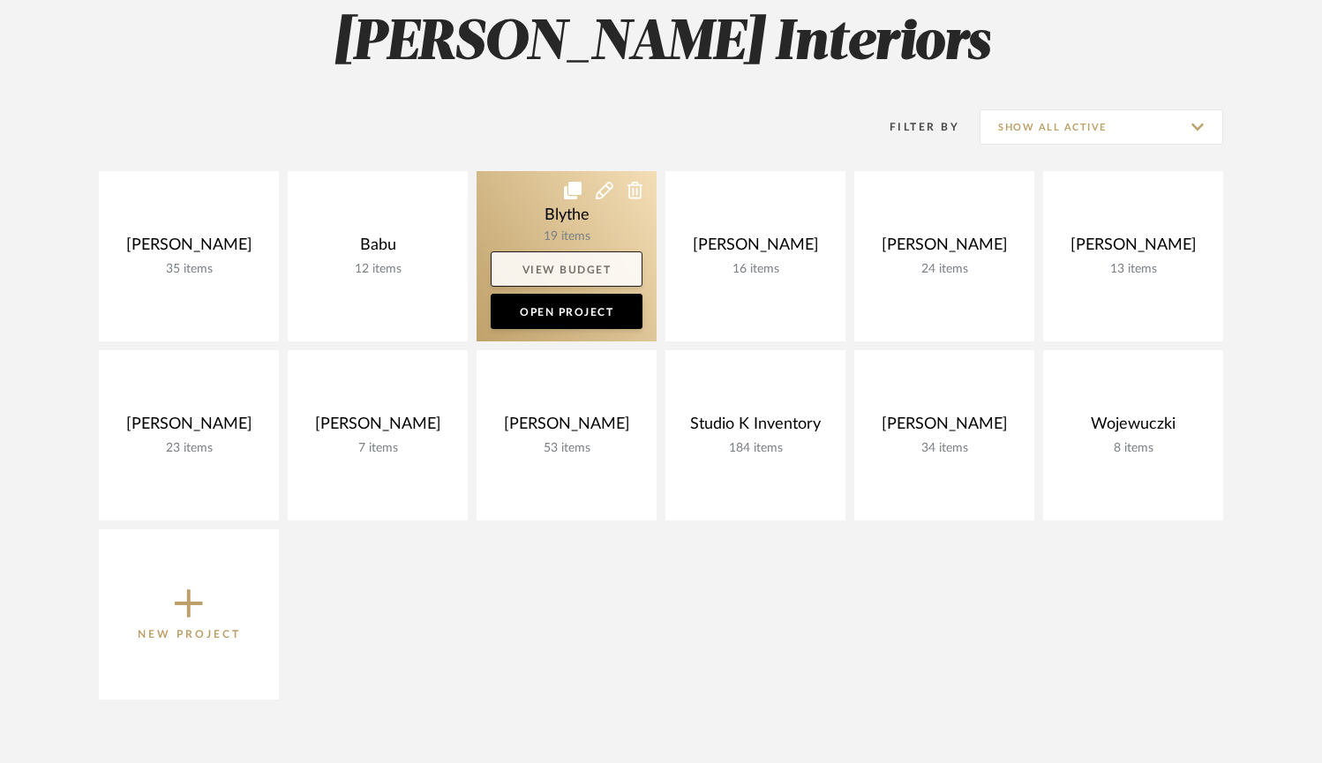
scroll to position [266, 0]
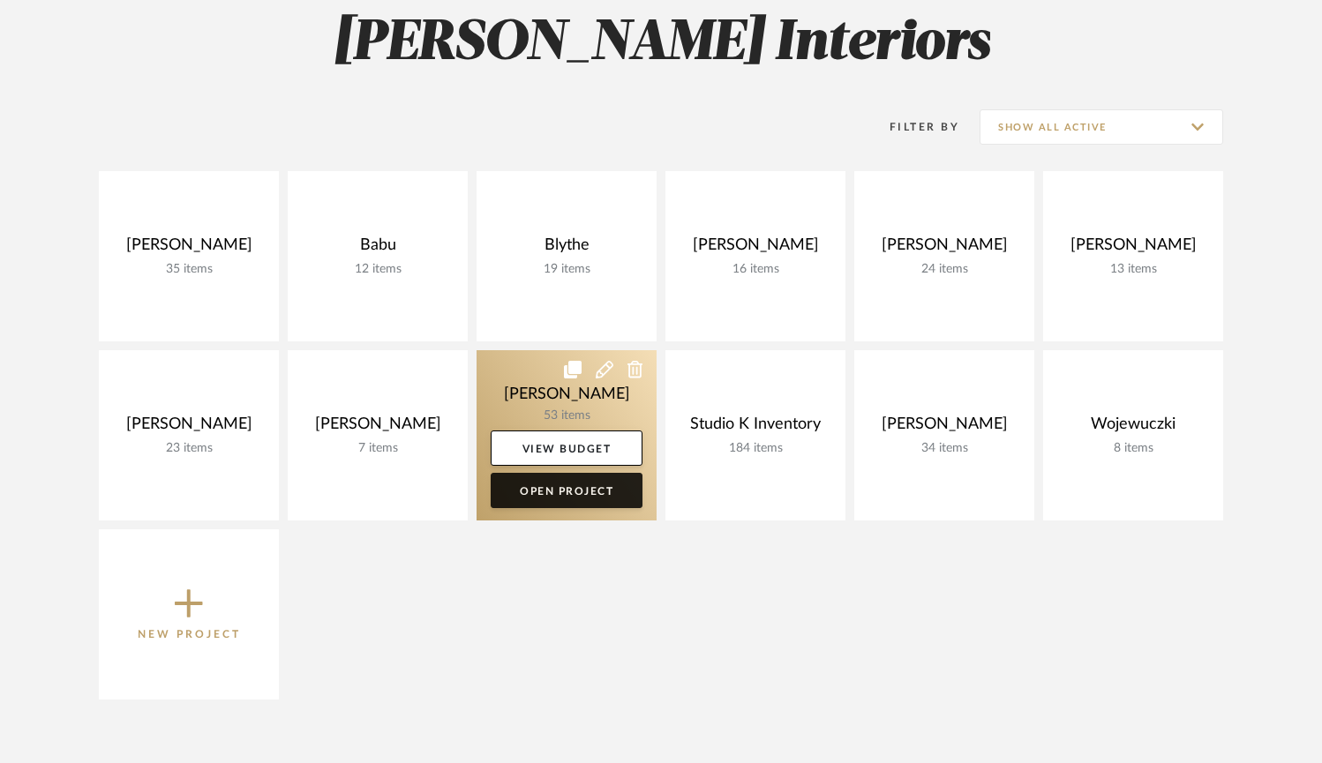
click at [544, 491] on link "Open Project" at bounding box center [567, 490] width 152 height 35
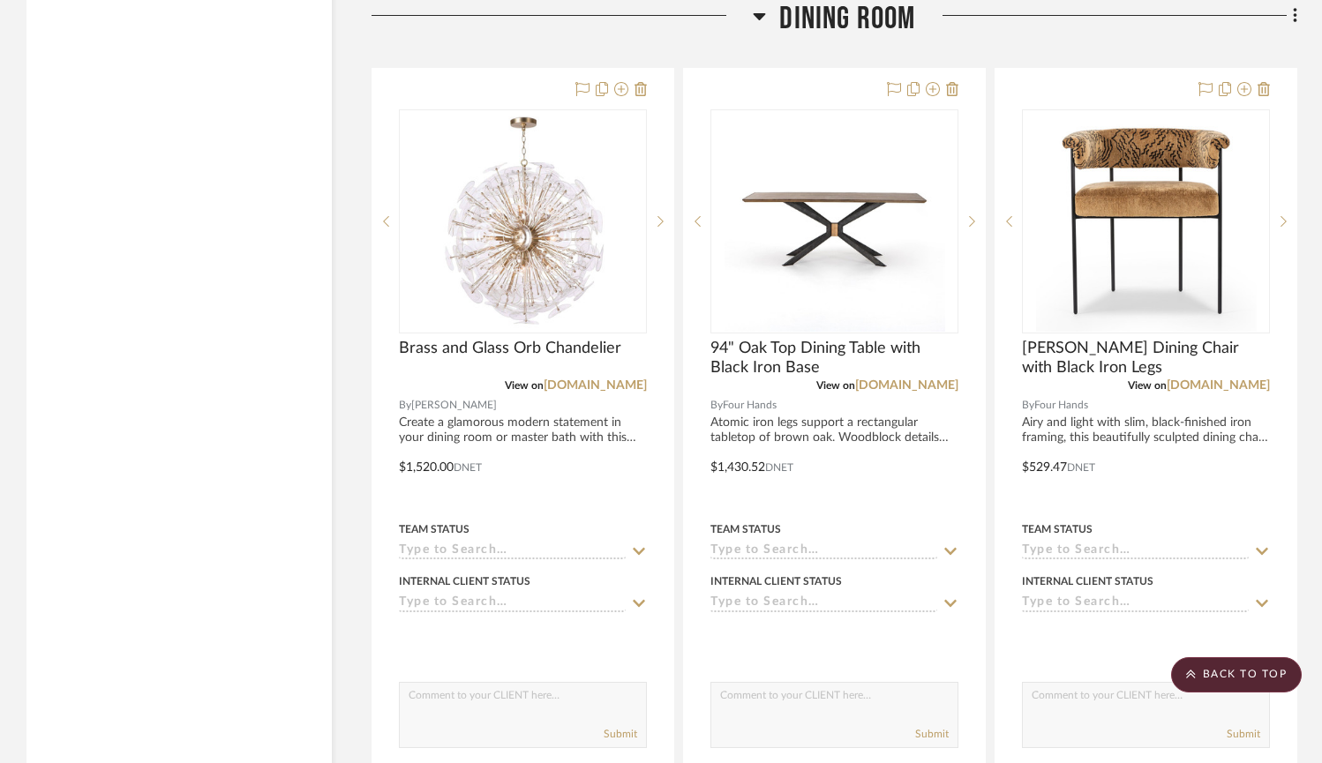
scroll to position [4746, 0]
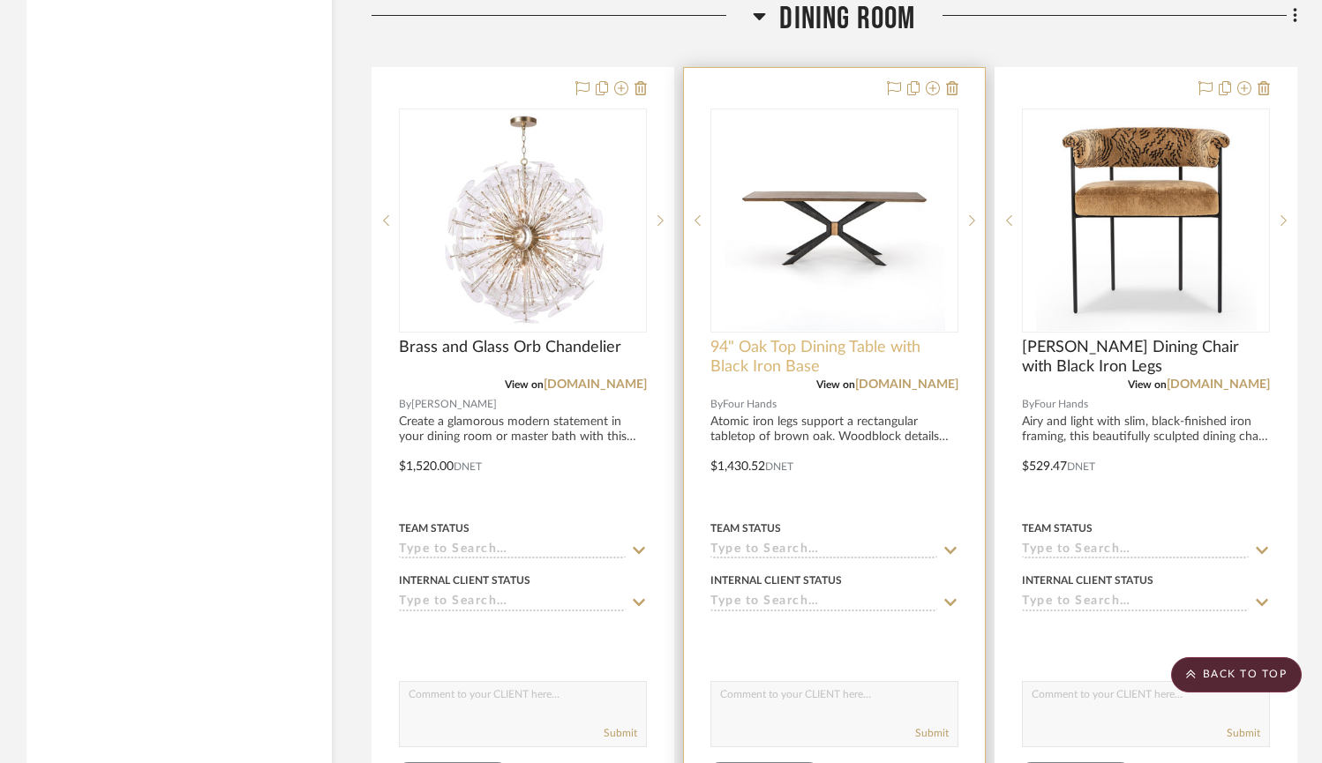
click at [808, 338] on span "94" Oak Top Dining Table with Black Iron Base" at bounding box center [834, 357] width 248 height 39
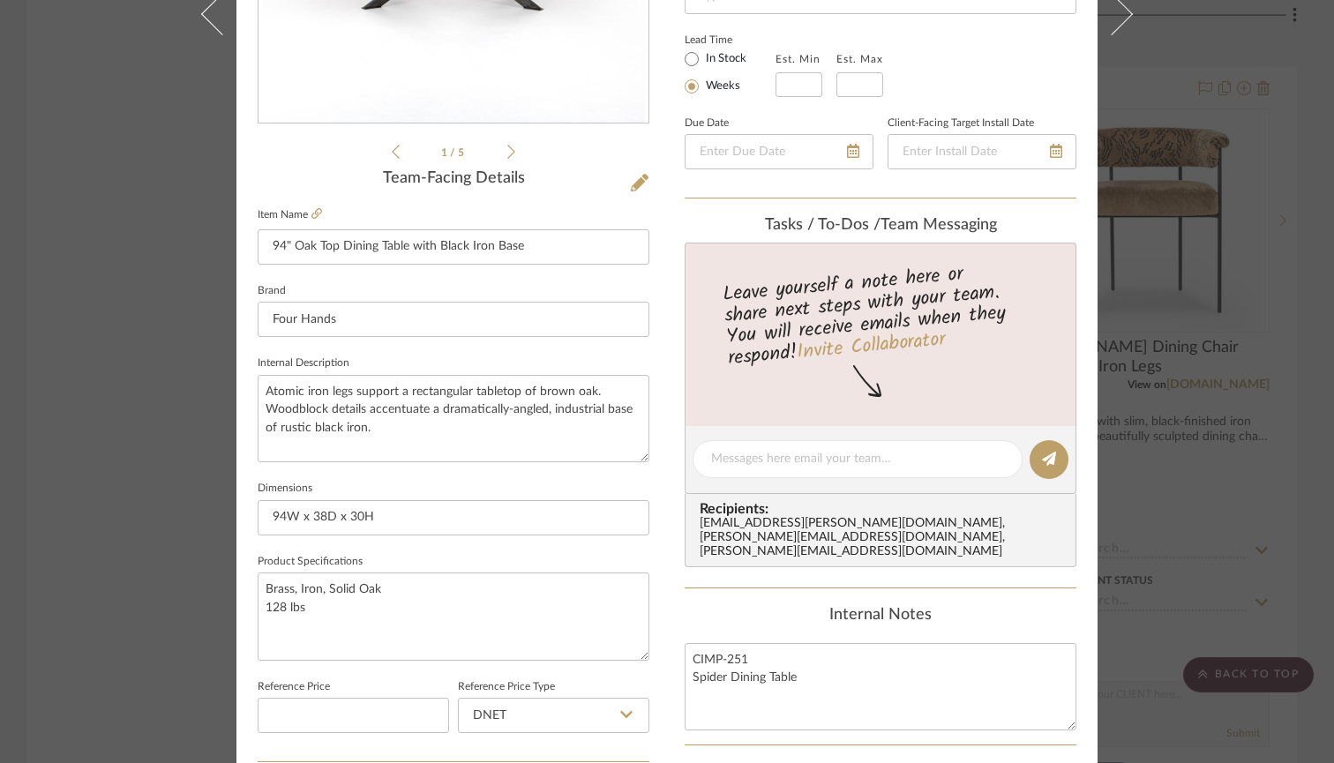
scroll to position [394, 0]
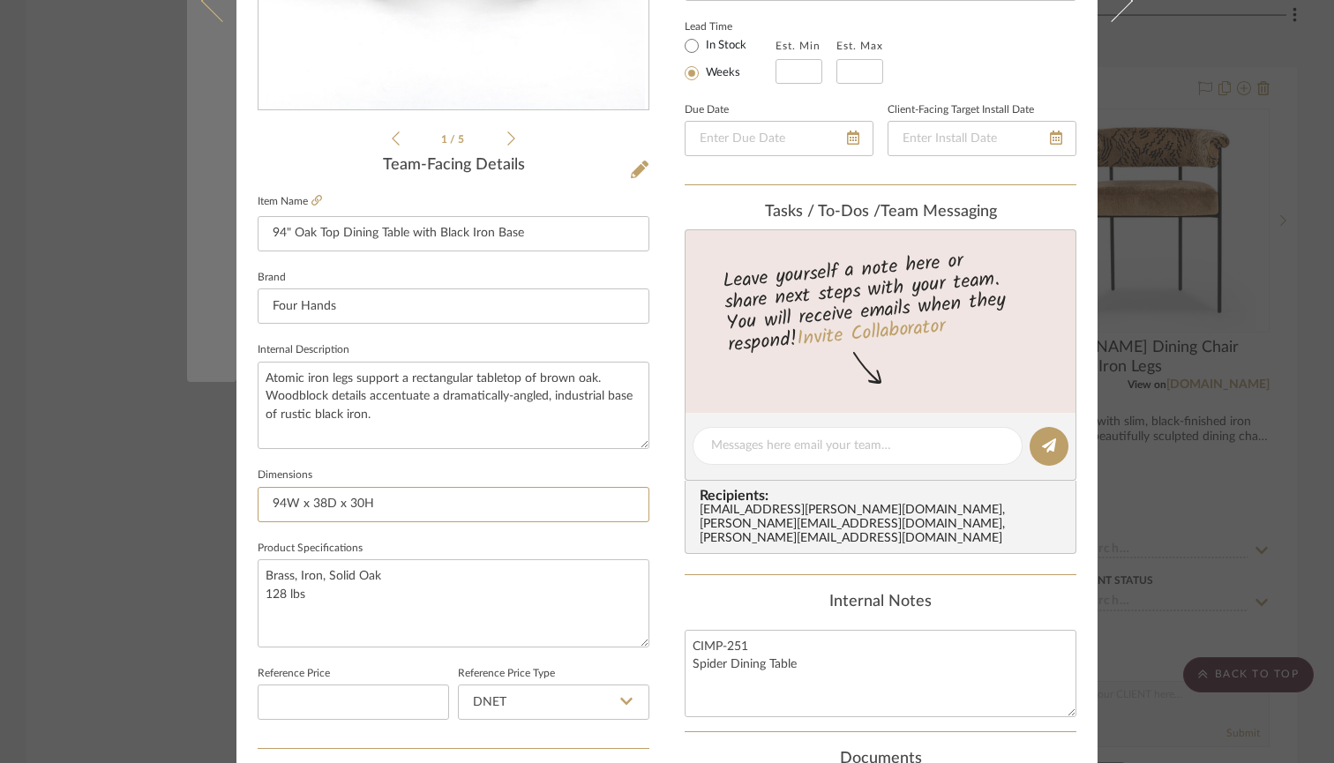
drag, startPoint x: 389, startPoint y: 502, endPoint x: 207, endPoint y: 497, distance: 181.9
click at [207, 497] on mat-dialog-content "Schultz Dining Room 94" Oak Top Dining Table with Black Iron Base Team View Cli…" at bounding box center [667, 434] width 960 height 1630
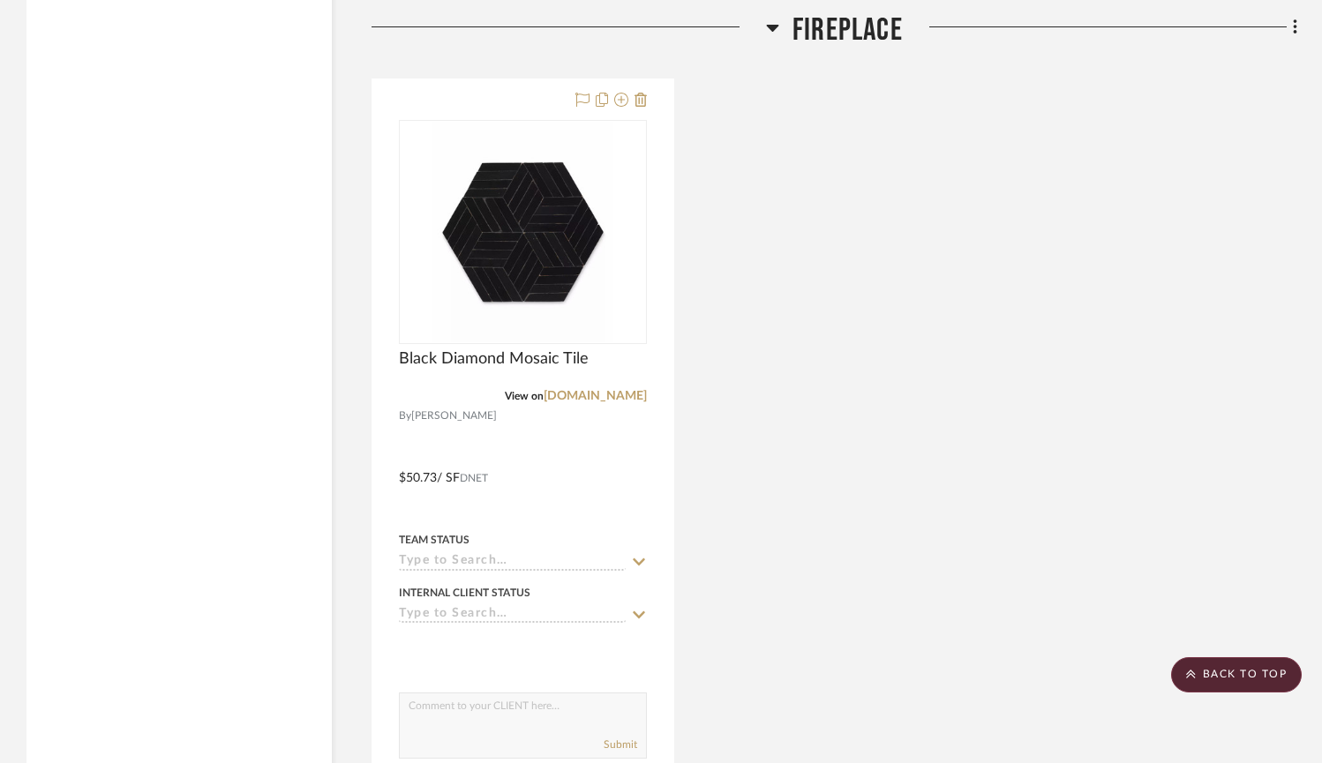
scroll to position [7249, 0]
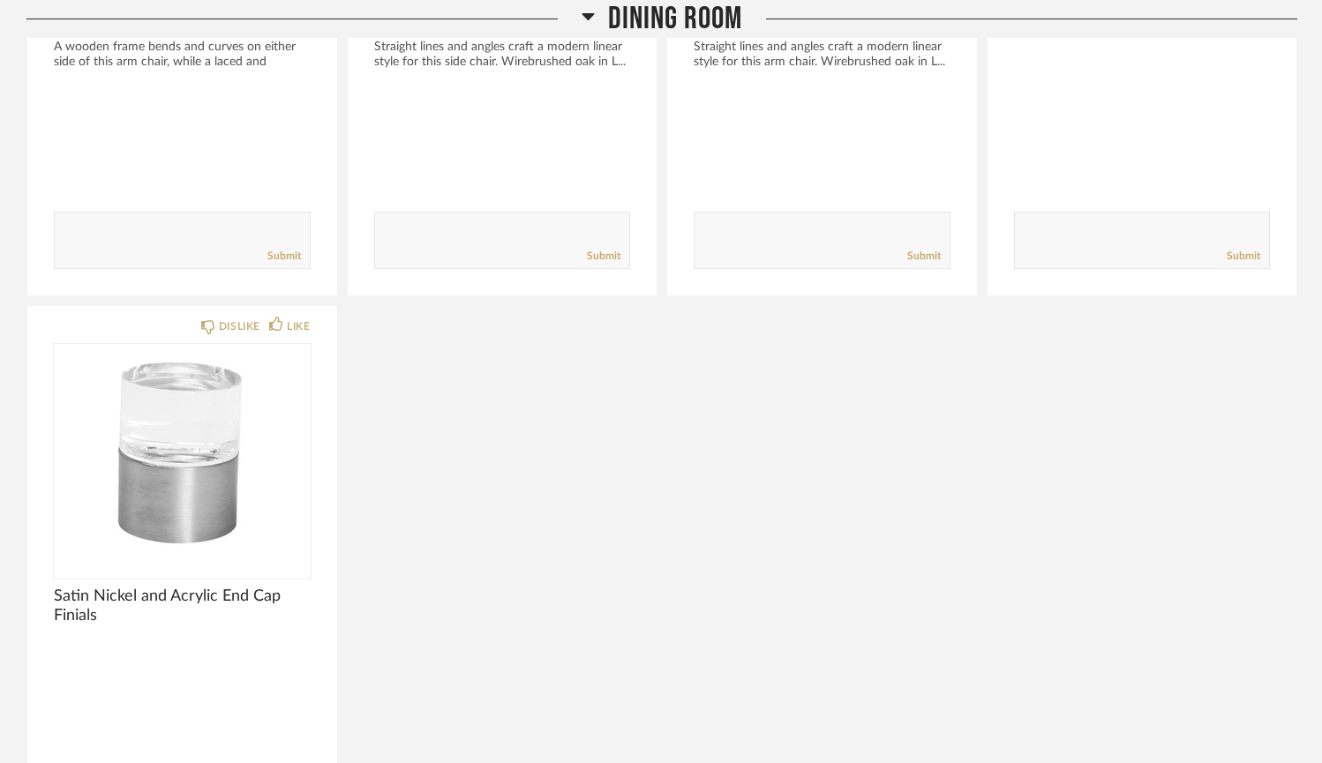
scroll to position [1201, 0]
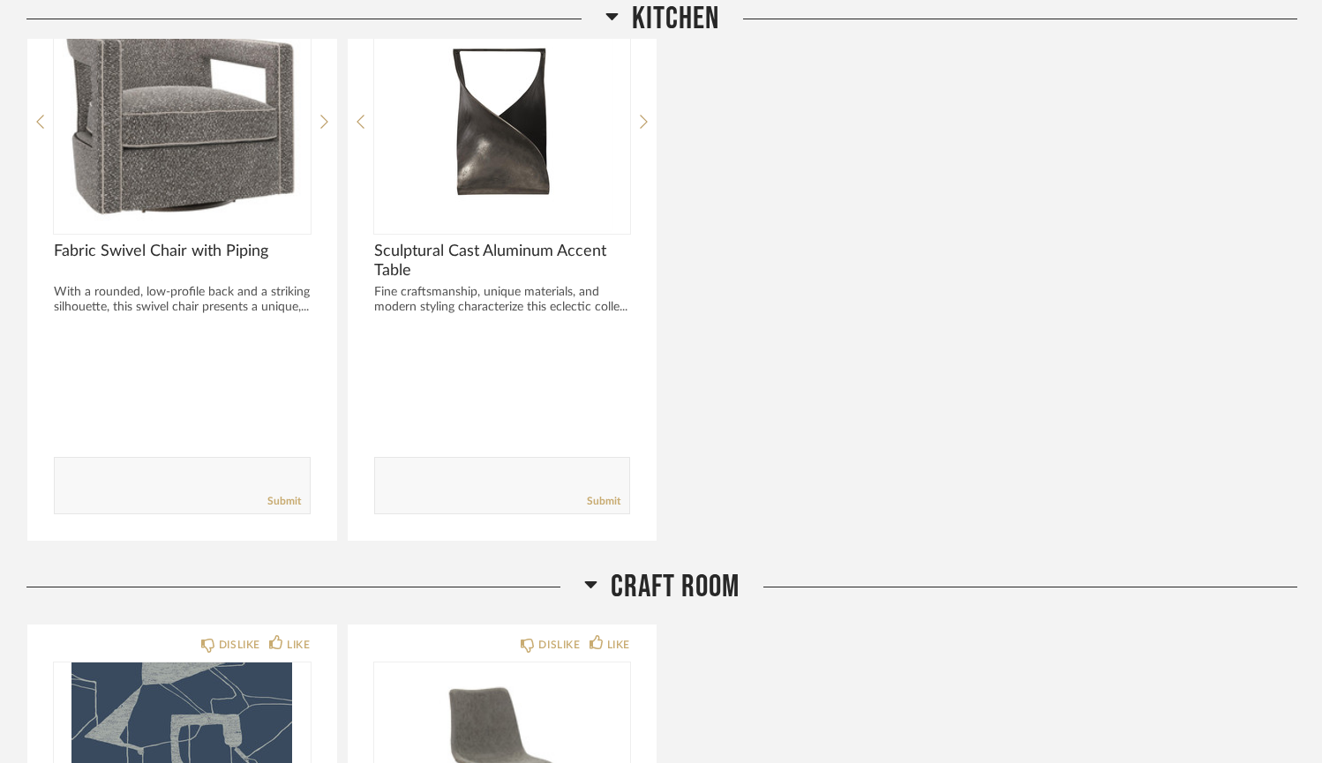
scroll to position [1603, 0]
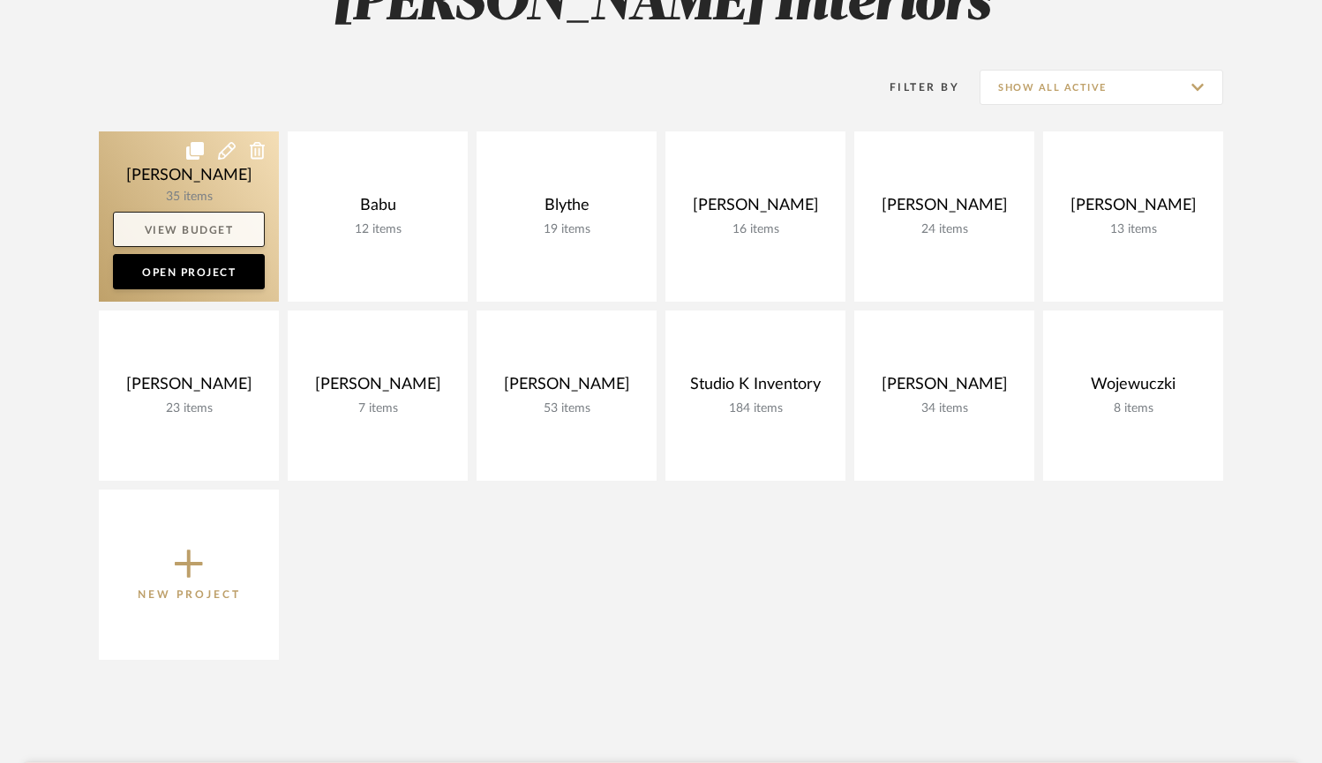
scroll to position [326, 0]
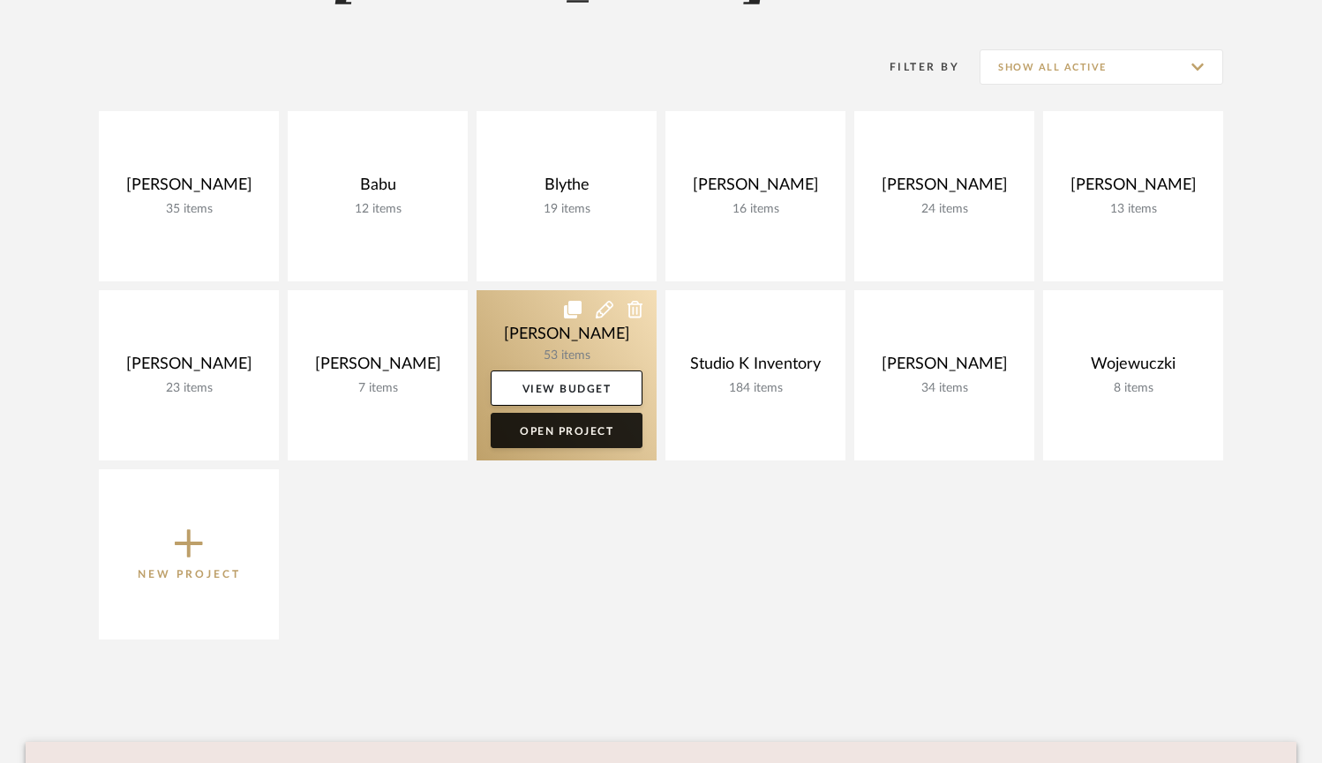
click at [540, 431] on link "Open Project" at bounding box center [567, 430] width 152 height 35
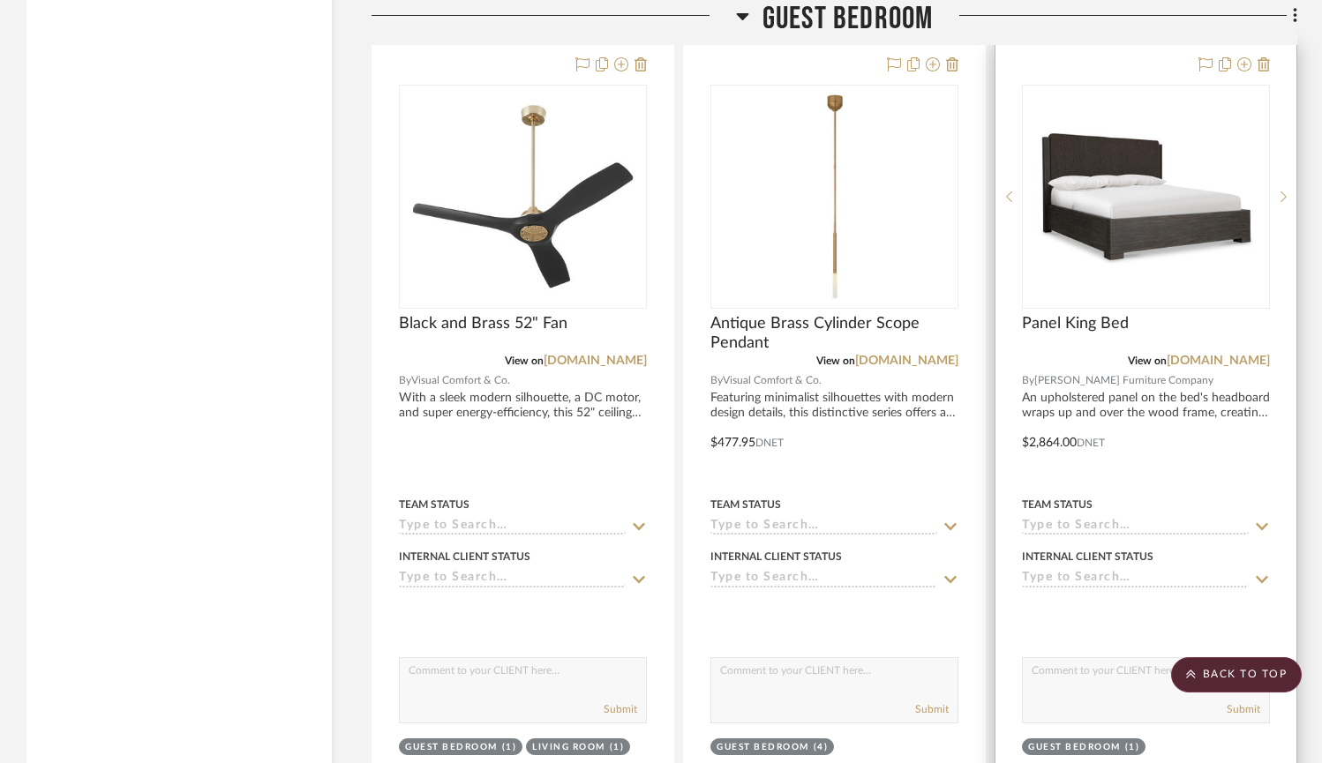
scroll to position [13182, 0]
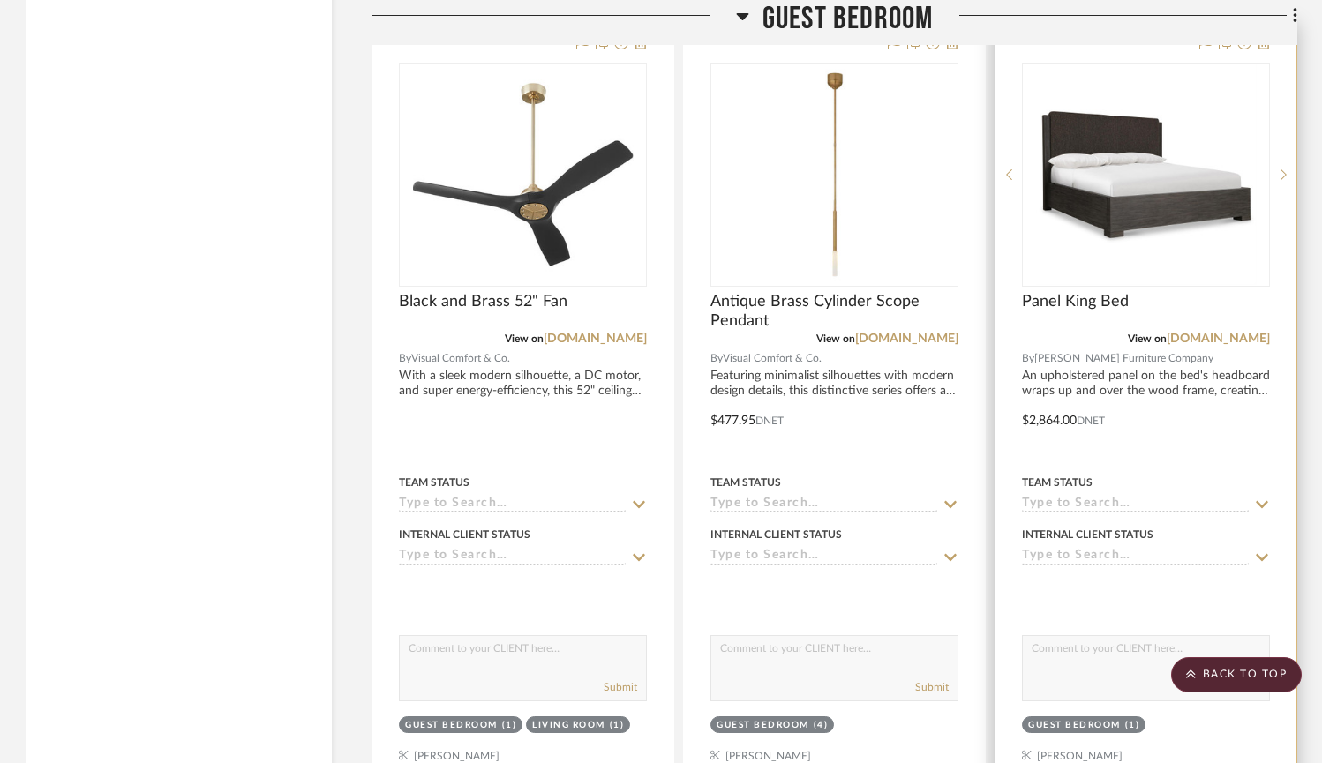
click at [1095, 211] on img "0" at bounding box center [1146, 174] width 221 height 221
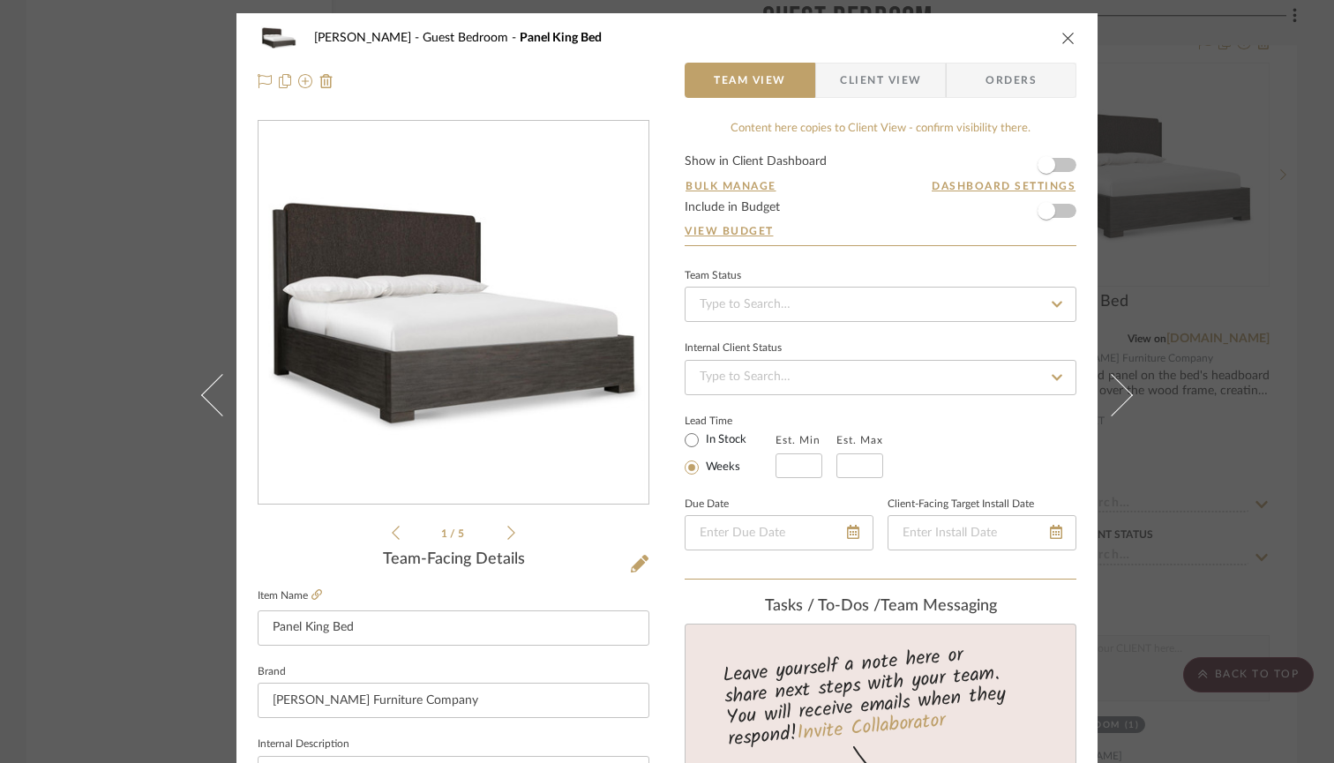
scroll to position [0, 0]
click at [1063, 40] on icon "close" at bounding box center [1069, 38] width 14 height 14
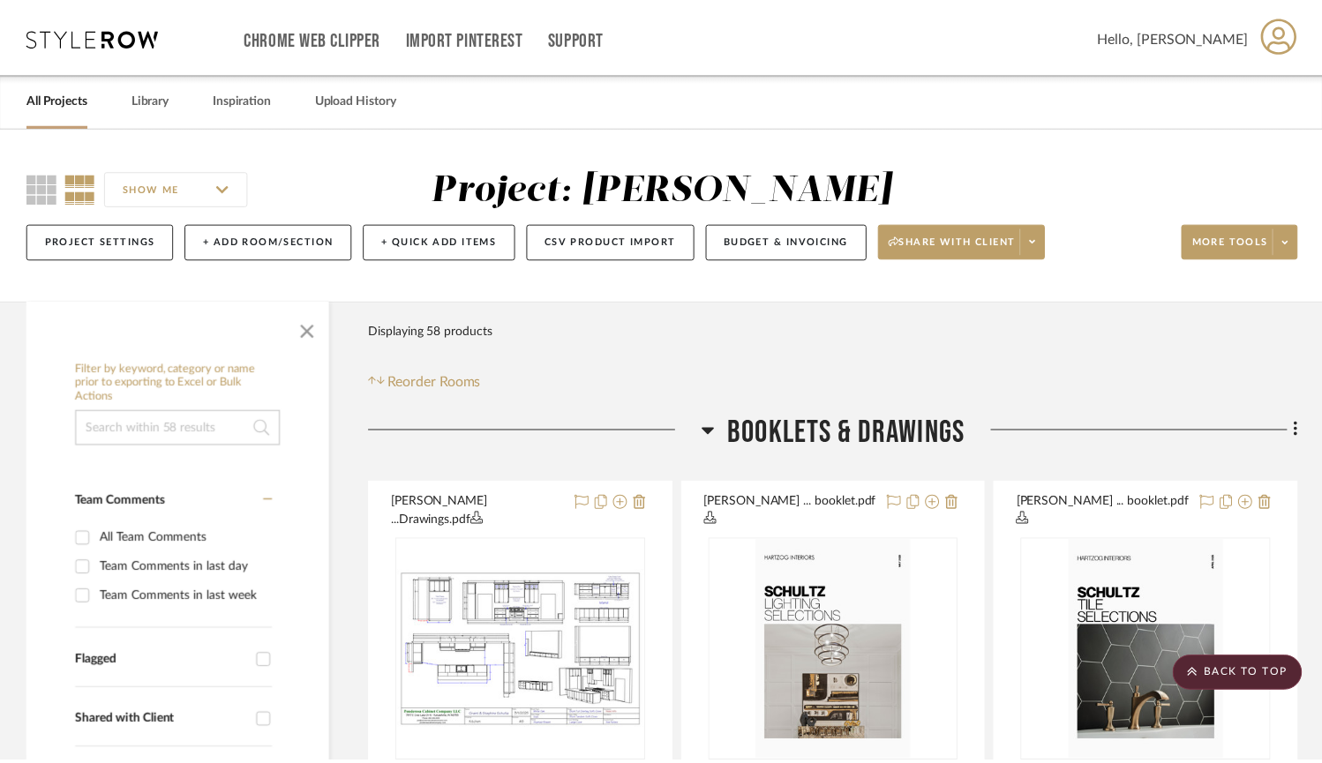
scroll to position [13182, 0]
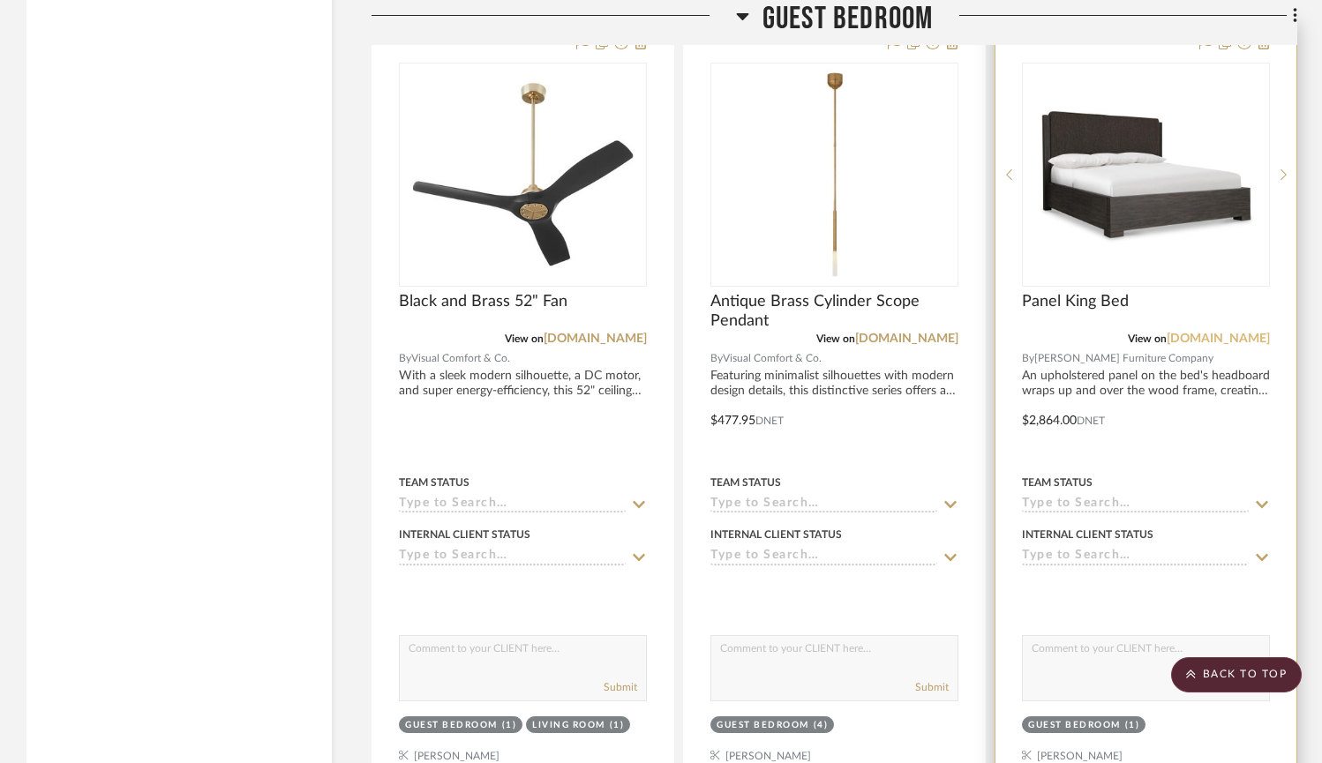
click at [1234, 333] on link "[DOMAIN_NAME]" at bounding box center [1218, 339] width 103 height 12
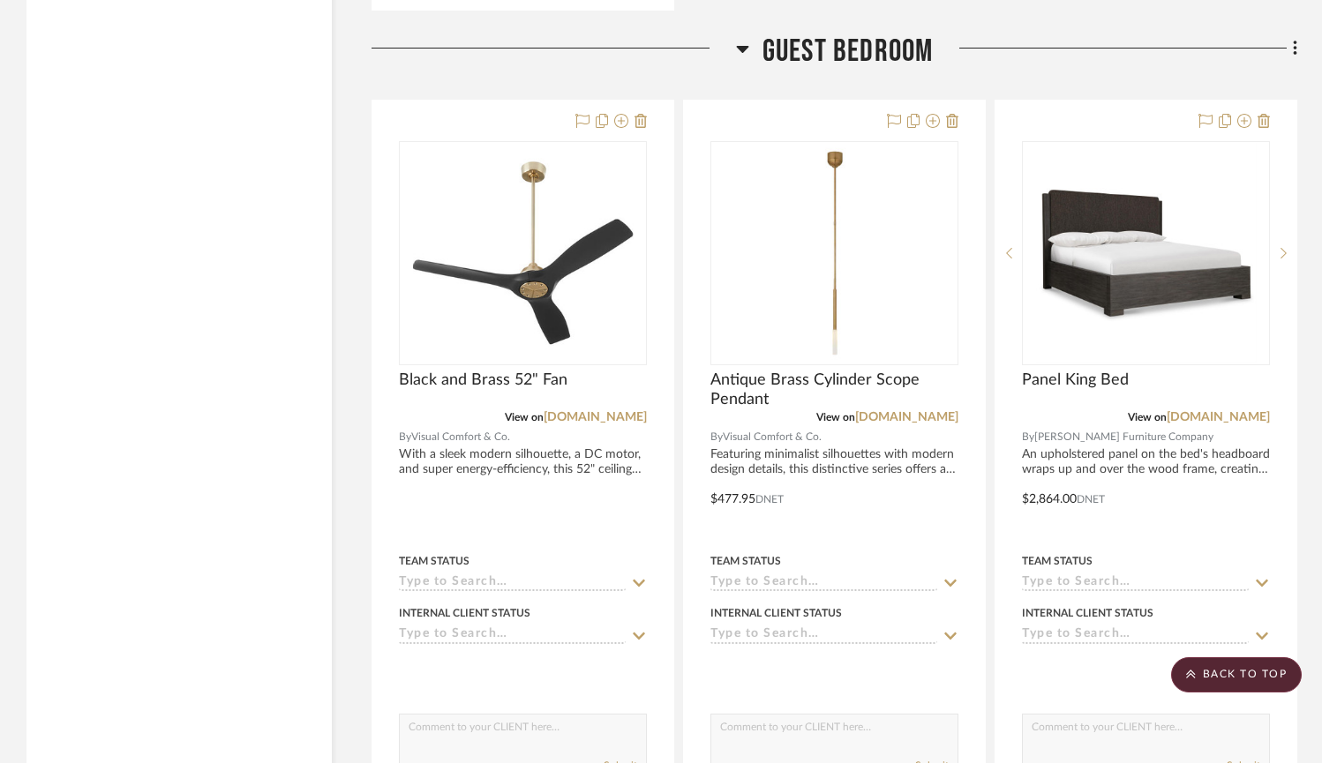
scroll to position [13077, 0]
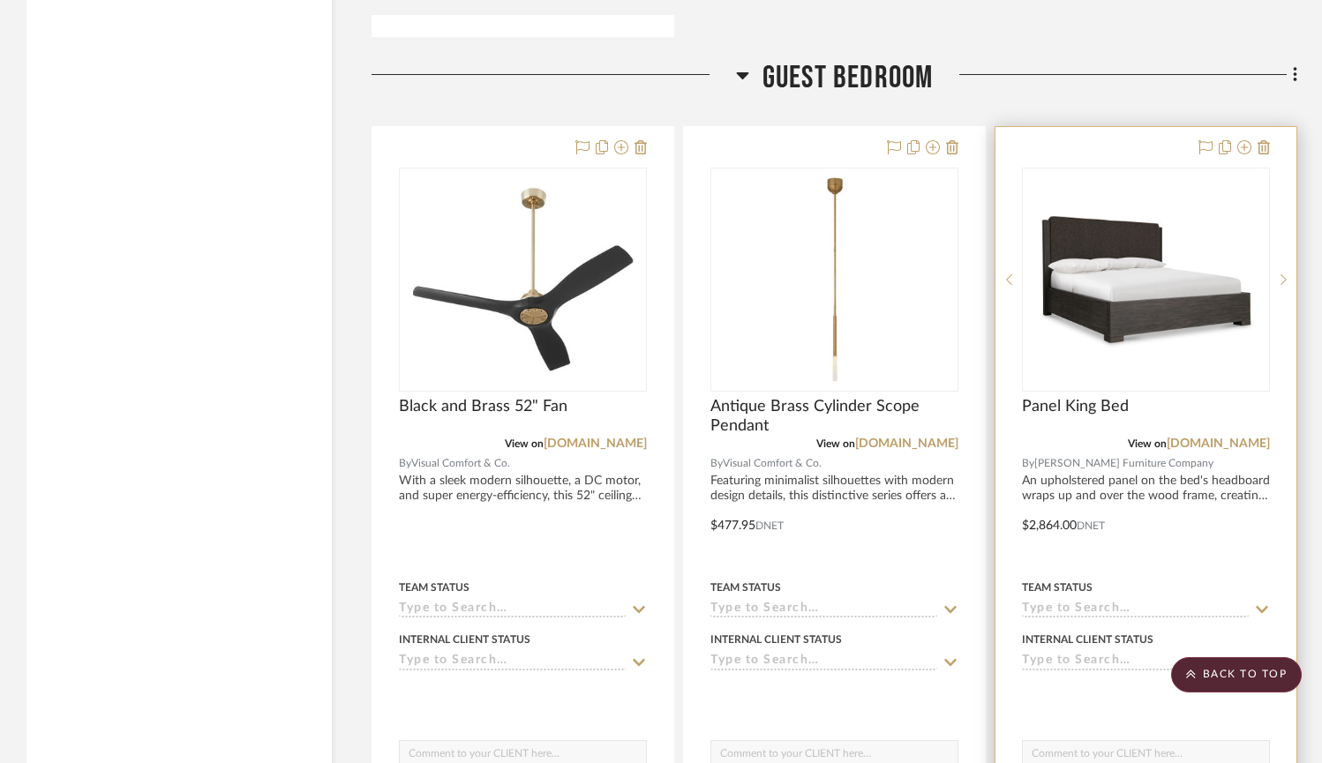
click at [1072, 475] on div at bounding box center [1145, 513] width 301 height 772
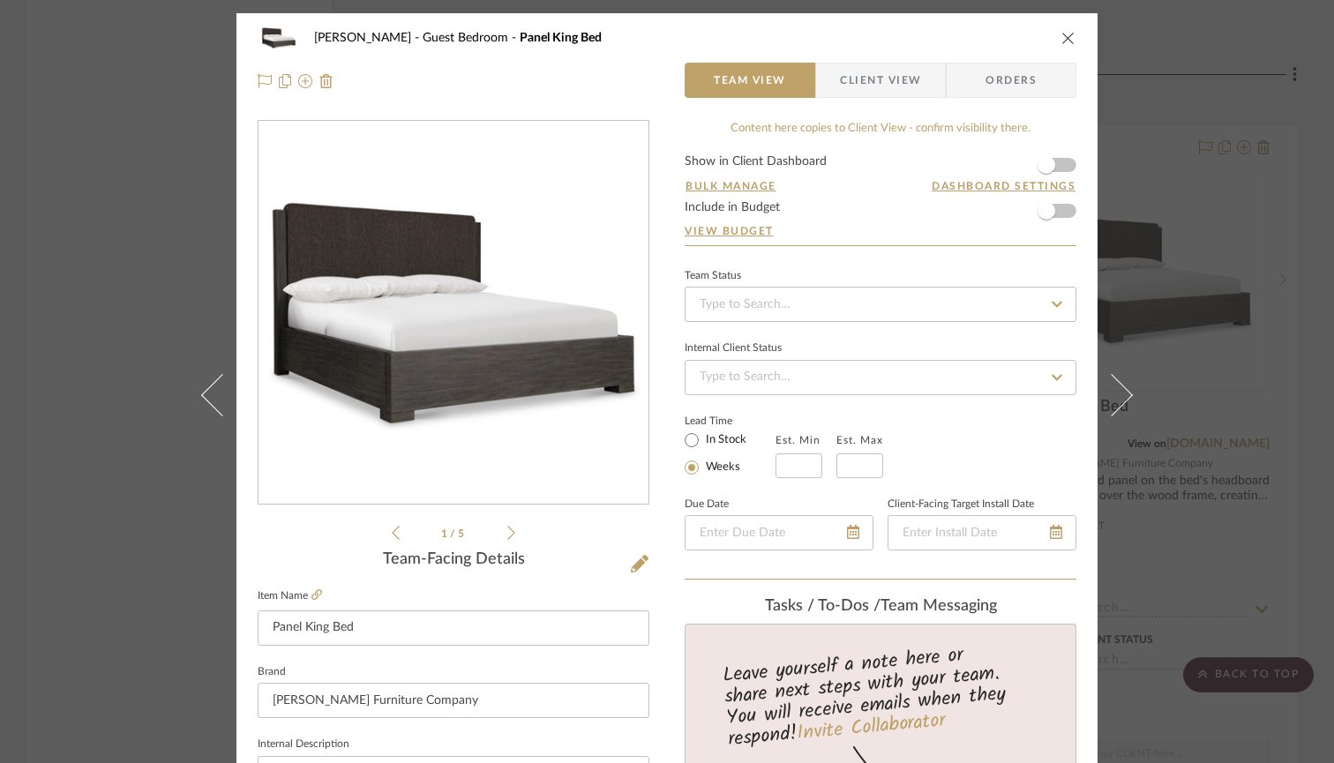
scroll to position [0, 0]
click at [1066, 34] on icon "close" at bounding box center [1069, 38] width 14 height 14
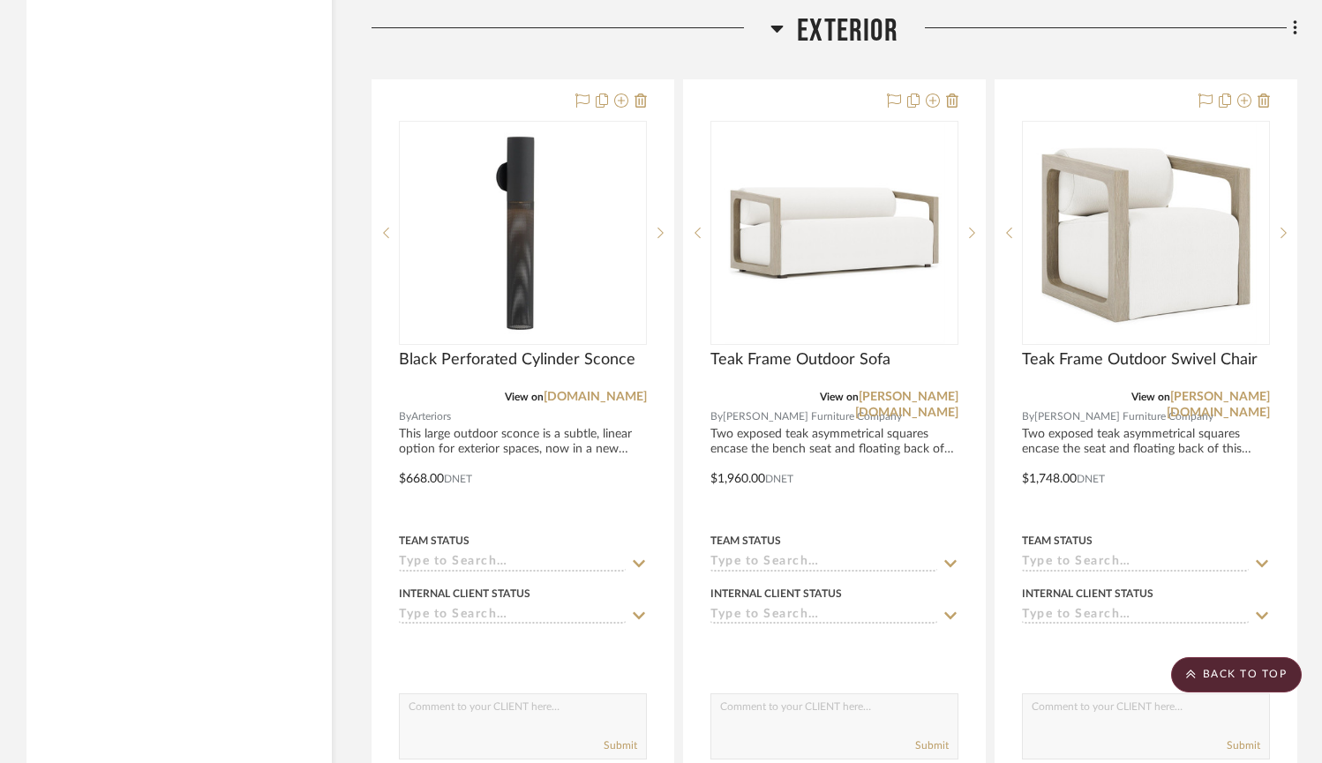
scroll to position [21526, 0]
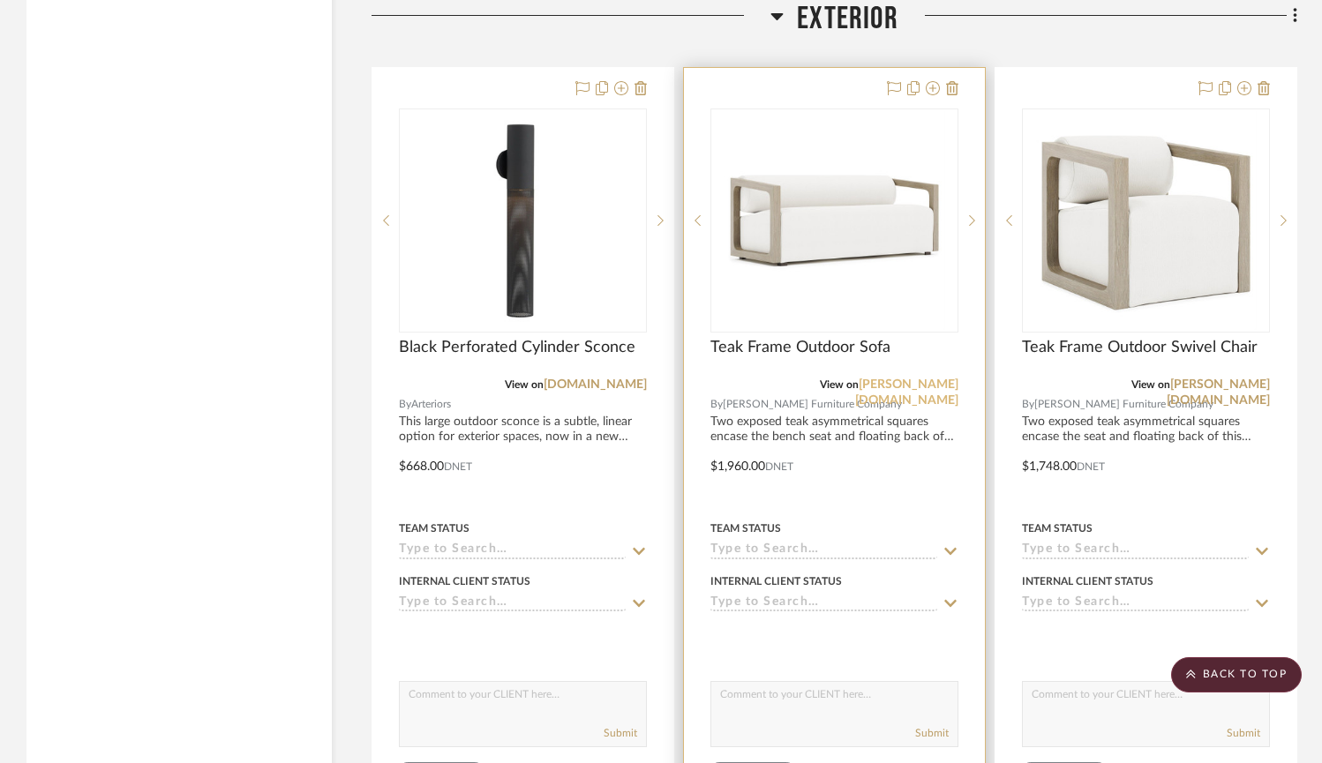
click at [905, 379] on link "[PERSON_NAME][DOMAIN_NAME]" at bounding box center [906, 393] width 103 height 28
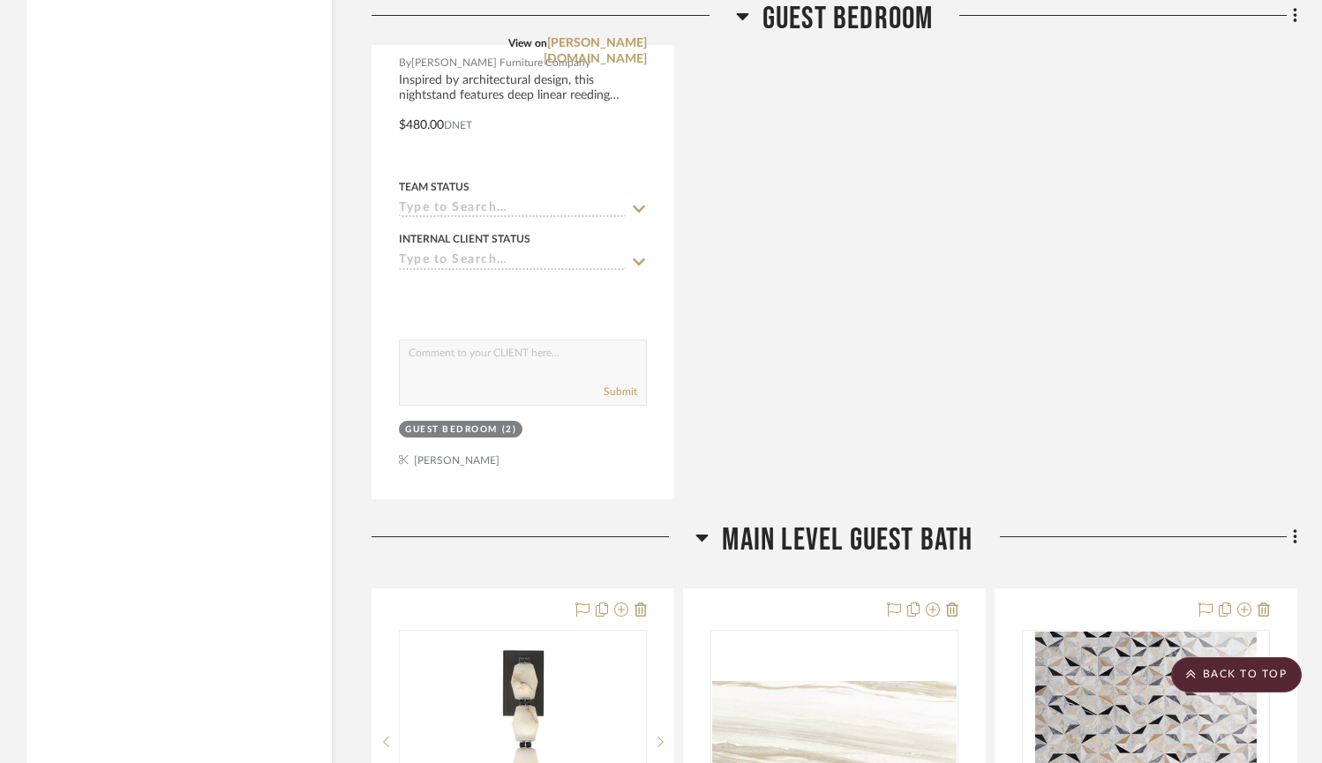
scroll to position [14067, 0]
